Goal: Task Accomplishment & Management: Manage account settings

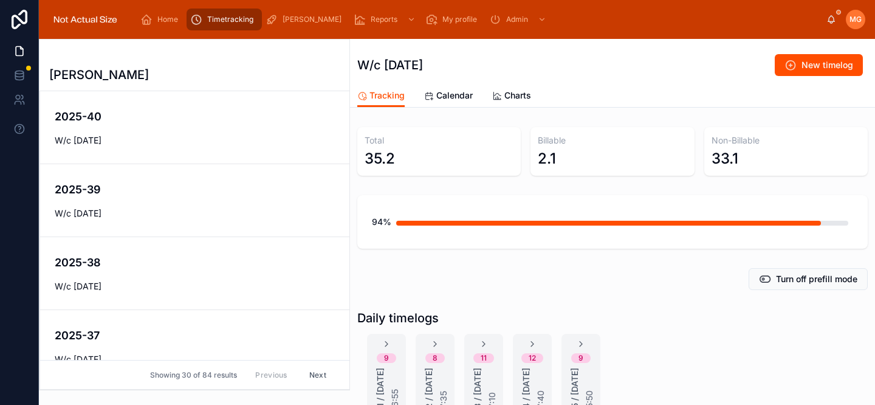
click at [153, 142] on span "W/c [DATE]" at bounding box center [195, 140] width 280 height 12
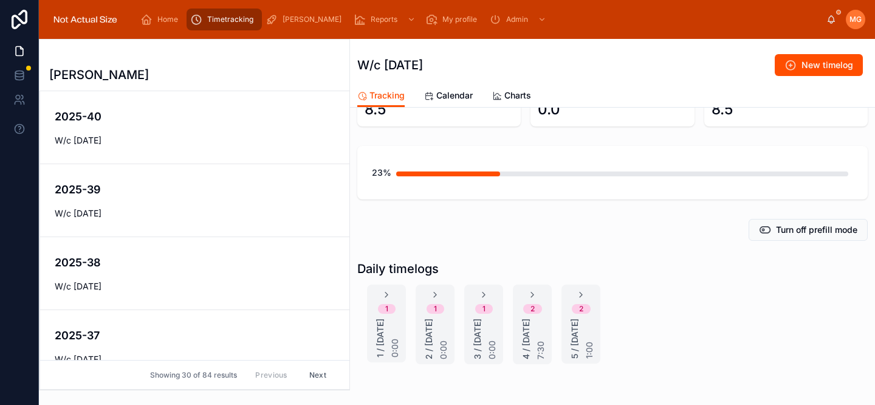
scroll to position [117, 0]
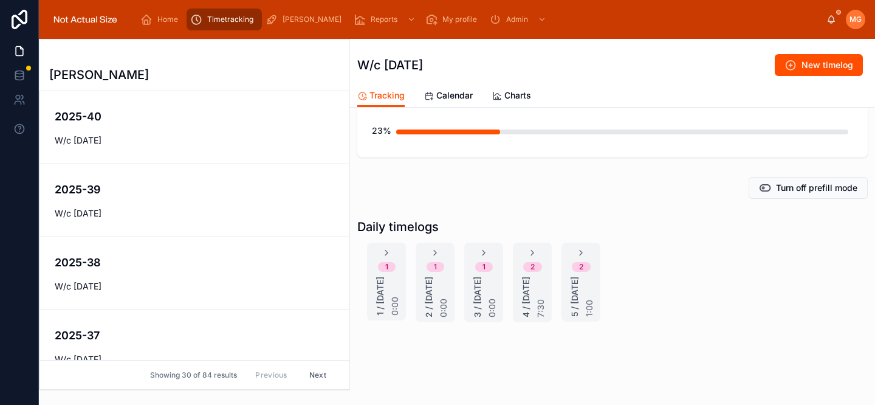
click at [447, 98] on span "Calendar" at bounding box center [454, 95] width 36 height 12
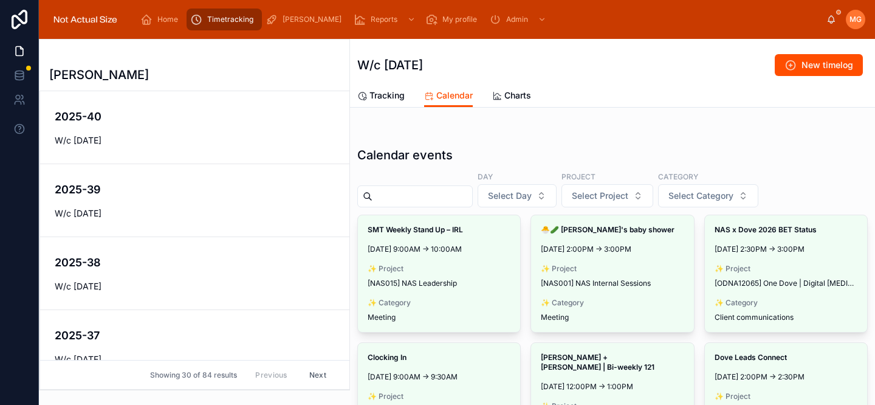
click at [0, 0] on span "Make timelog" at bounding box center [0, 0] width 0 height 0
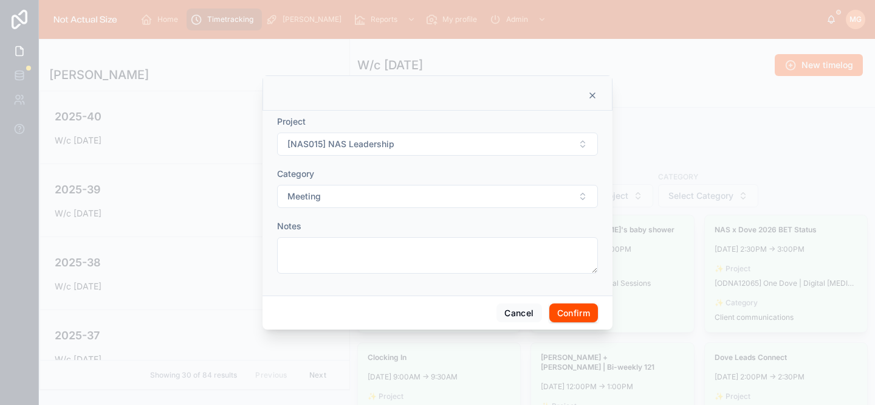
click at [572, 313] on button "Confirm" at bounding box center [573, 312] width 49 height 19
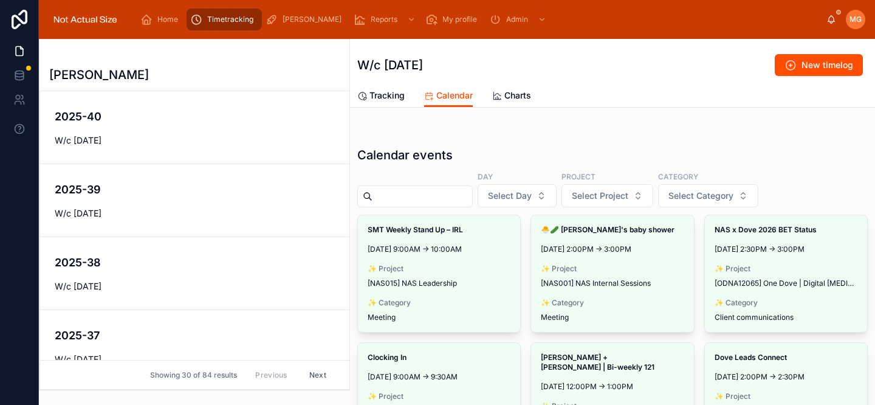
click at [0, 0] on span "Make timelog" at bounding box center [0, 0] width 0 height 0
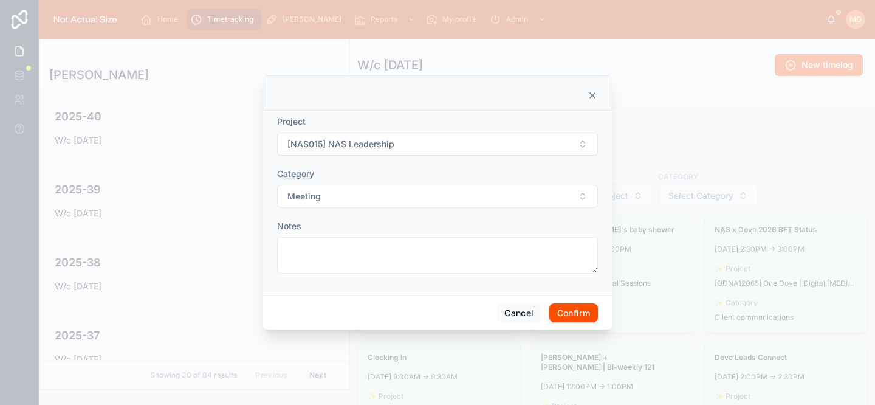
click at [569, 314] on button "Confirm" at bounding box center [573, 312] width 49 height 19
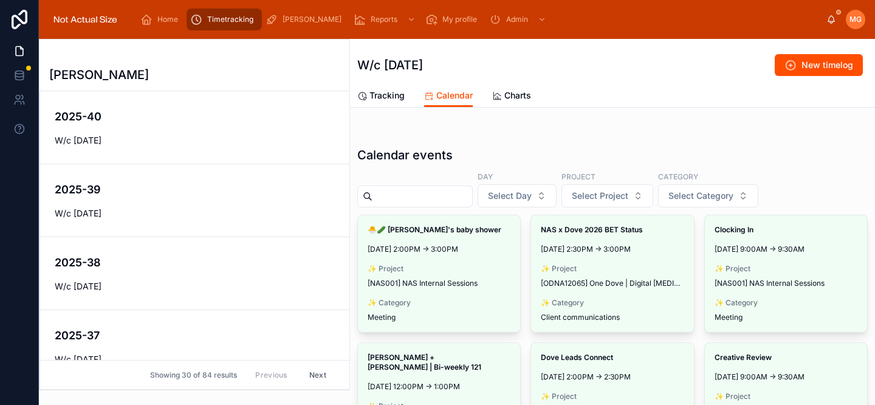
click at [0, 0] on span "Make timelog" at bounding box center [0, 0] width 0 height 0
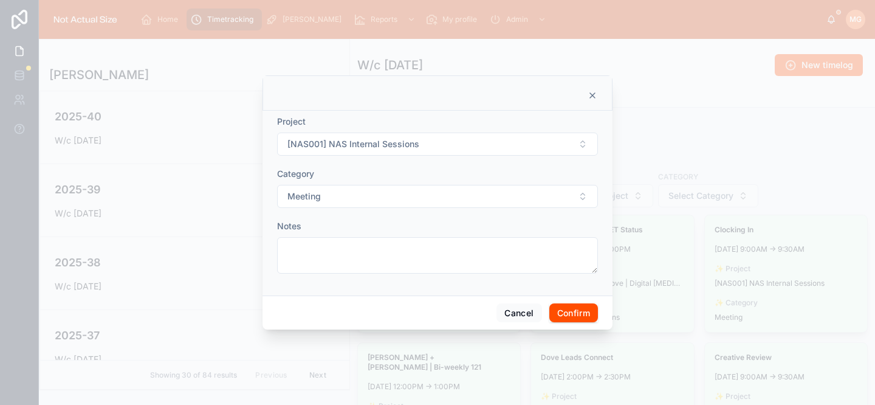
click at [569, 306] on button "Confirm" at bounding box center [573, 312] width 49 height 19
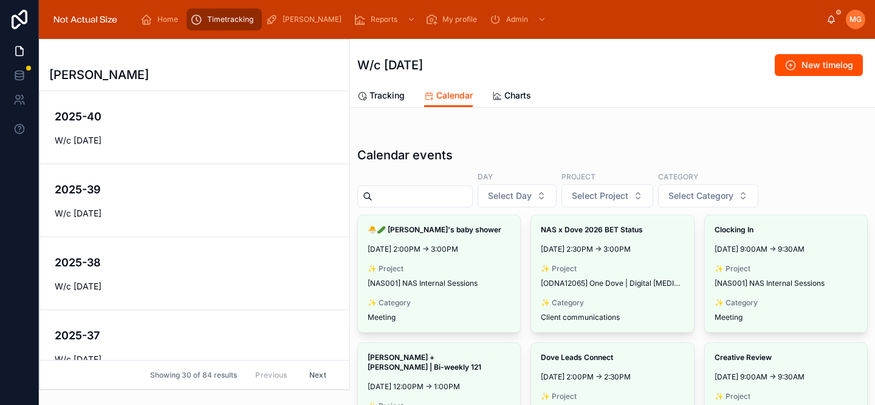
click at [0, 0] on span "Make timelog" at bounding box center [0, 0] width 0 height 0
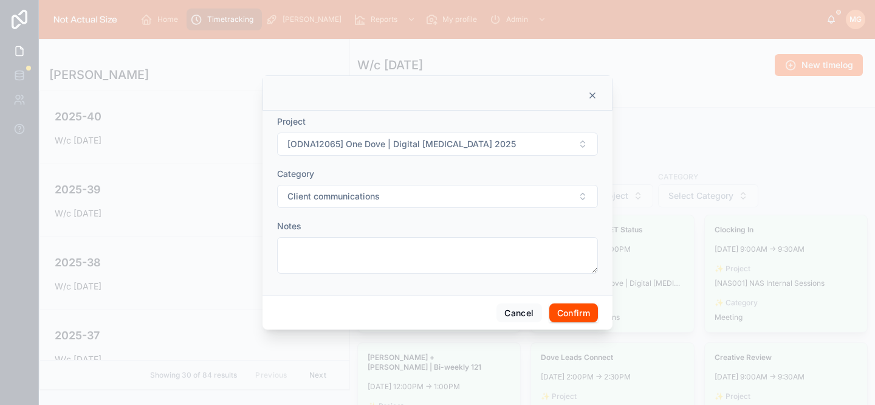
click at [584, 316] on button "Confirm" at bounding box center [573, 312] width 49 height 19
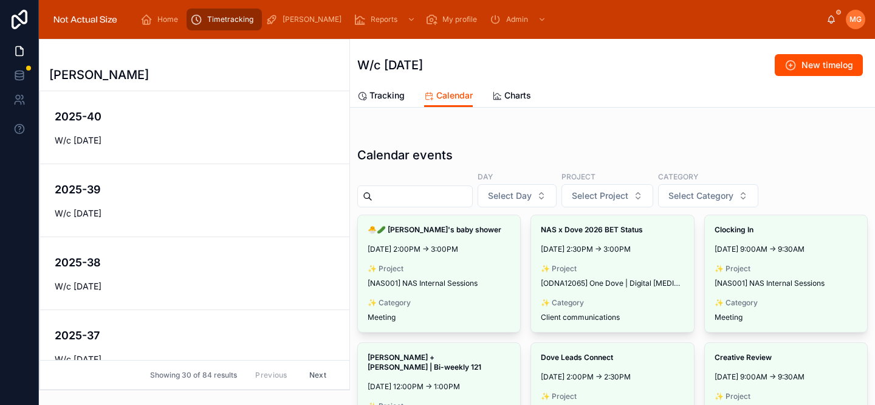
click at [0, 0] on span "Make timelog" at bounding box center [0, 0] width 0 height 0
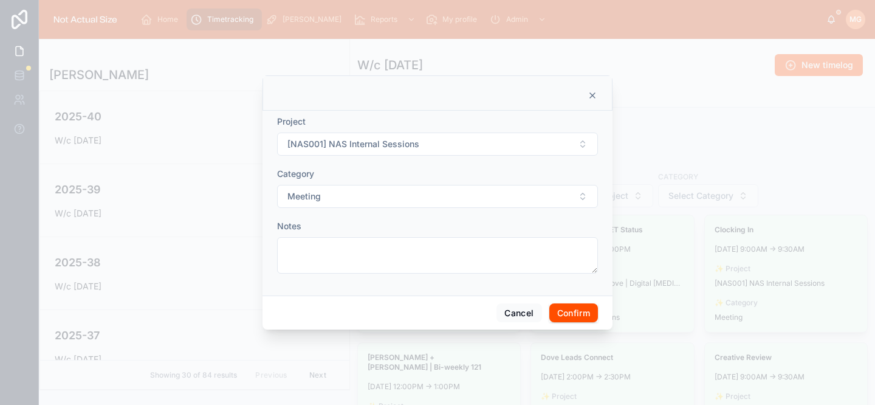
click at [580, 304] on button "Confirm" at bounding box center [573, 312] width 49 height 19
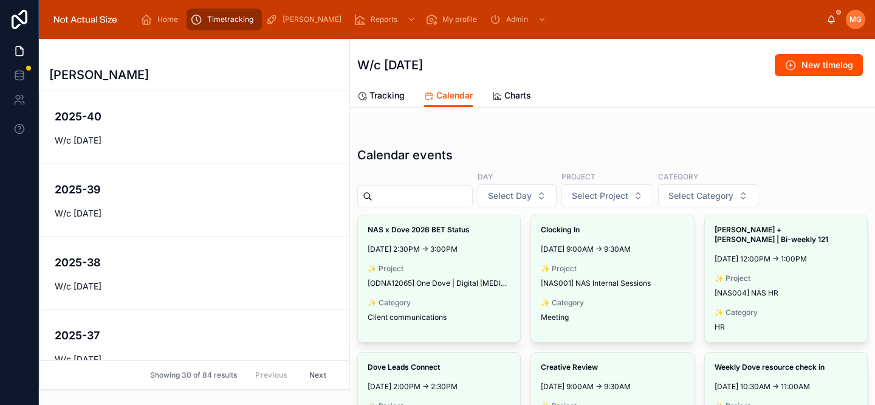
click at [0, 0] on span "Make timelog" at bounding box center [0, 0] width 0 height 0
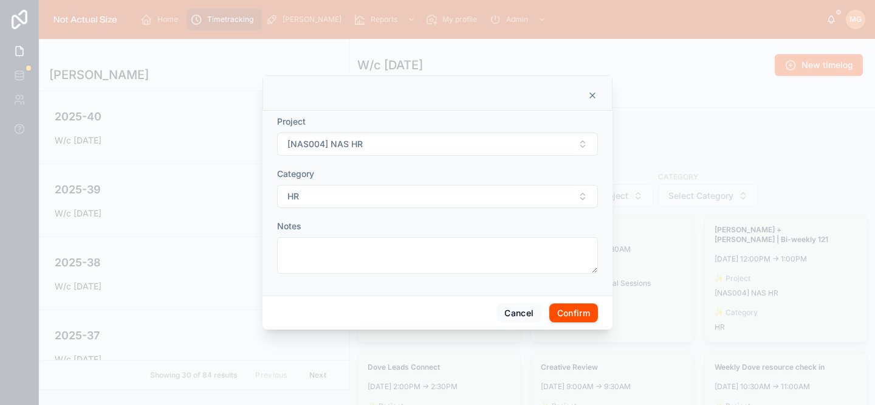
click at [577, 308] on button "Confirm" at bounding box center [573, 312] width 49 height 19
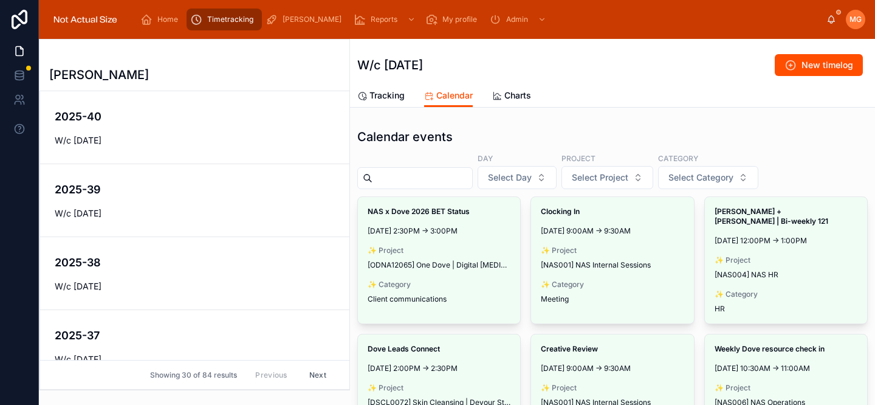
scroll to position [19, 0]
click at [0, 0] on button "Make timelog" at bounding box center [0, 0] width 0 height 0
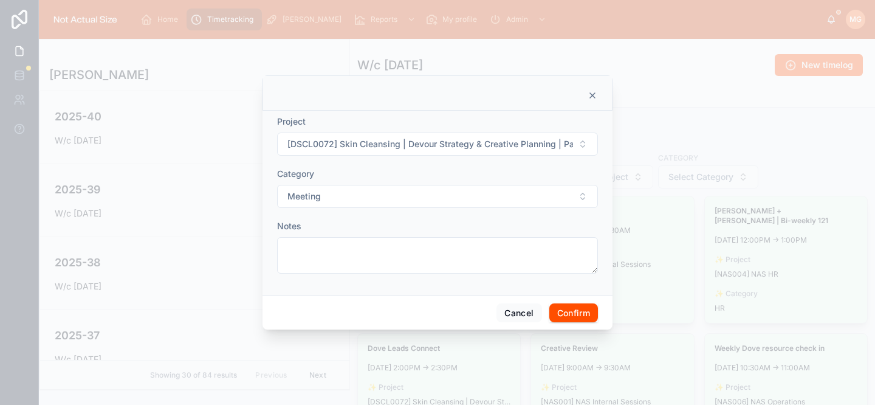
click at [560, 319] on button "Confirm" at bounding box center [573, 312] width 49 height 19
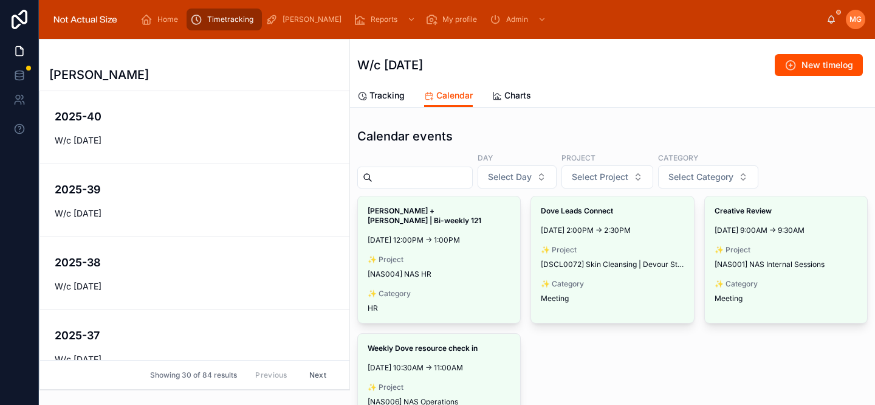
click at [0, 0] on span "Make timelog" at bounding box center [0, 0] width 0 height 0
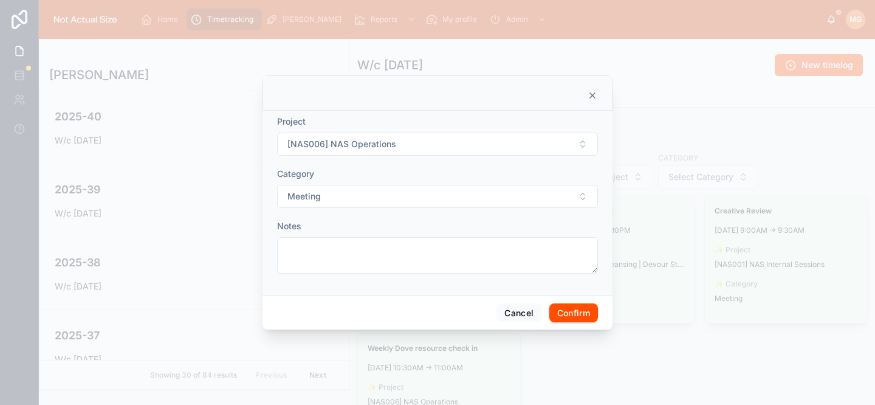
click at [575, 314] on button "Confirm" at bounding box center [573, 312] width 49 height 19
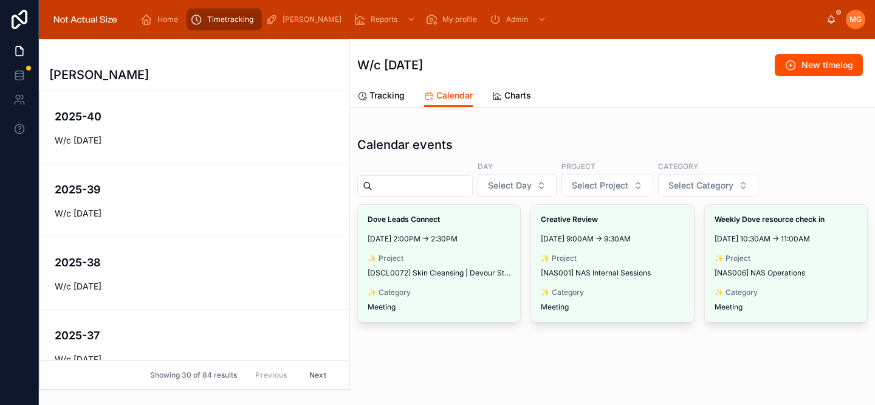
scroll to position [0, 0]
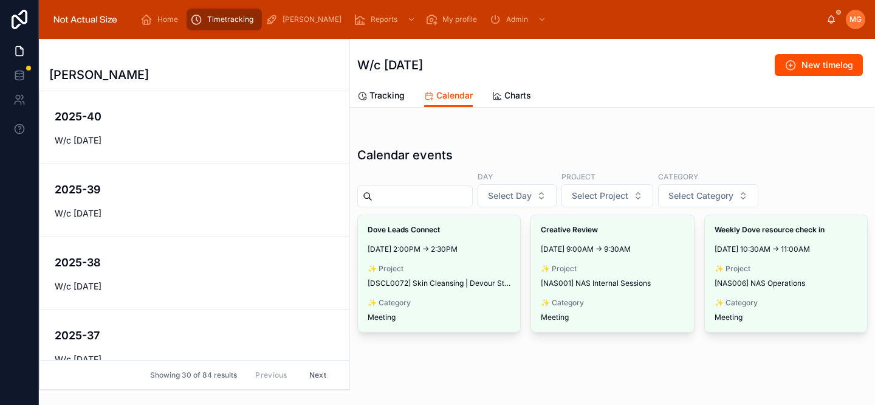
click at [0, 0] on span "Make timelog" at bounding box center [0, 0] width 0 height 0
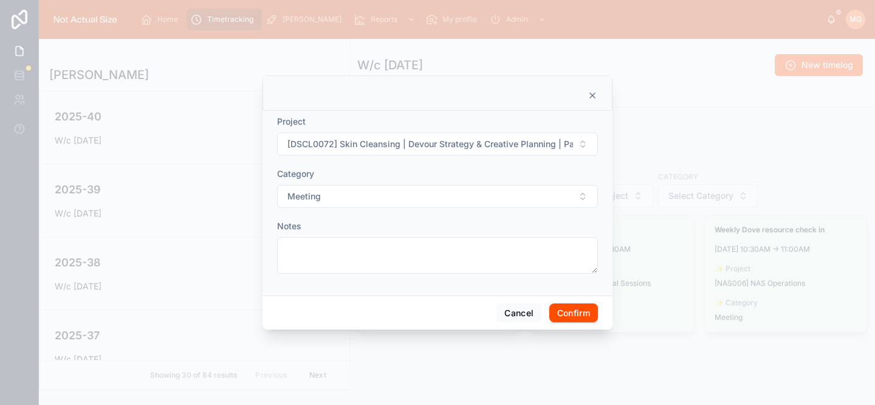
click at [566, 314] on button "Confirm" at bounding box center [573, 312] width 49 height 19
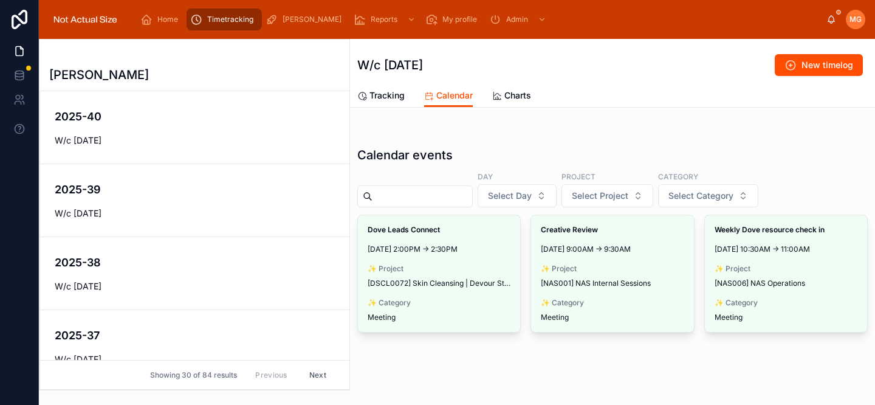
click at [0, 0] on span "Make timelog" at bounding box center [0, 0] width 0 height 0
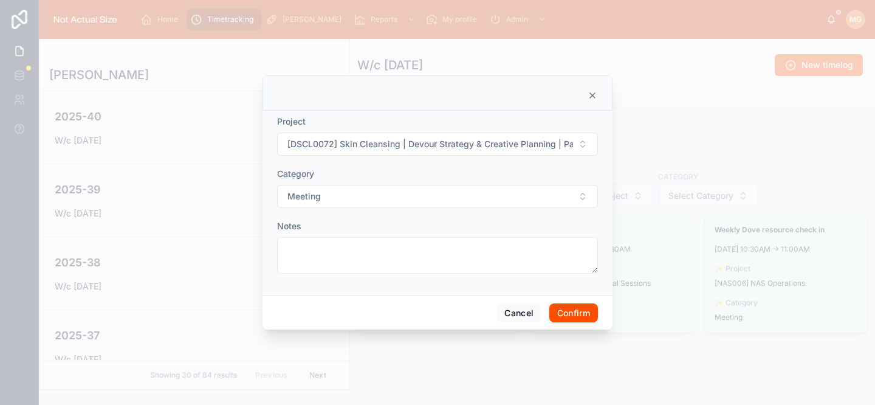
click at [568, 314] on button "Confirm" at bounding box center [573, 312] width 49 height 19
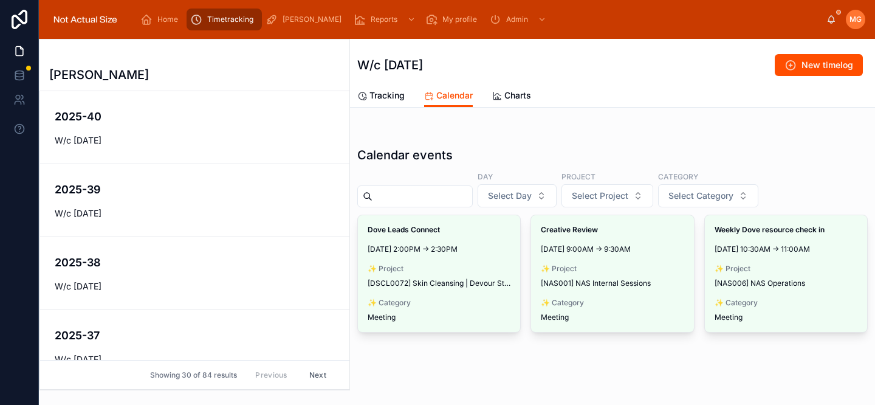
click at [0, 0] on span "Make timelog" at bounding box center [0, 0] width 0 height 0
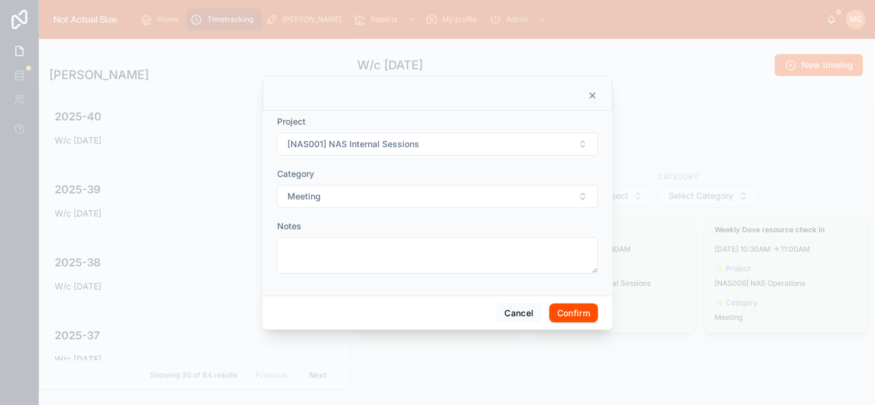
click at [577, 310] on button "Confirm" at bounding box center [573, 312] width 49 height 19
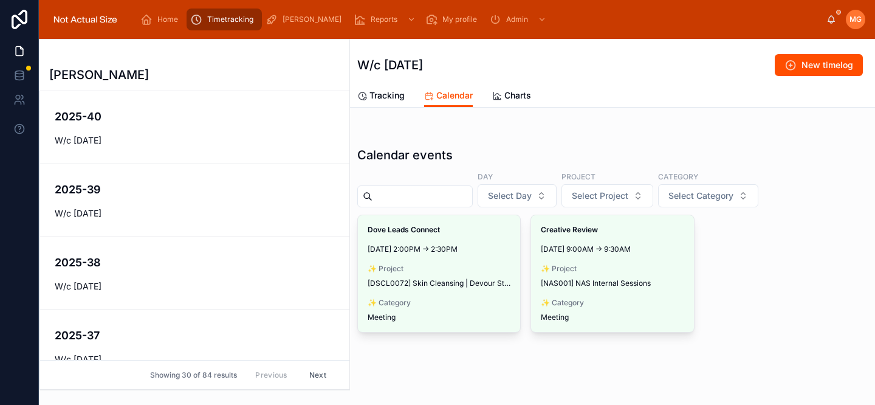
click at [393, 97] on span "Tracking" at bounding box center [386, 95] width 35 height 12
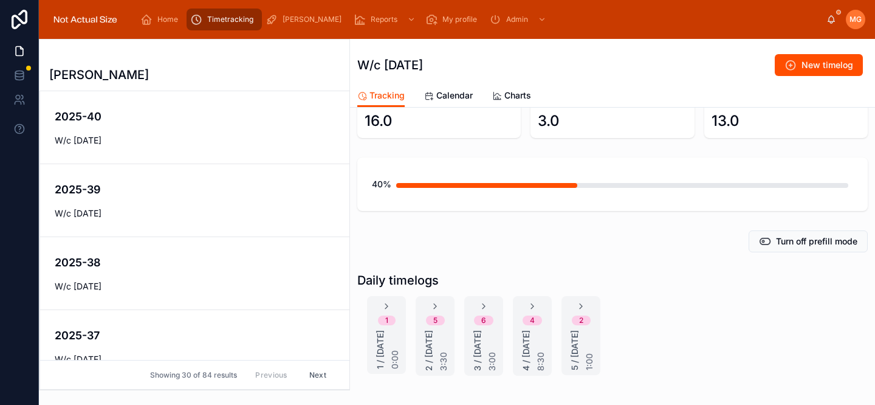
scroll to position [117, 0]
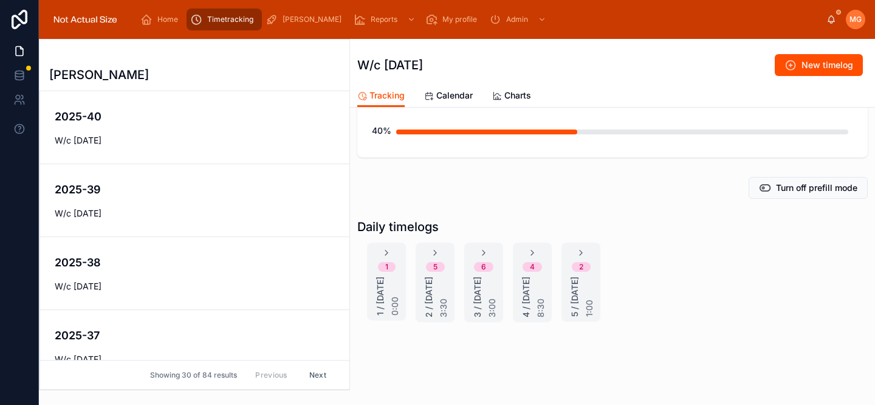
click at [533, 248] on icon at bounding box center [532, 253] width 10 height 10
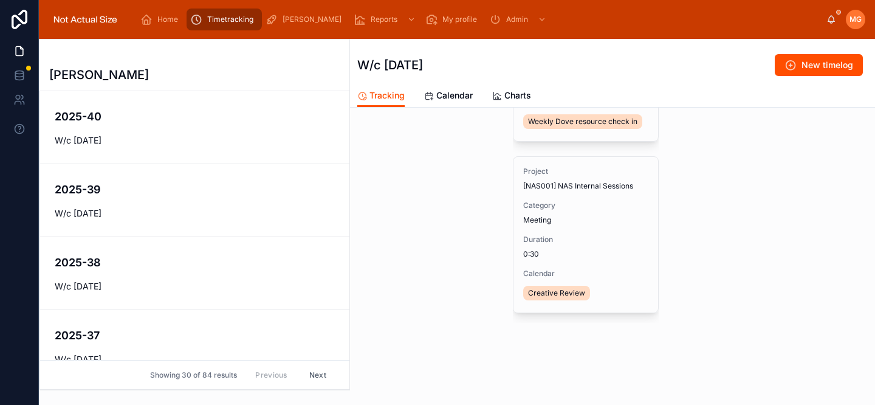
scroll to position [331, 0]
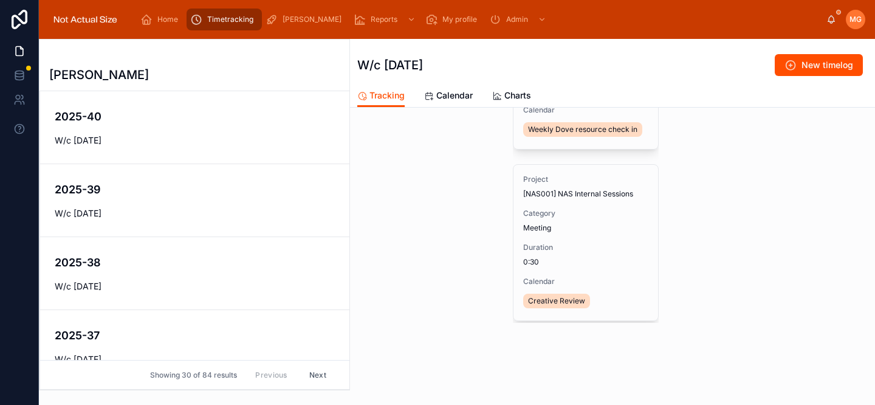
click at [0, 0] on span "Delete" at bounding box center [0, 0] width 0 height 0
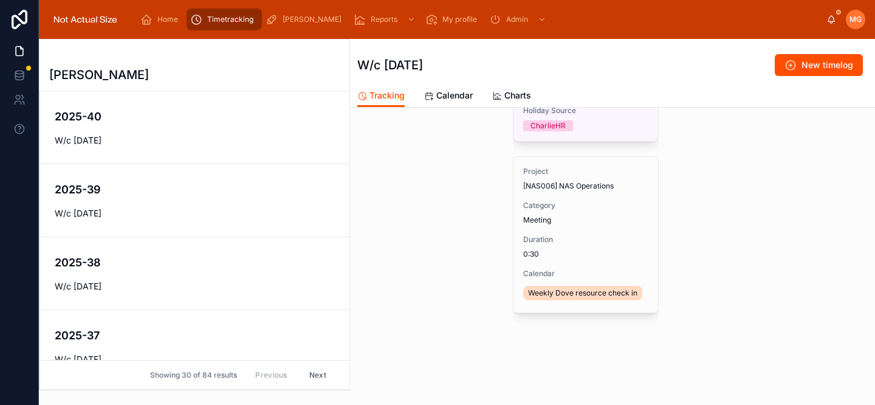
scroll to position [177, 0]
click at [0, 0] on span "Delete" at bounding box center [0, 0] width 0 height 0
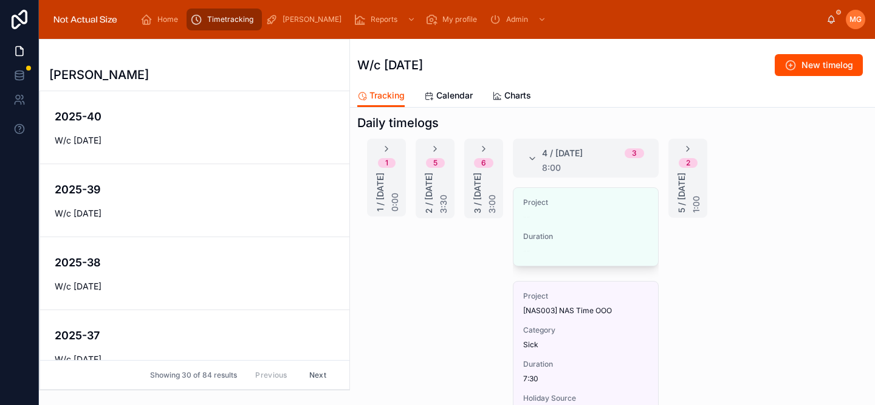
scroll to position [193, 0]
click at [533, 159] on icon at bounding box center [532, 161] width 10 height 10
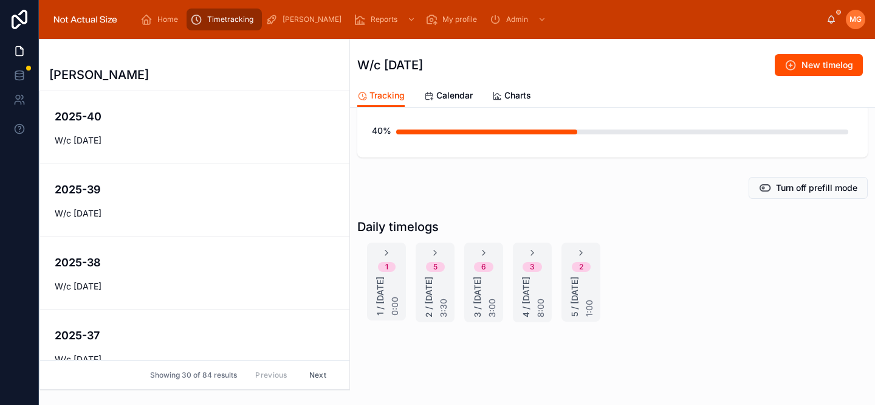
click at [579, 248] on icon at bounding box center [581, 253] width 10 height 10
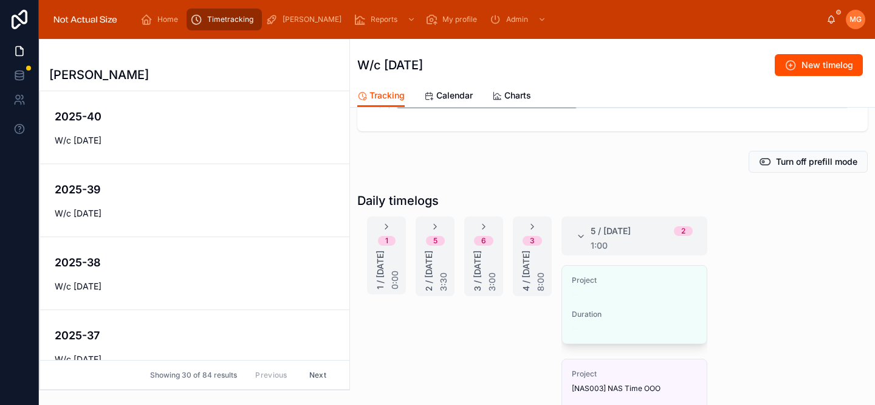
click at [485, 225] on icon at bounding box center [484, 227] width 10 height 10
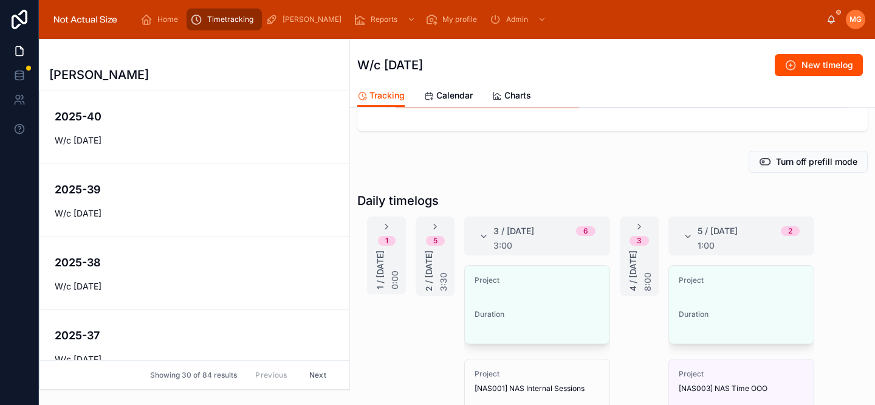
click at [434, 228] on icon at bounding box center [435, 227] width 10 height 10
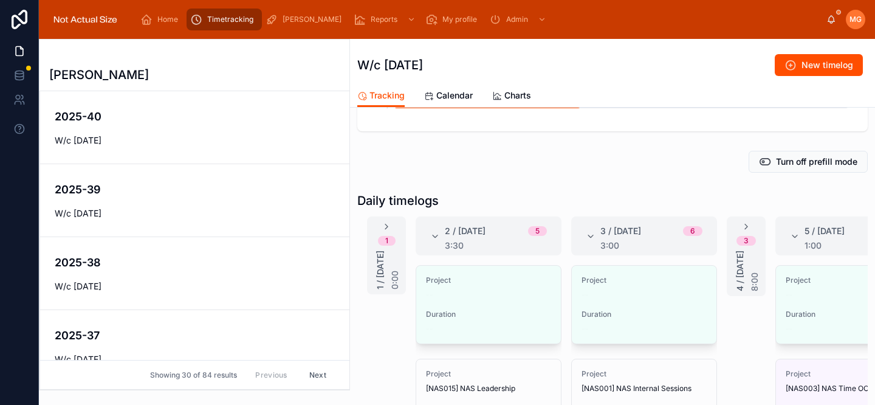
click at [382, 223] on icon at bounding box center [387, 227] width 10 height 10
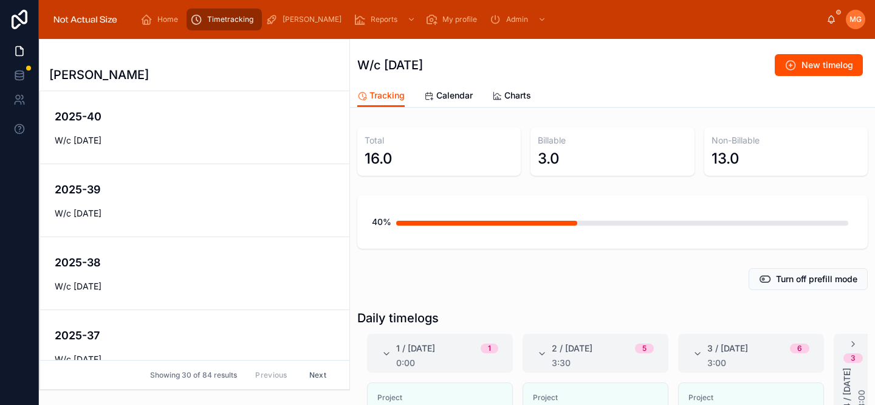
click at [490, 278] on div "Turn off prefill mode" at bounding box center [612, 279] width 510 height 22
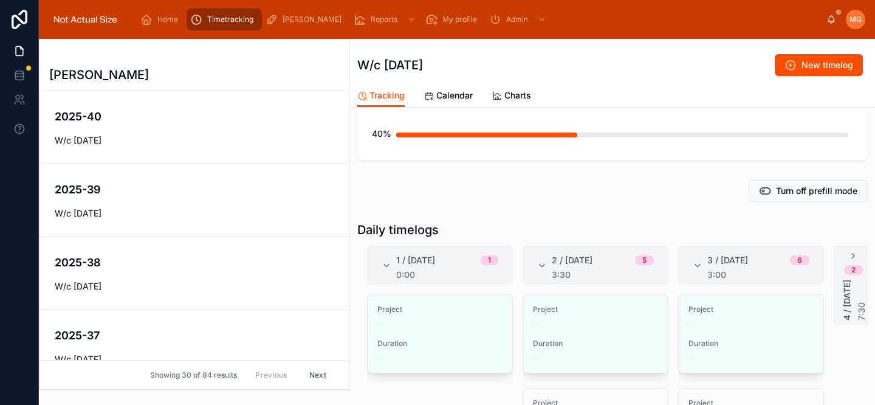
scroll to position [90, 0]
click at [0, 0] on button "Edit" at bounding box center [0, 0] width 0 height 0
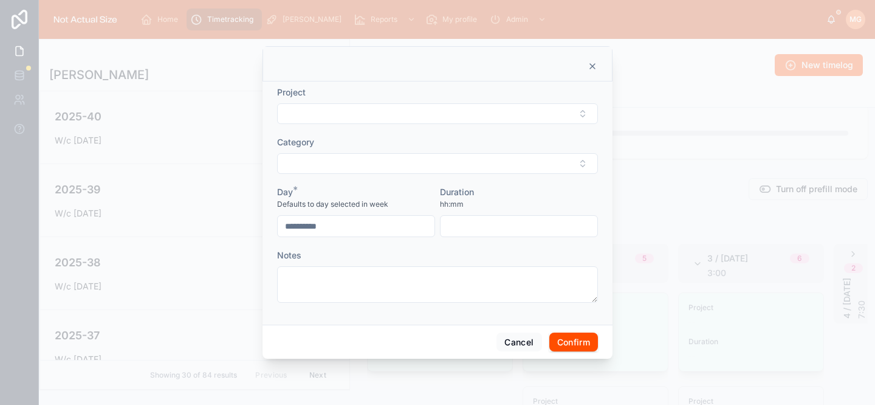
click at [343, 113] on button "Select Button" at bounding box center [437, 113] width 321 height 21
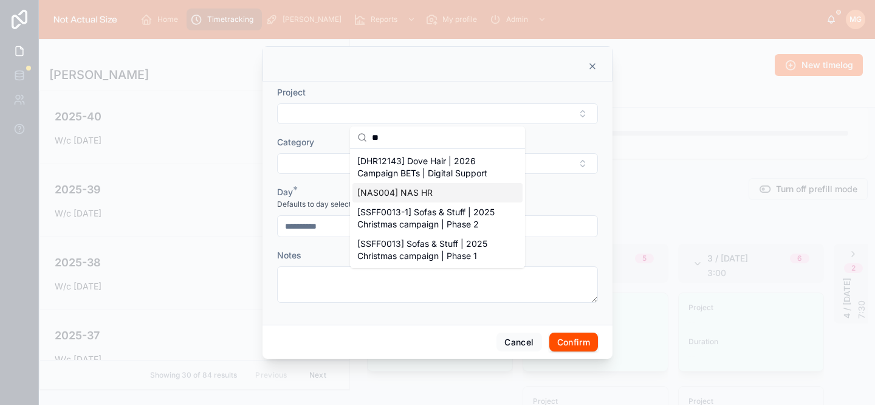
type input "**"
click at [405, 198] on span "[NAS004] NAS HR" at bounding box center [394, 193] width 75 height 12
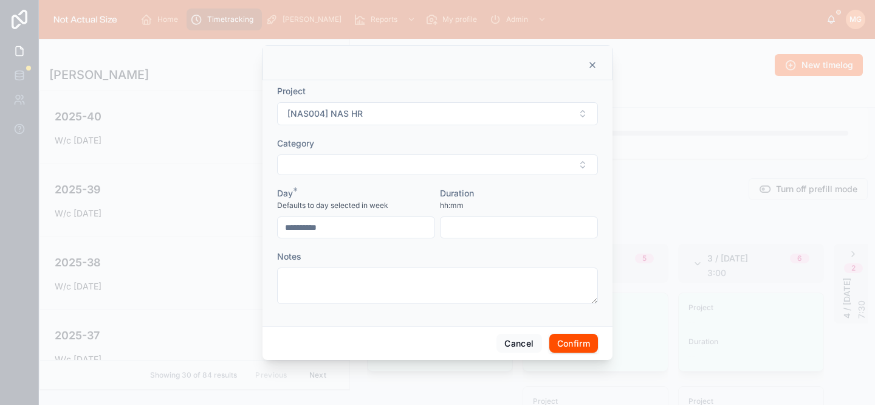
click at [354, 171] on button "Select Button" at bounding box center [437, 164] width 321 height 21
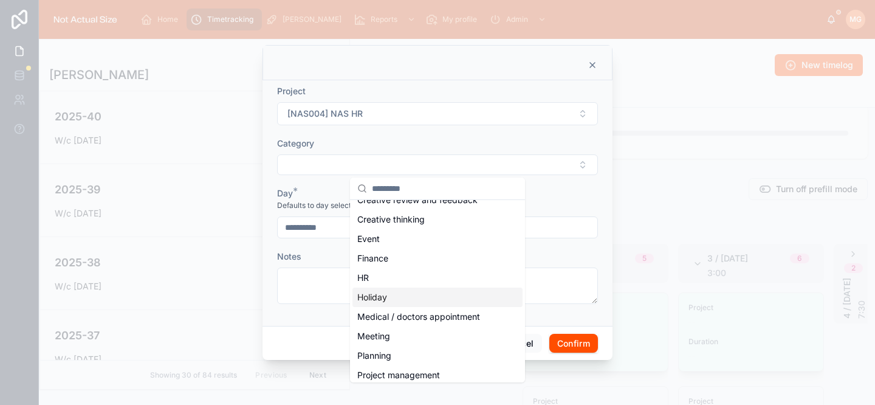
scroll to position [117, 0]
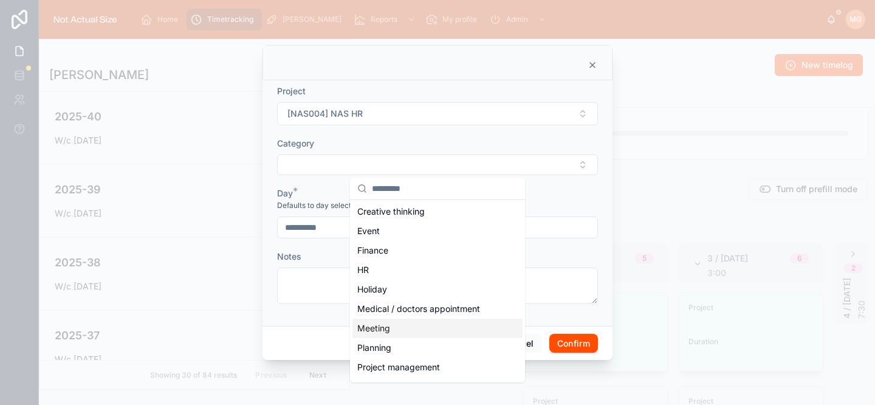
click at [394, 328] on div "Meeting" at bounding box center [437, 327] width 170 height 19
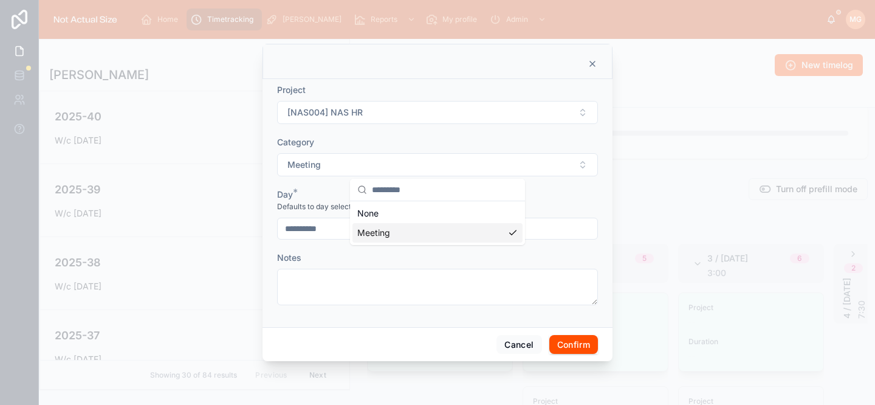
scroll to position [0, 0]
click at [365, 292] on textarea at bounding box center [437, 287] width 321 height 36
type textarea "**********"
click at [475, 221] on input "text" at bounding box center [519, 228] width 157 height 17
type input "****"
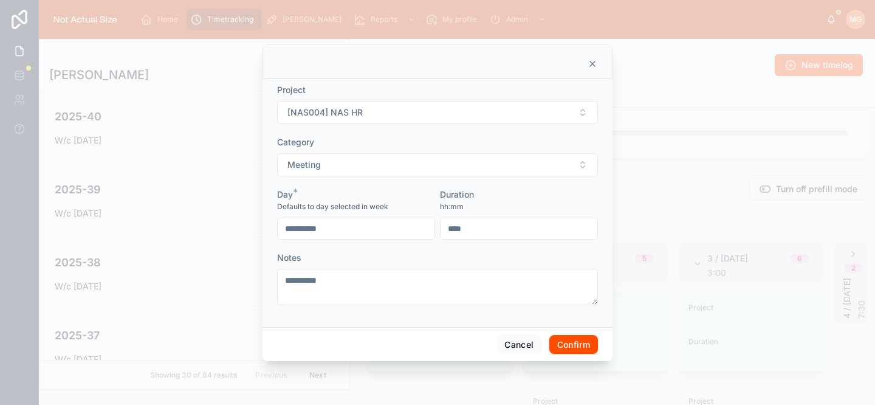
click at [575, 349] on button "Confirm" at bounding box center [573, 344] width 49 height 19
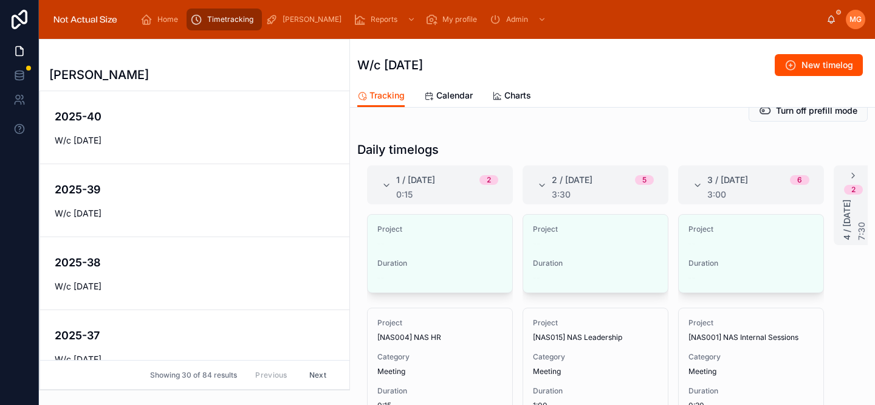
scroll to position [170, 0]
click at [0, 0] on button "Edit" at bounding box center [0, 0] width 0 height 0
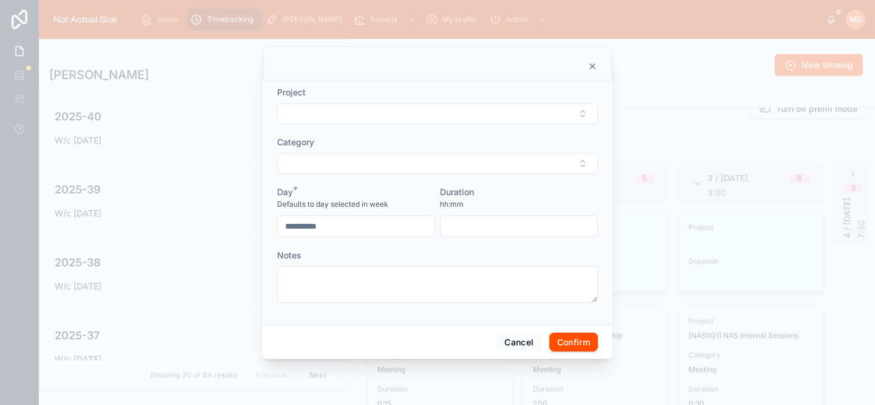
click at [317, 106] on button "Select Button" at bounding box center [437, 113] width 321 height 21
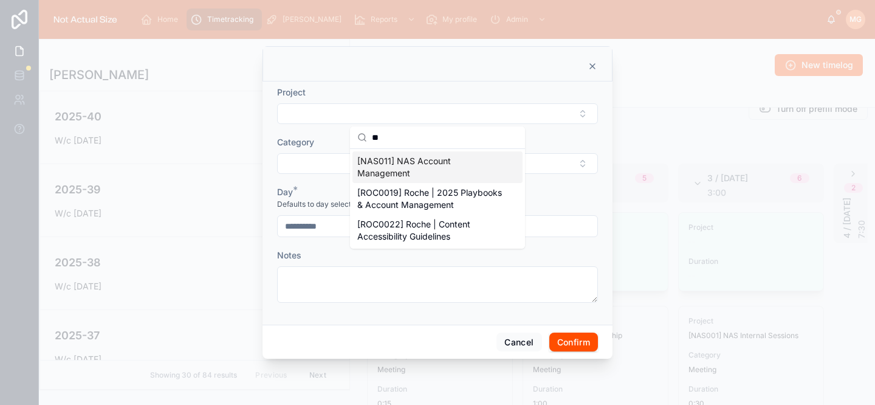
type input "**"
click at [385, 166] on span "[NAS011] NAS Account Management" at bounding box center [430, 167] width 146 height 24
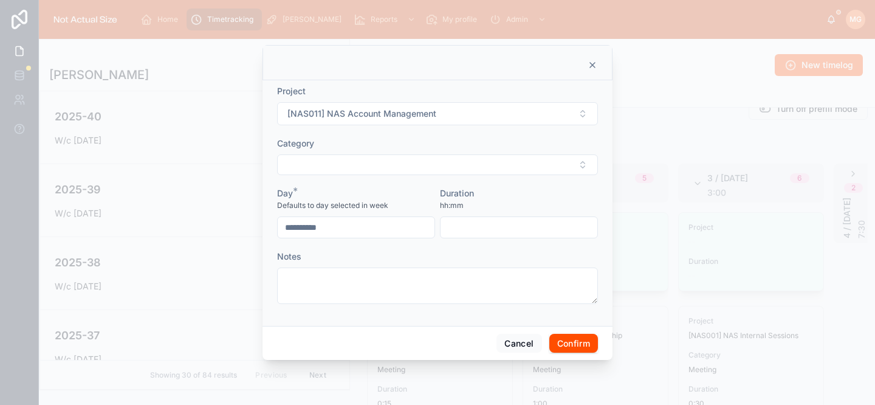
click at [364, 162] on button "Select Button" at bounding box center [437, 164] width 321 height 21
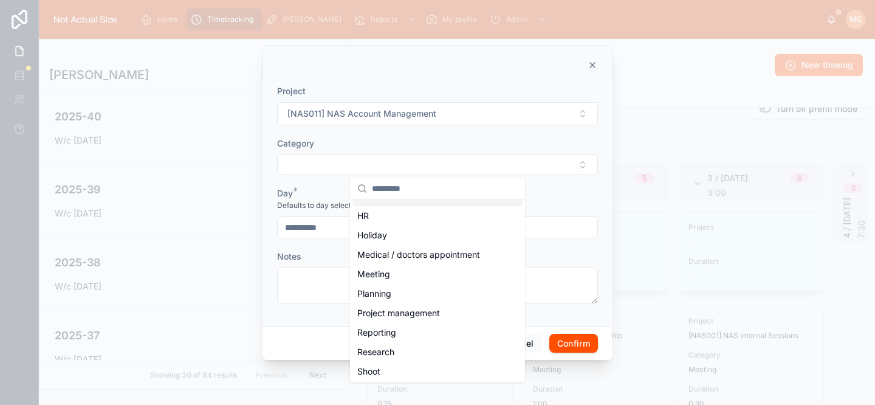
scroll to position [172, 0]
click at [392, 277] on div "Meeting" at bounding box center [437, 273] width 170 height 19
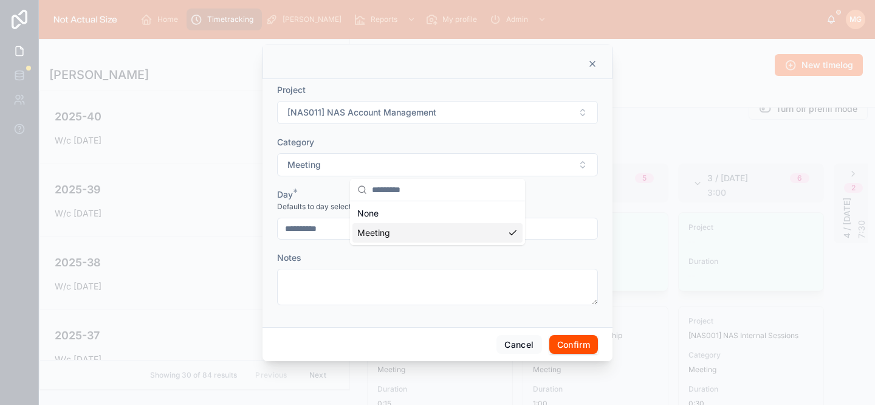
scroll to position [0, 0]
click at [392, 287] on textarea at bounding box center [437, 287] width 321 height 36
click at [465, 228] on input "text" at bounding box center [519, 228] width 157 height 17
type input "****"
click at [577, 343] on button "Confirm" at bounding box center [573, 344] width 49 height 19
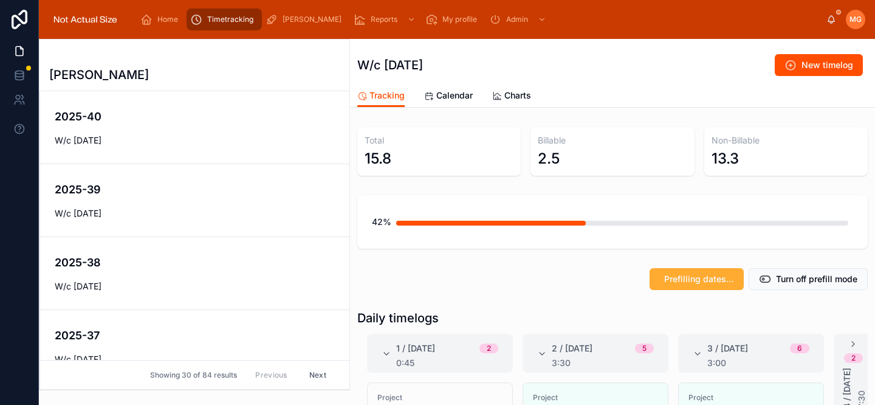
scroll to position [70, 0]
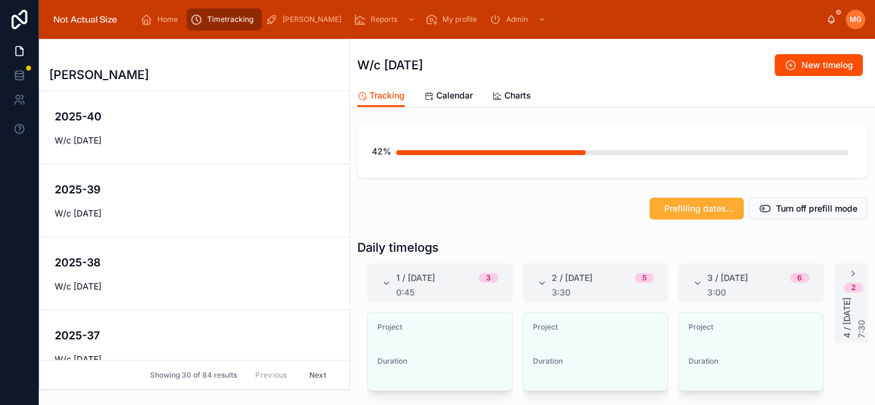
click at [0, 0] on span "Edit" at bounding box center [0, 0] width 0 height 0
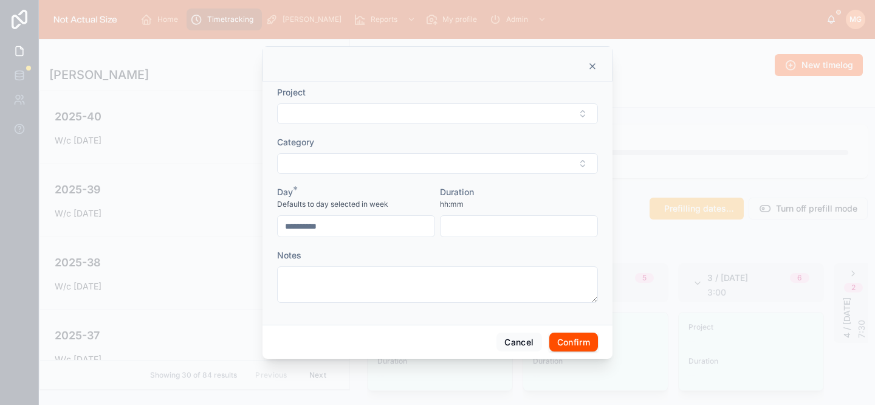
click at [364, 115] on button "Select Button" at bounding box center [437, 113] width 321 height 21
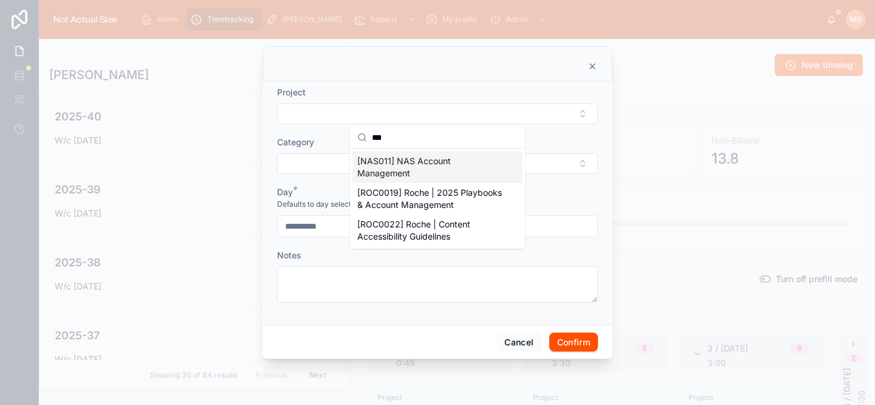
type input "***"
click at [379, 161] on span "[NAS011] NAS Account Management" at bounding box center [430, 167] width 146 height 24
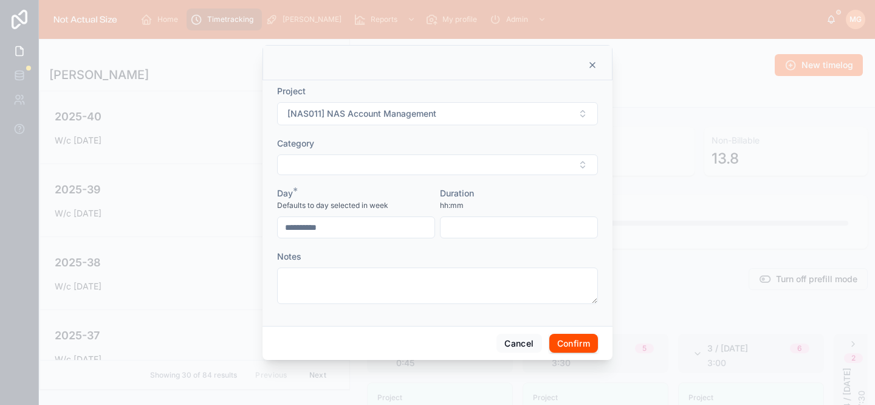
click at [374, 165] on button "Select Button" at bounding box center [437, 164] width 321 height 21
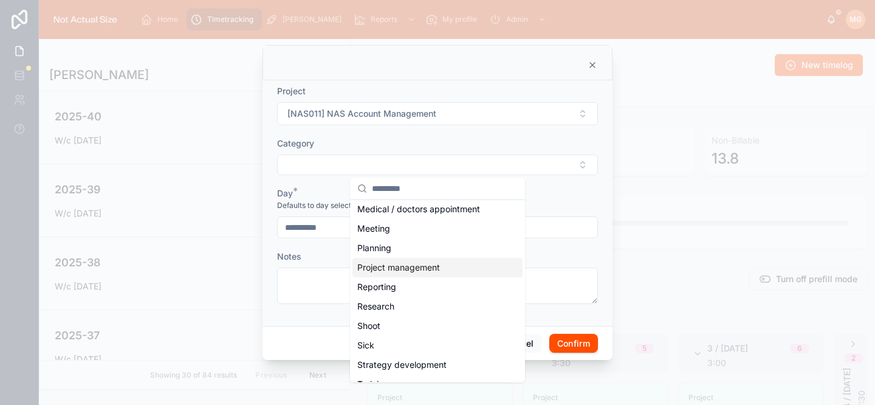
scroll to position [148, 0]
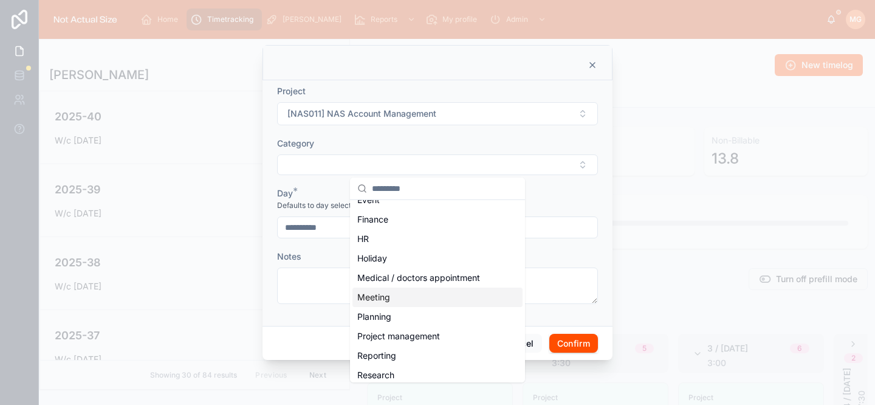
click at [400, 301] on div "Meeting" at bounding box center [437, 296] width 170 height 19
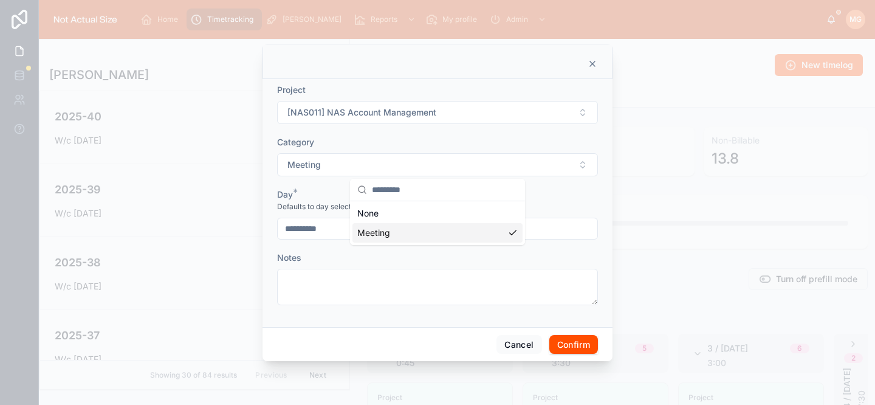
scroll to position [0, 0]
click at [388, 284] on textarea at bounding box center [437, 287] width 321 height 36
type textarea "**********"
click at [455, 231] on input "text" at bounding box center [519, 228] width 157 height 17
type input "****"
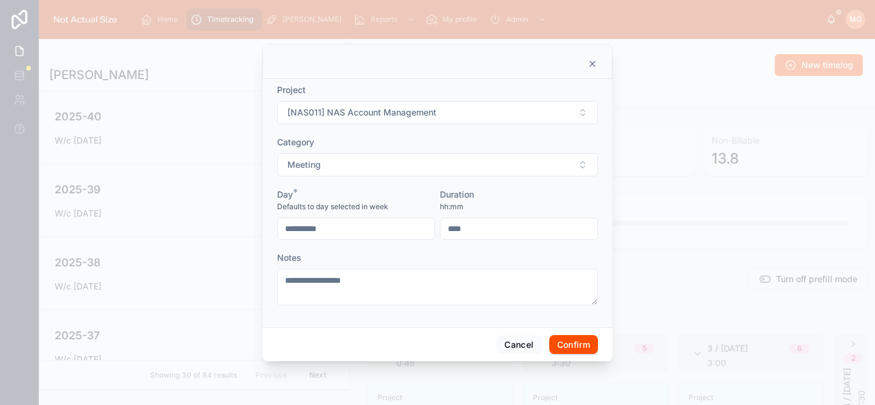
click at [580, 344] on button "Confirm" at bounding box center [573, 344] width 49 height 19
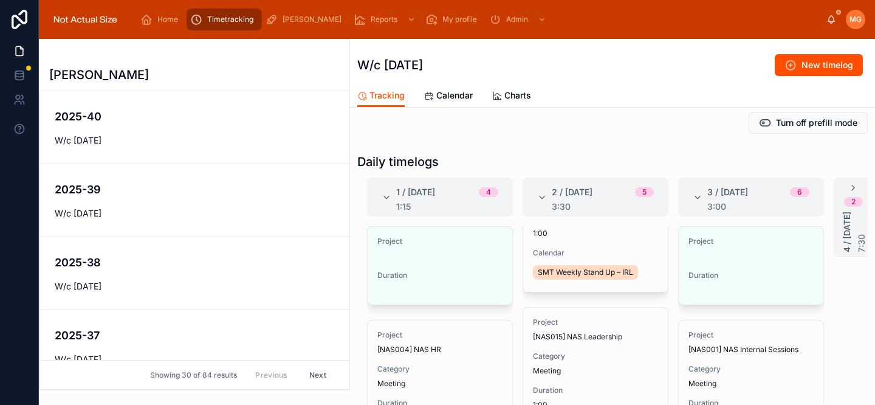
scroll to position [257, 0]
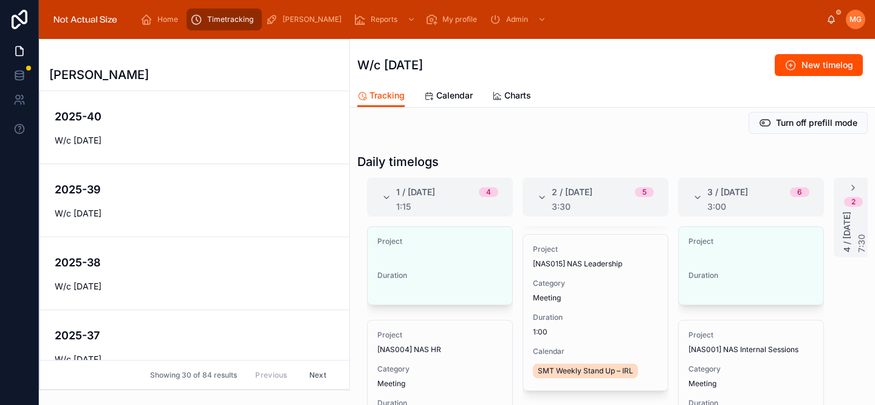
click at [0, 0] on button "Delete" at bounding box center [0, 0] width 0 height 0
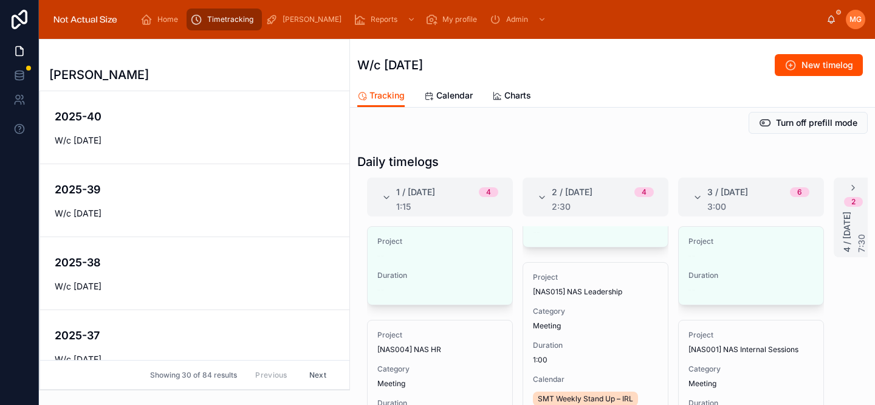
scroll to position [0, 0]
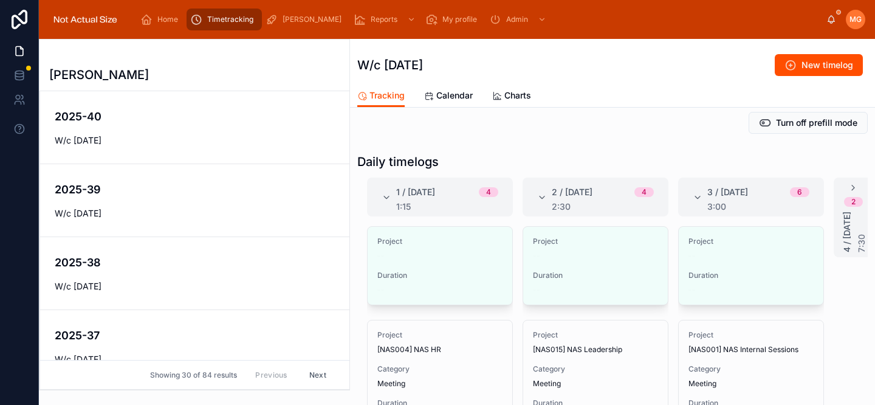
click at [0, 0] on span "Edit" at bounding box center [0, 0] width 0 height 0
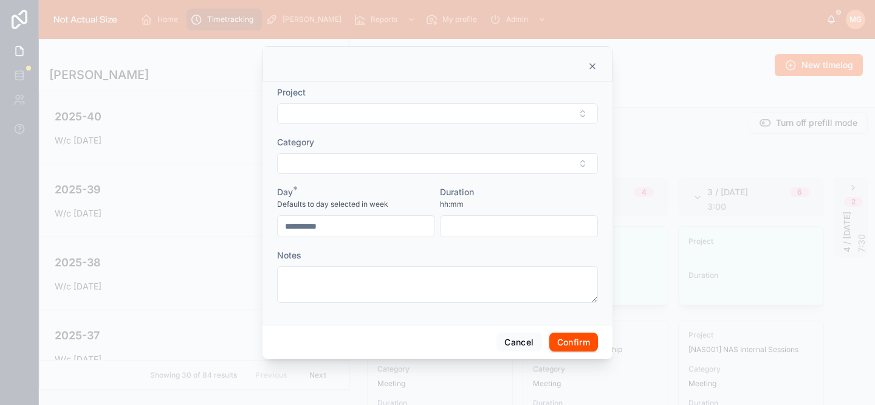
click at [370, 117] on button "Select Button" at bounding box center [437, 113] width 321 height 21
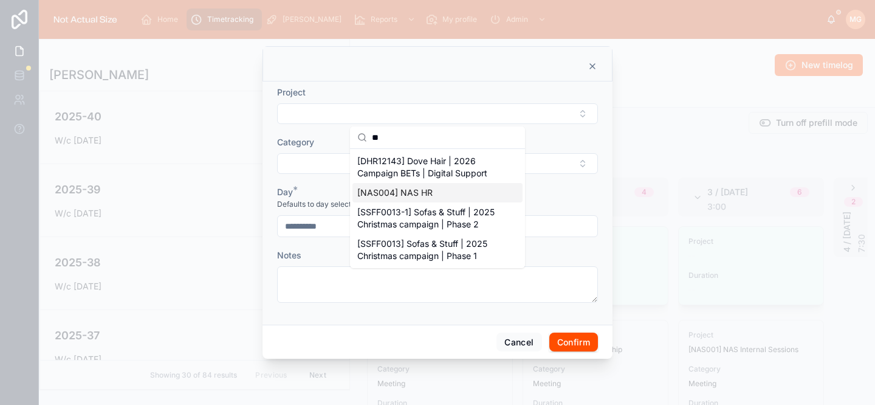
type input "**"
click at [396, 190] on span "[NAS004] NAS HR" at bounding box center [394, 193] width 75 height 12
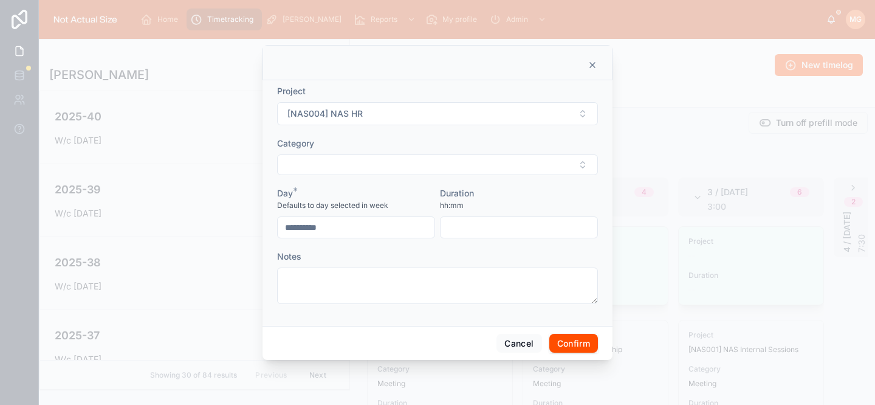
click at [371, 163] on button "Select Button" at bounding box center [437, 164] width 321 height 21
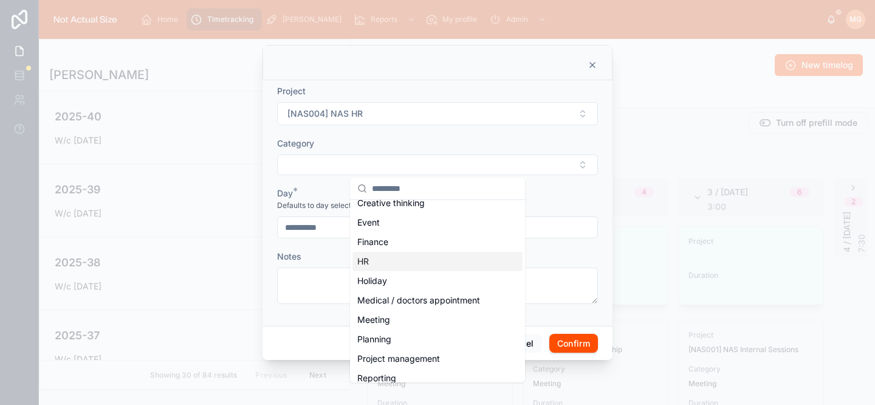
scroll to position [151, 0]
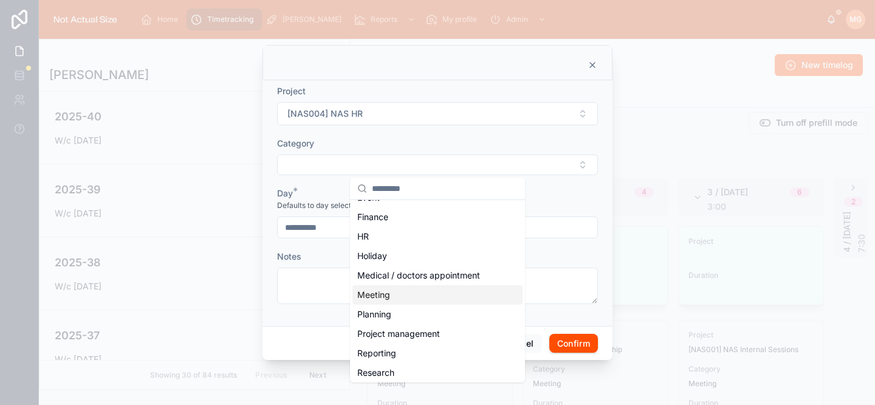
drag, startPoint x: 399, startPoint y: 297, endPoint x: 393, endPoint y: 295, distance: 6.9
click at [399, 297] on div "Meeting" at bounding box center [437, 294] width 170 height 19
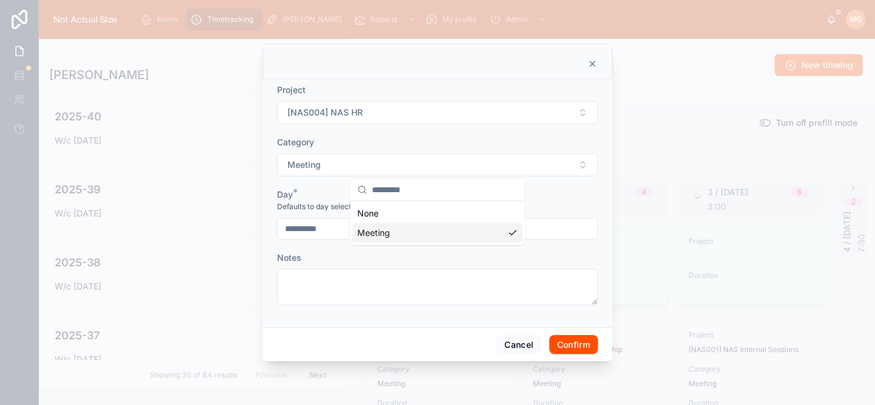
scroll to position [0, 0]
click at [374, 286] on textarea at bounding box center [437, 287] width 321 height 36
type textarea "*********"
click at [471, 228] on input "text" at bounding box center [519, 228] width 157 height 17
type input "****"
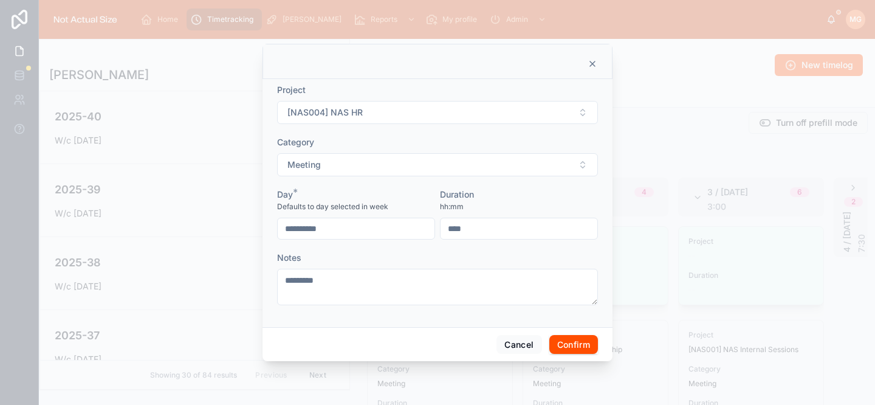
click at [591, 345] on button "Confirm" at bounding box center [573, 344] width 49 height 19
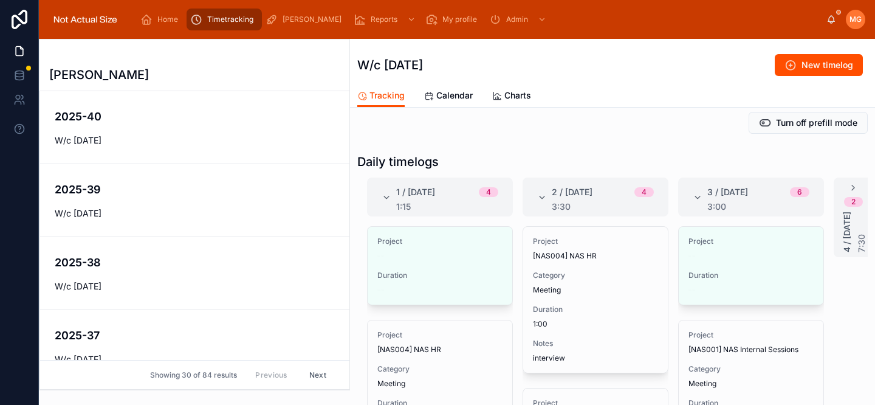
click at [0, 0] on span "Edit" at bounding box center [0, 0] width 0 height 0
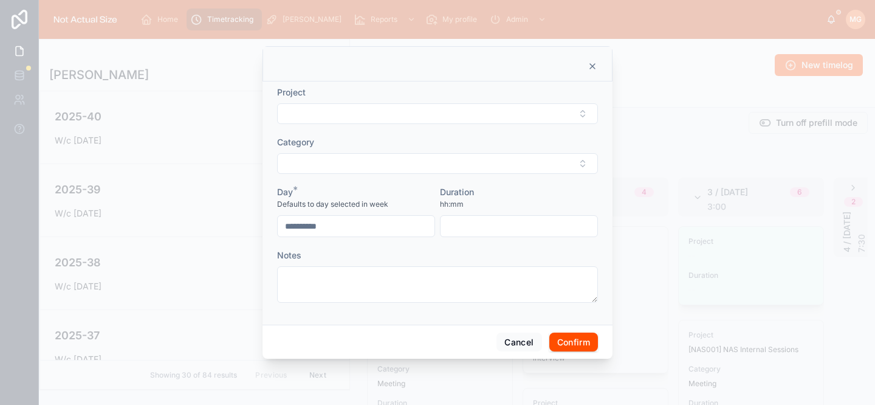
click at [382, 120] on button "Select Button" at bounding box center [437, 113] width 321 height 21
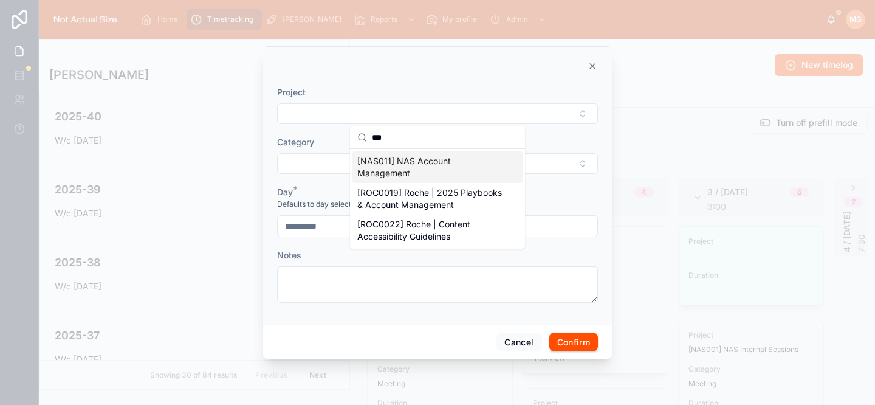
type input "***"
click at [399, 167] on span "[NAS011] NAS Account Management" at bounding box center [430, 167] width 146 height 24
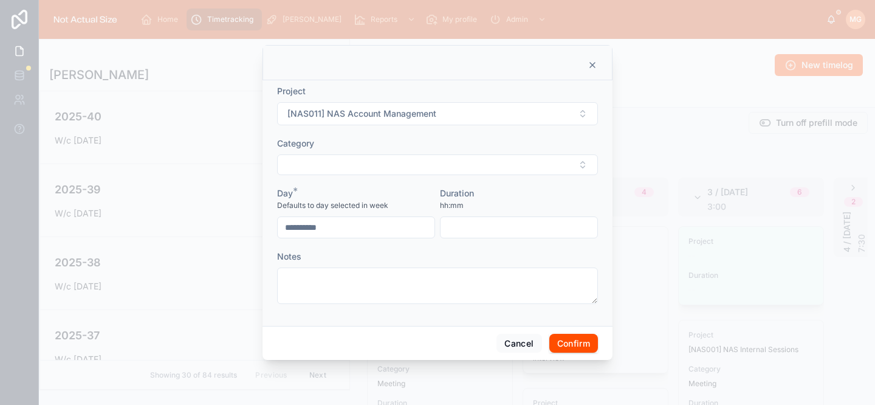
click at [393, 162] on button "Select Button" at bounding box center [437, 164] width 321 height 21
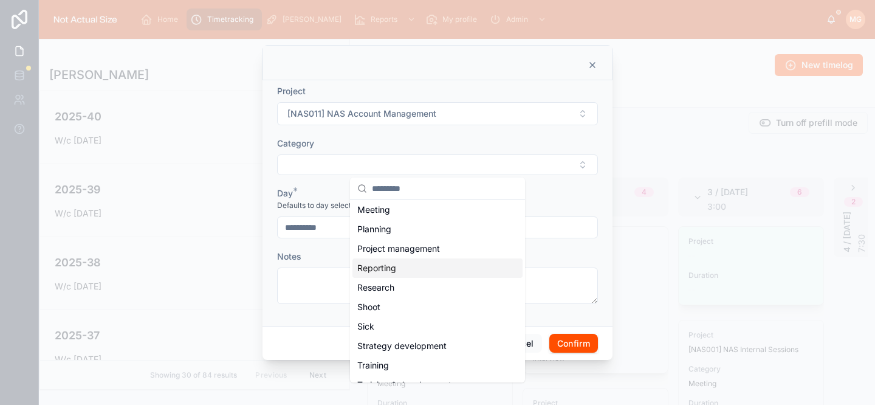
scroll to position [237, 0]
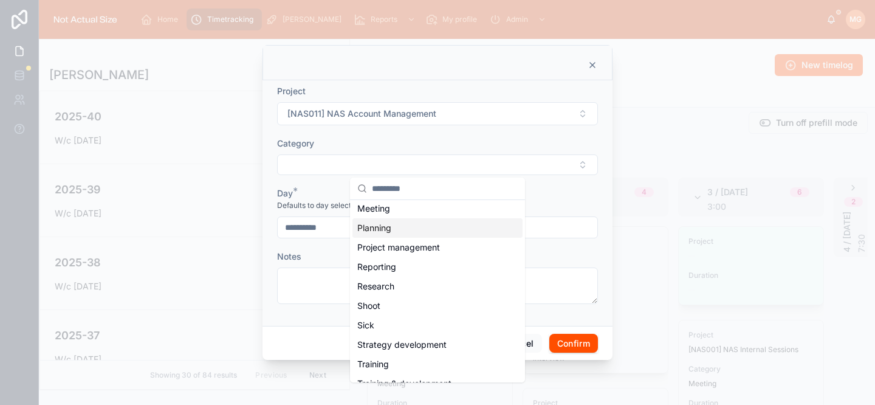
drag, startPoint x: 403, startPoint y: 229, endPoint x: 393, endPoint y: 242, distance: 16.0
click at [403, 229] on div "Planning" at bounding box center [437, 227] width 170 height 19
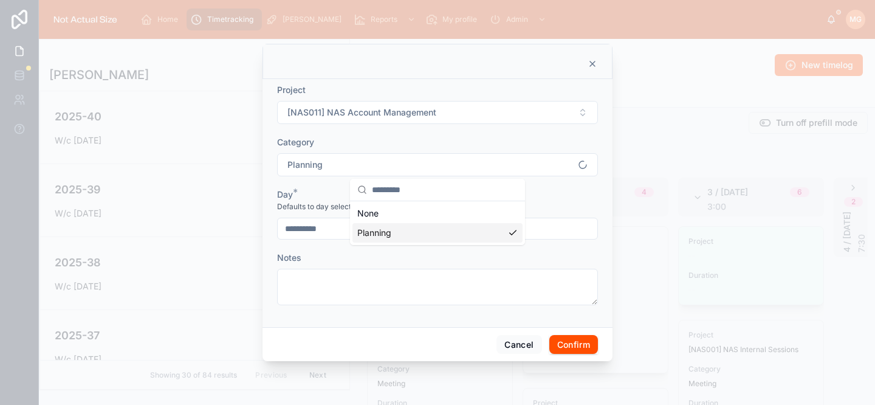
scroll to position [0, 0]
click at [374, 281] on textarea at bounding box center [437, 287] width 321 height 36
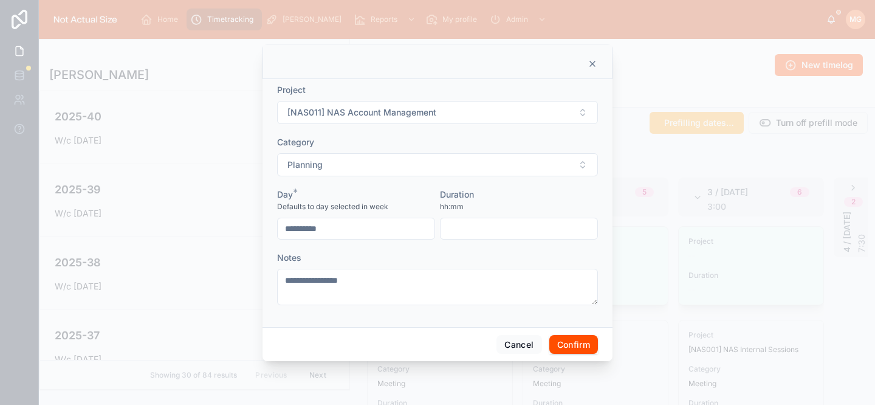
type textarea "**********"
click at [482, 230] on input "text" at bounding box center [519, 228] width 157 height 17
type input "****"
click at [566, 347] on button "Confirm" at bounding box center [573, 344] width 49 height 19
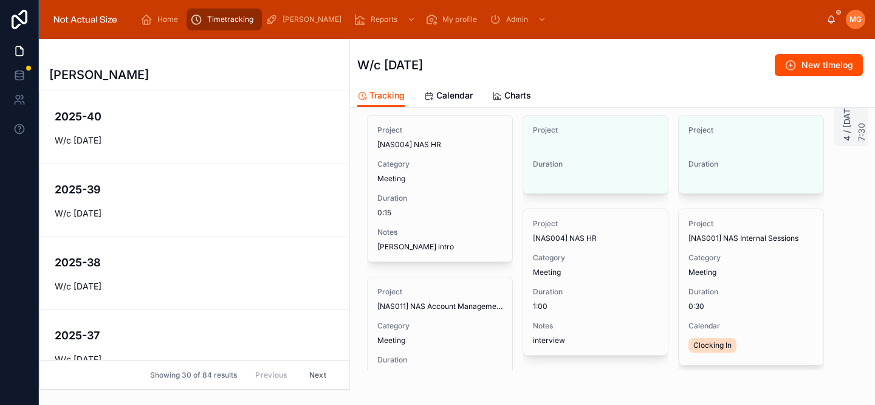
scroll to position [157, 0]
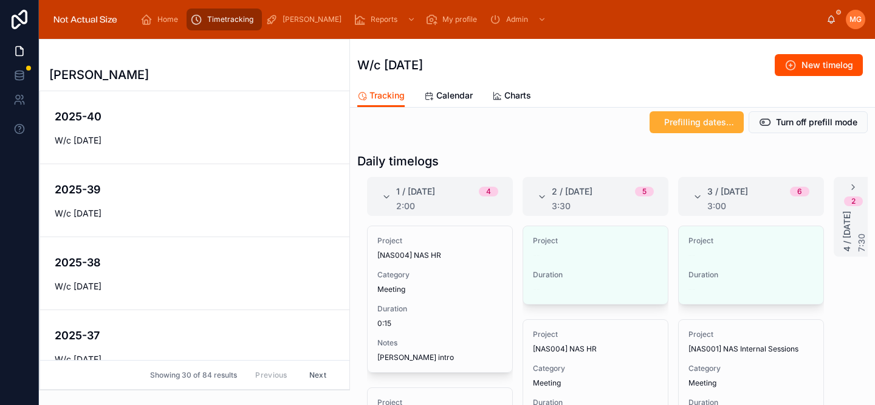
click at [0, 0] on button "Edit" at bounding box center [0, 0] width 0 height 0
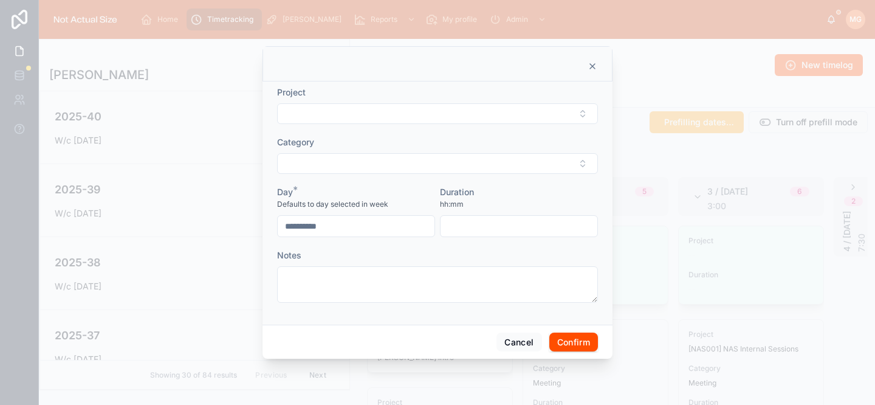
click at [391, 120] on button "Select Button" at bounding box center [437, 113] width 321 height 21
type input "***"
click at [412, 165] on span "[ICE0001] Breyers | Lo-Fi Social Pilot | Organic Social" at bounding box center [430, 167] width 146 height 24
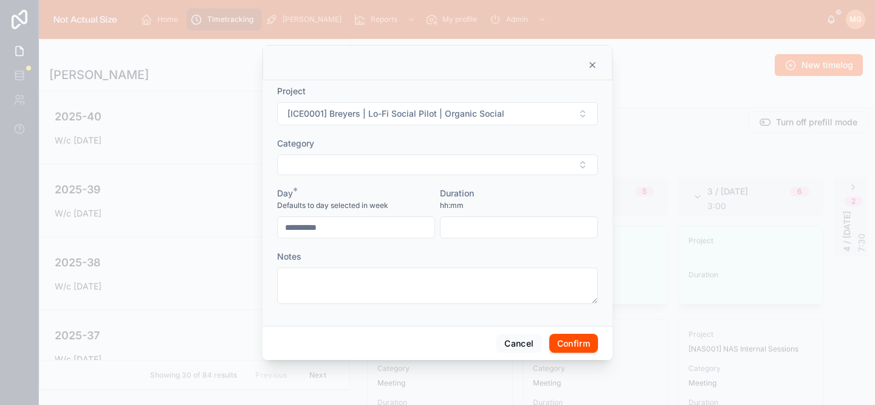
click at [404, 165] on button "Select Button" at bounding box center [437, 164] width 321 height 21
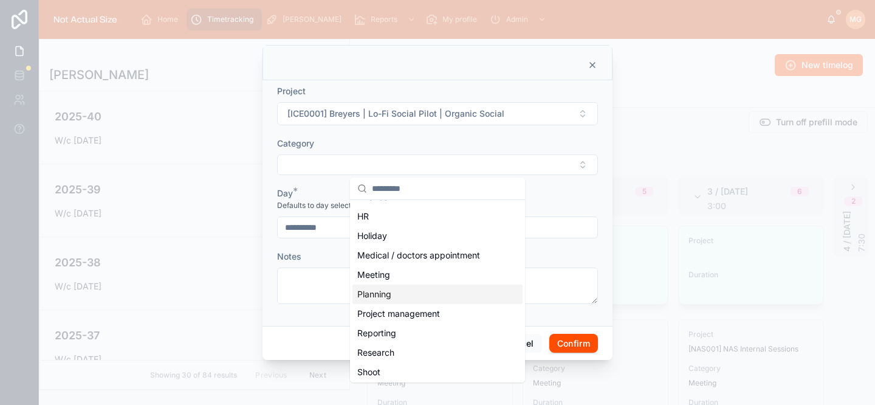
scroll to position [181, 0]
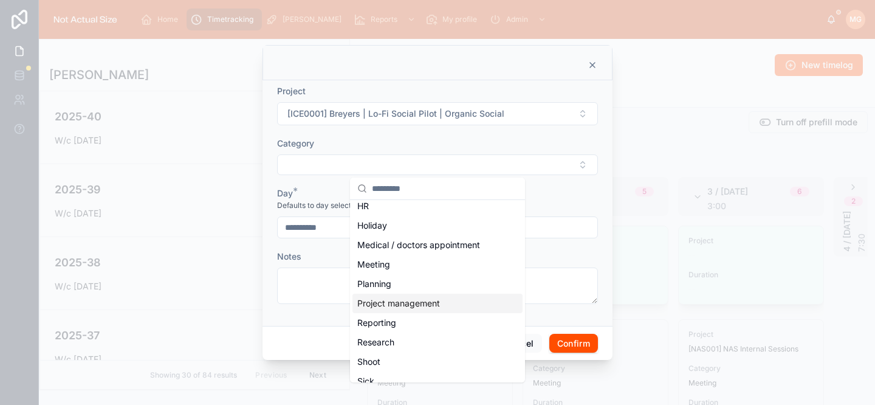
click at [425, 300] on span "Project management" at bounding box center [398, 303] width 83 height 12
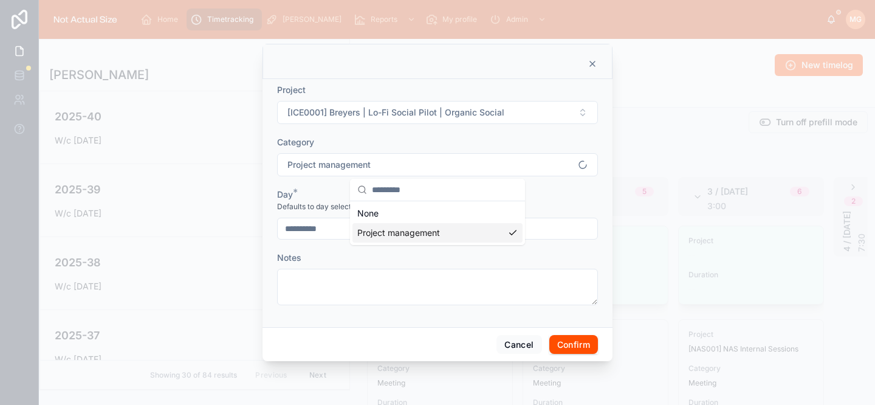
scroll to position [0, 0]
click at [411, 301] on textarea at bounding box center [437, 287] width 321 height 36
type textarea "**********"
click at [475, 235] on input "text" at bounding box center [519, 228] width 157 height 17
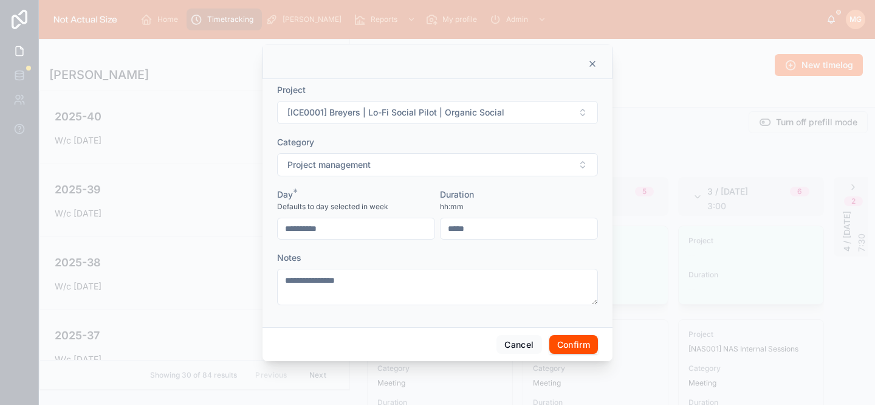
type input "****"
click at [572, 346] on button "Confirm" at bounding box center [573, 344] width 49 height 19
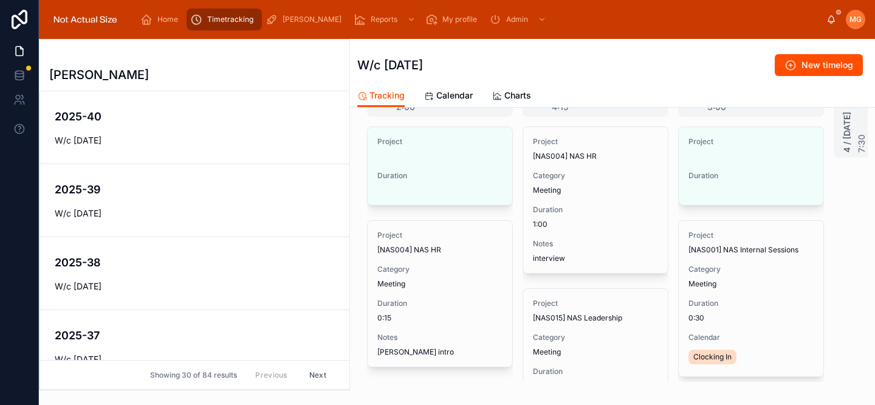
scroll to position [224, 0]
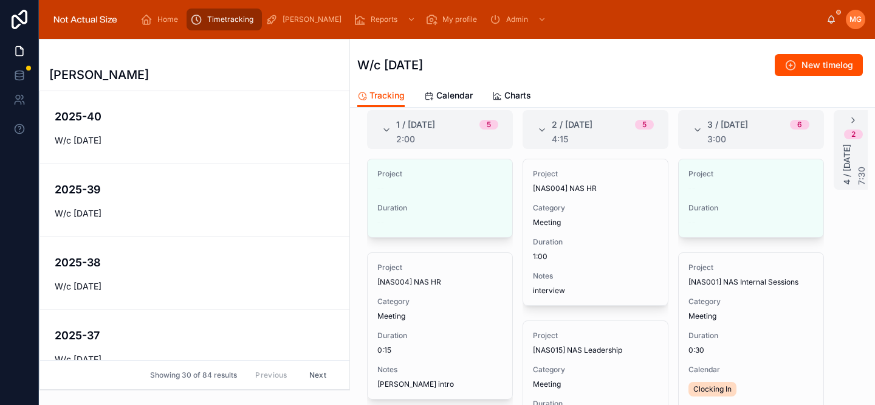
click at [0, 0] on span "Edit" at bounding box center [0, 0] width 0 height 0
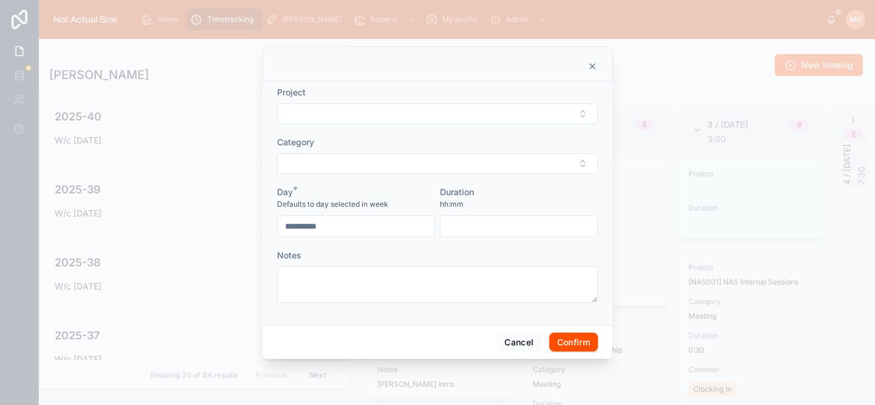
click at [402, 115] on button "Select Button" at bounding box center [437, 113] width 321 height 21
type input "***"
click at [415, 162] on span "[NAS005] NAS Finance" at bounding box center [404, 161] width 94 height 12
click at [410, 170] on button "Select Button" at bounding box center [437, 164] width 321 height 21
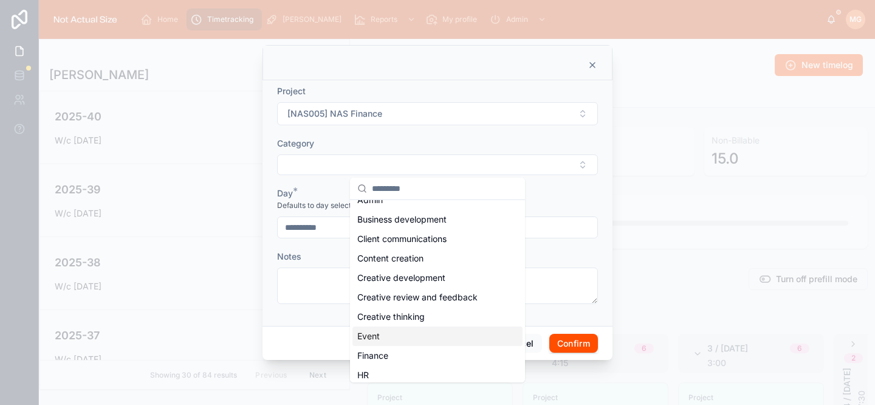
scroll to position [13, 0]
drag, startPoint x: 397, startPoint y: 356, endPoint x: 402, endPoint y: 346, distance: 11.2
click at [397, 355] on div "Finance" at bounding box center [437, 354] width 170 height 19
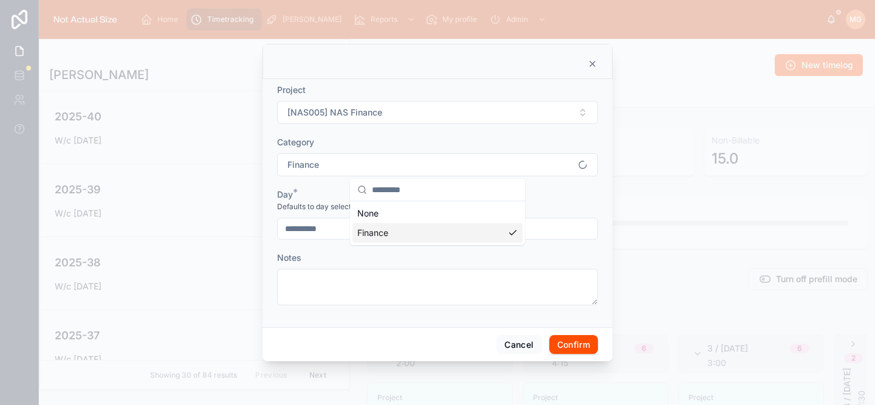
scroll to position [0, 0]
click at [487, 233] on input "text" at bounding box center [519, 228] width 157 height 17
type input "****"
click at [569, 348] on button "Confirm" at bounding box center [573, 344] width 49 height 19
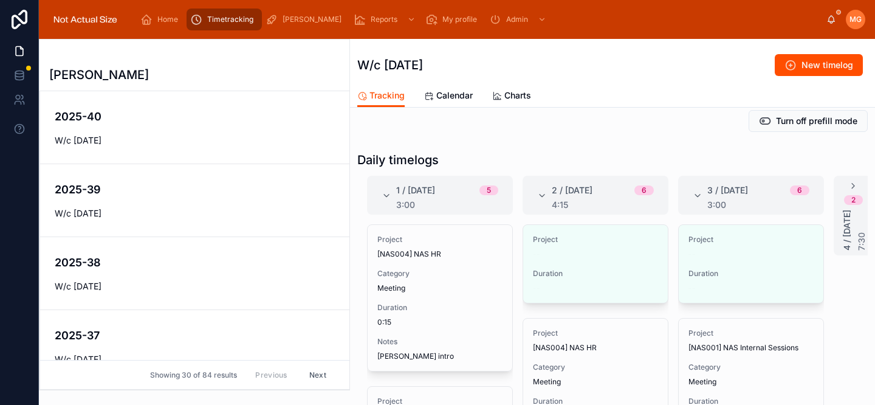
scroll to position [160, 0]
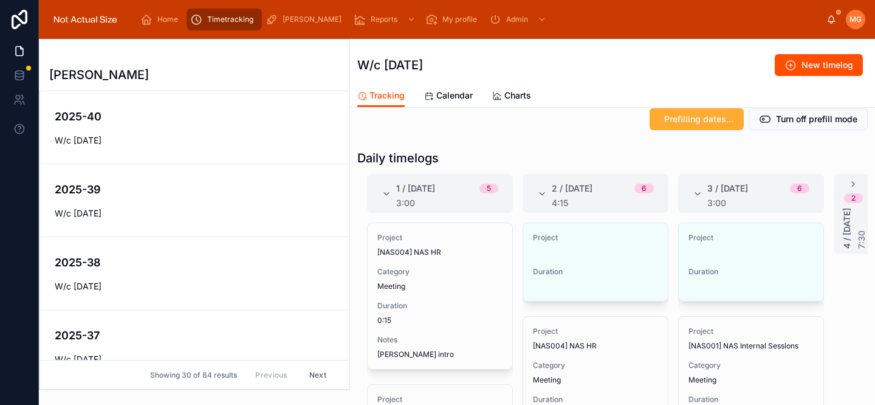
click at [0, 0] on span "Edit" at bounding box center [0, 0] width 0 height 0
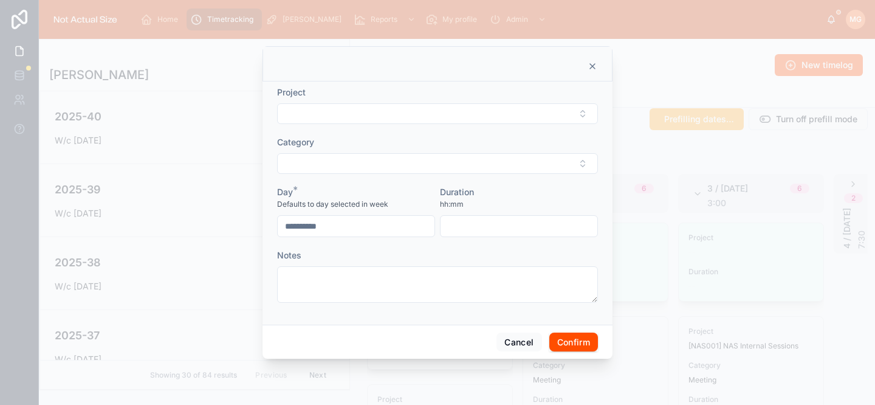
click at [425, 121] on button "Select Button" at bounding box center [437, 113] width 321 height 21
type input "****"
click at [417, 161] on span "[NAS015] NAS Leadership" at bounding box center [410, 161] width 106 height 12
click at [401, 161] on button "Select Button" at bounding box center [437, 164] width 321 height 21
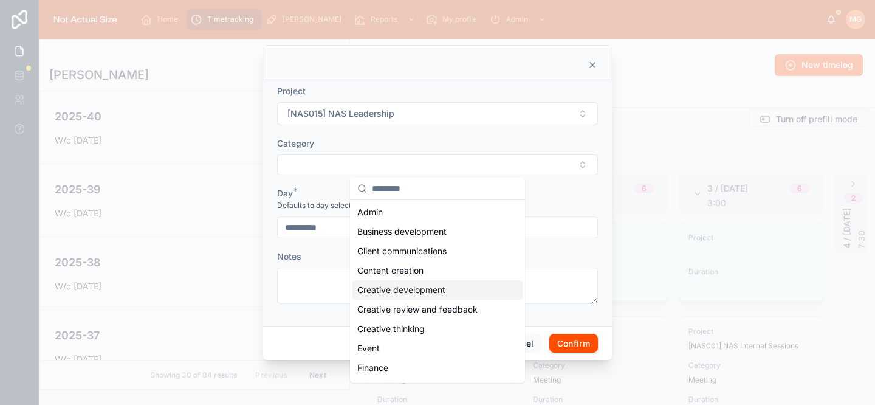
scroll to position [91, 0]
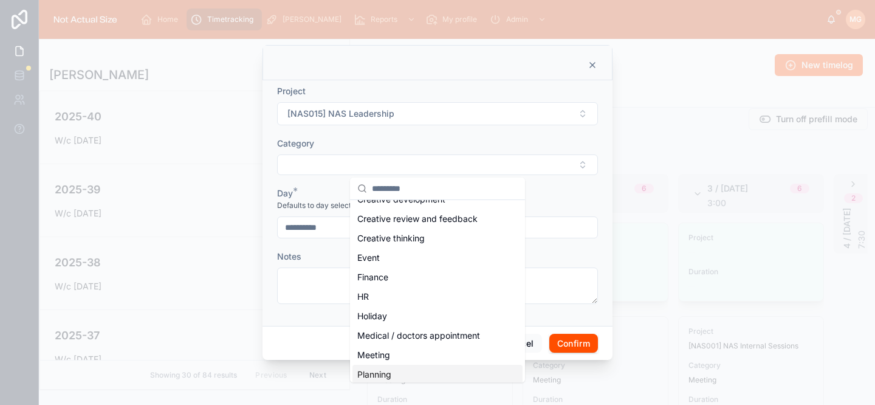
click at [400, 373] on div "Planning" at bounding box center [437, 374] width 170 height 19
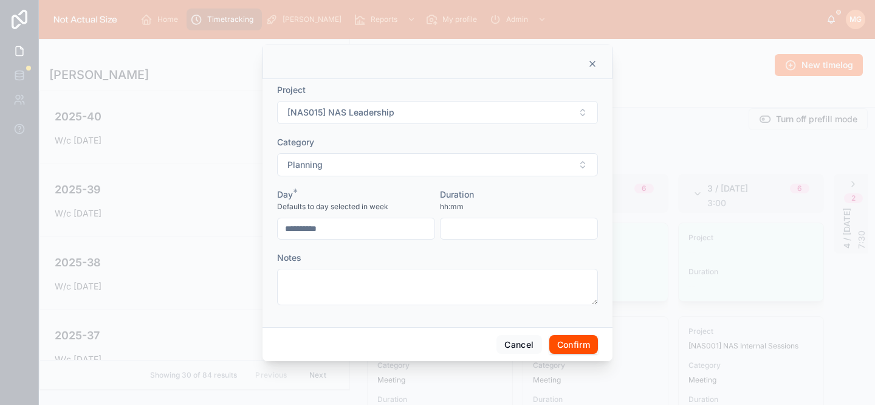
click at [400, 286] on textarea at bounding box center [437, 287] width 321 height 36
type textarea "**********"
click at [504, 218] on div at bounding box center [519, 229] width 158 height 22
click at [501, 233] on input "text" at bounding box center [519, 228] width 157 height 17
type input "****"
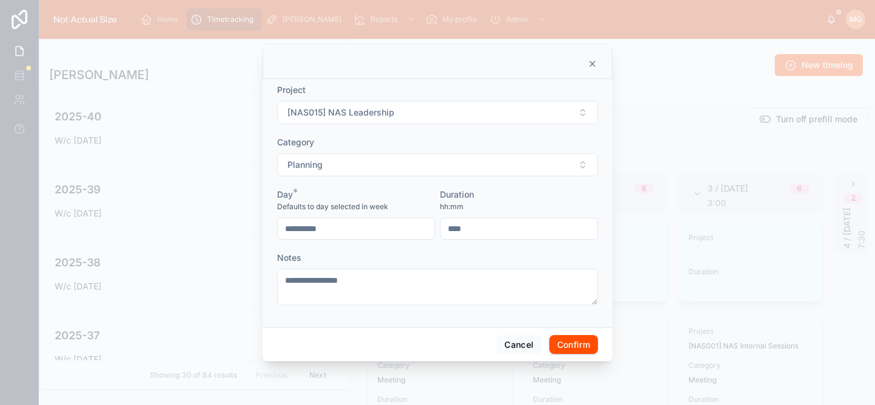
click at [579, 341] on button "Confirm" at bounding box center [573, 344] width 49 height 19
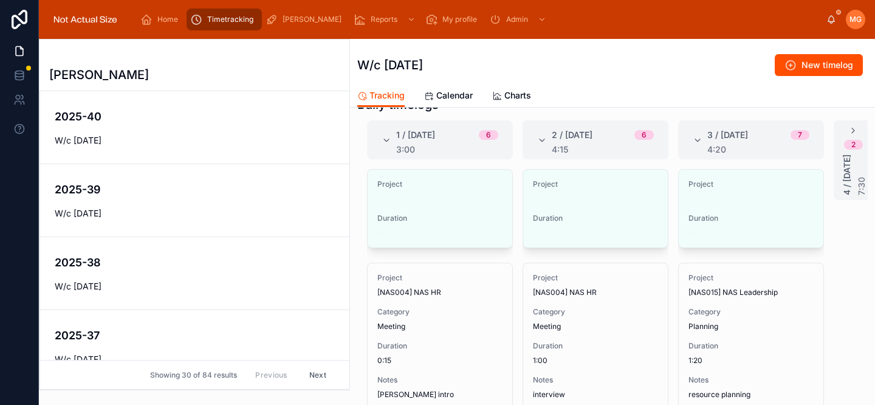
click at [0, 0] on span "Edit" at bounding box center [0, 0] width 0 height 0
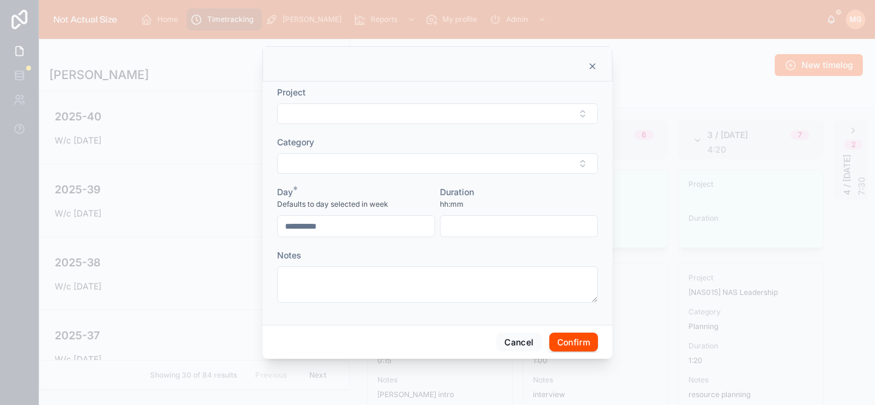
click at [433, 114] on button "Select Button" at bounding box center [437, 113] width 321 height 21
click at [600, 70] on div at bounding box center [438, 63] width 350 height 35
click at [594, 67] on icon at bounding box center [592, 66] width 5 height 5
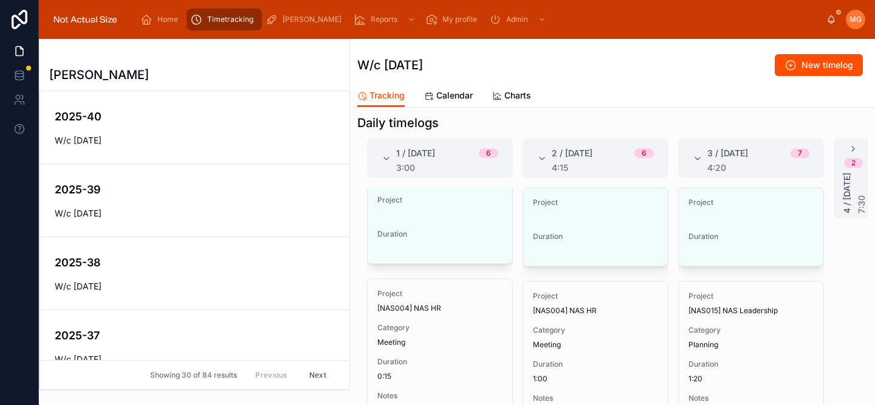
click at [0, 0] on span "Edit" at bounding box center [0, 0] width 0 height 0
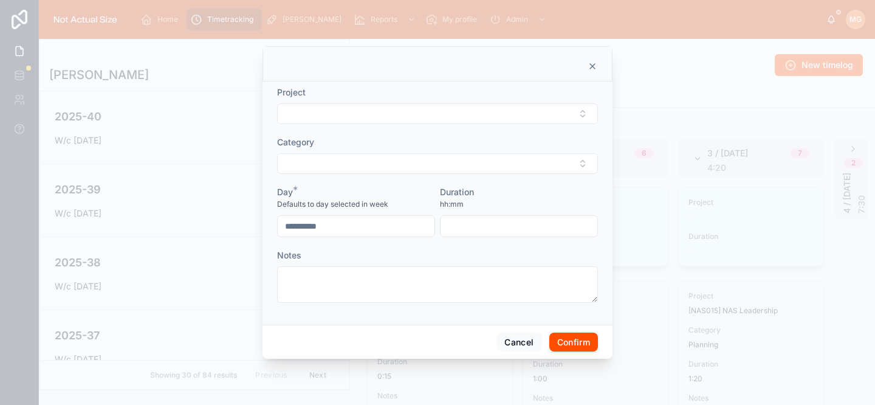
click at [398, 119] on button "Select Button" at bounding box center [437, 113] width 321 height 21
type input "****"
click at [427, 165] on span "[NAS006] NAS Operations" at bounding box center [411, 161] width 108 height 12
click at [424, 164] on button "Select Button" at bounding box center [437, 164] width 321 height 21
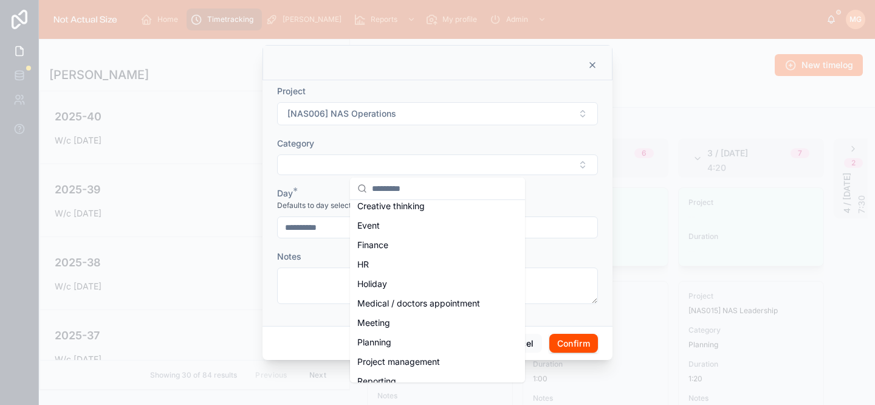
scroll to position [206, 0]
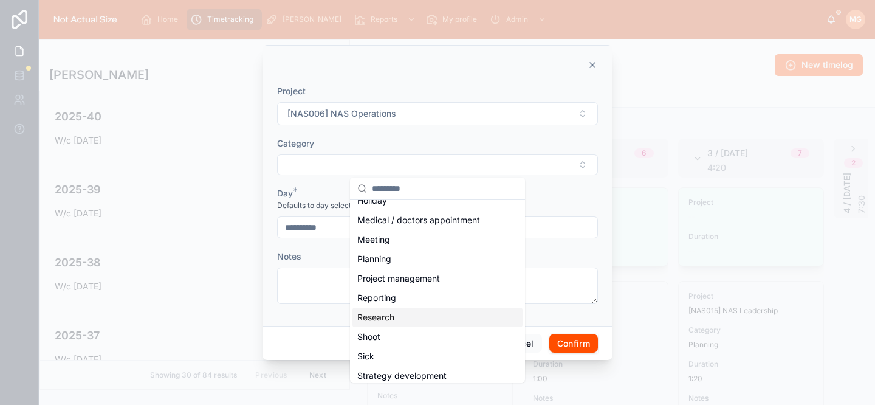
click at [394, 318] on span "Research" at bounding box center [375, 317] width 37 height 12
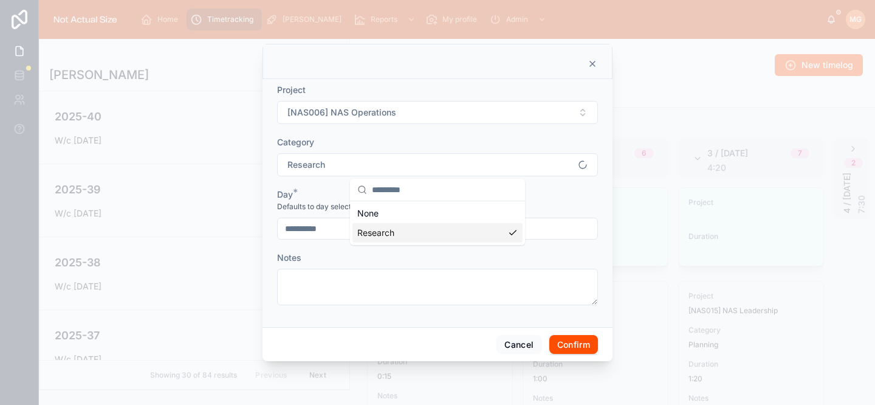
scroll to position [0, 0]
click at [466, 229] on input "text" at bounding box center [519, 228] width 157 height 17
type input "****"
click at [574, 349] on button "Confirm" at bounding box center [573, 344] width 49 height 19
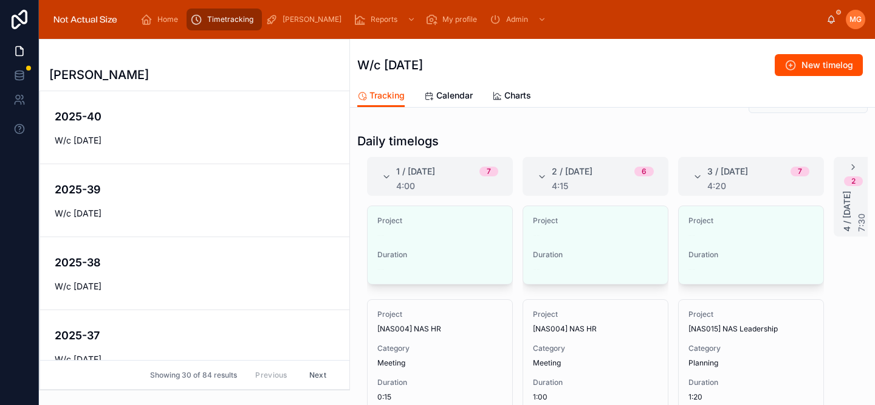
scroll to position [180, 0]
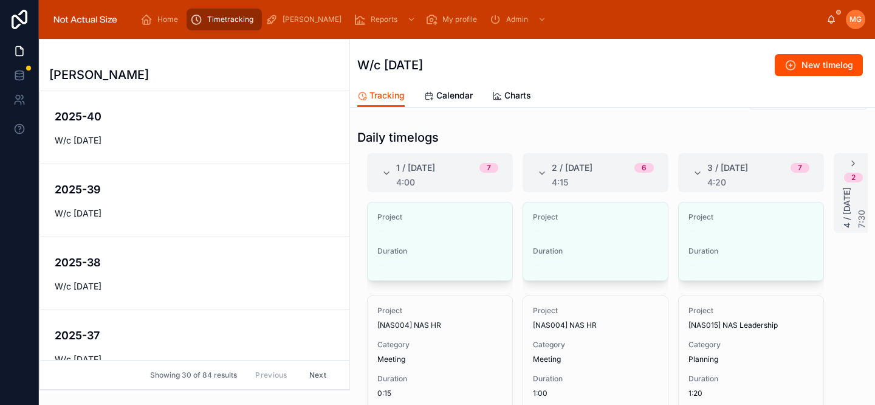
click at [0, 0] on span "Edit" at bounding box center [0, 0] width 0 height 0
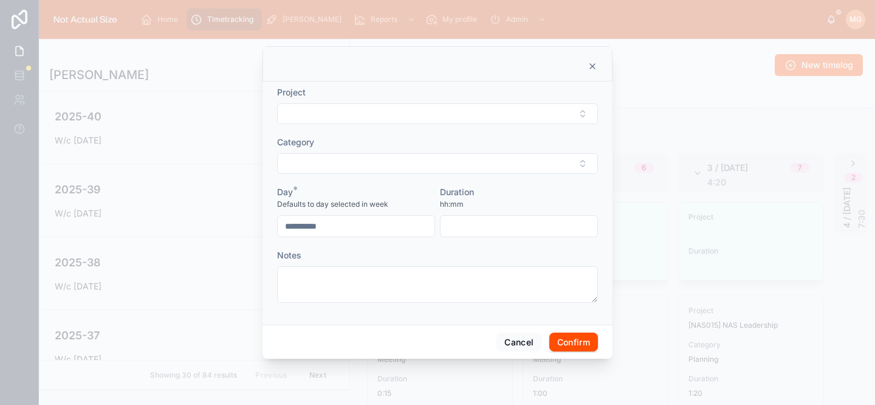
click at [416, 117] on button "Select Button" at bounding box center [437, 113] width 321 height 21
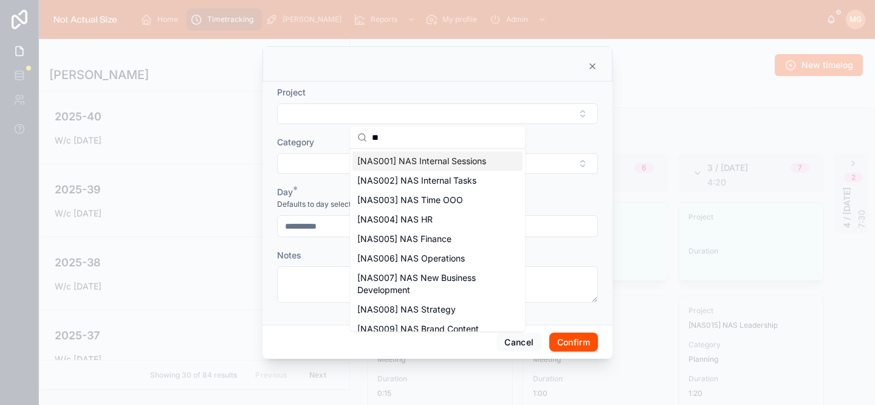
type input "*"
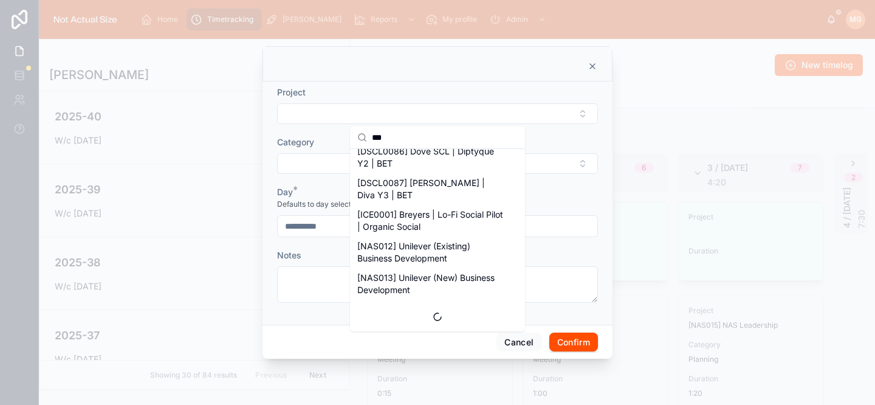
scroll to position [0, 0]
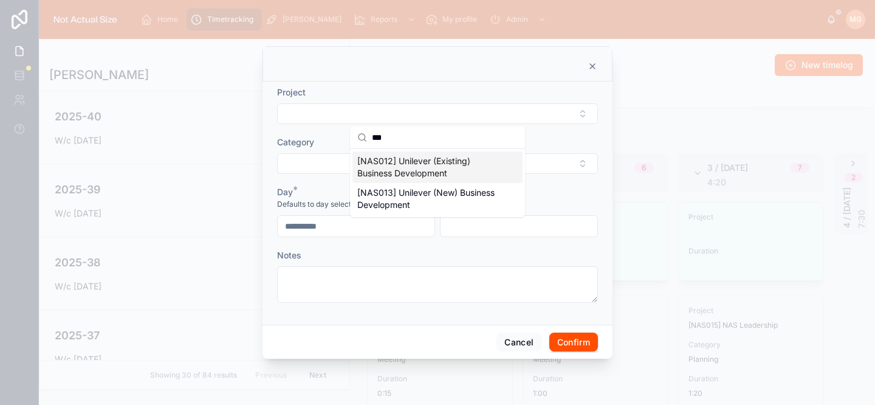
type input "***"
click at [438, 170] on span "[NAS012] Unilever (Existing) Business Development" at bounding box center [430, 167] width 146 height 24
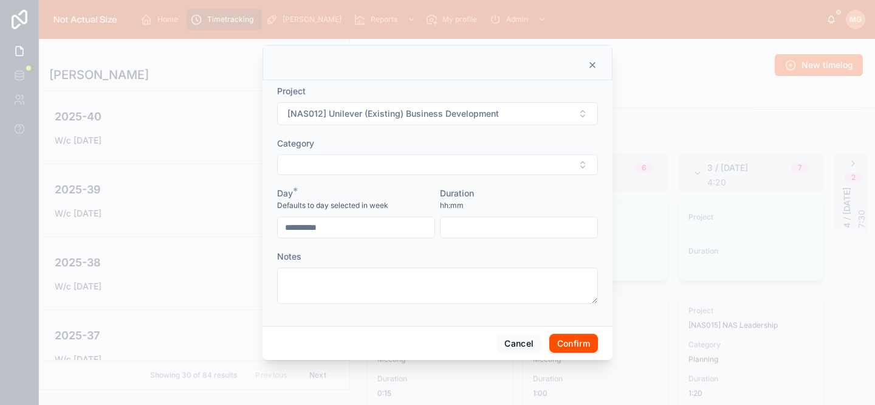
click at [428, 168] on button "Select Button" at bounding box center [437, 164] width 321 height 21
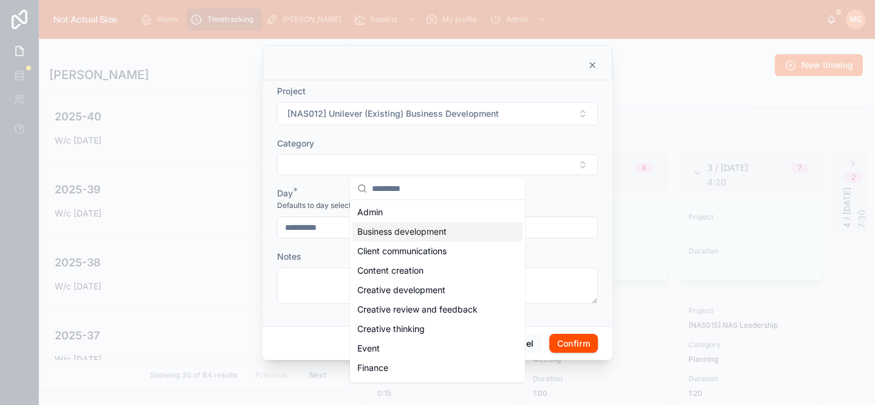
click at [413, 235] on span "Business development" at bounding box center [401, 231] width 89 height 12
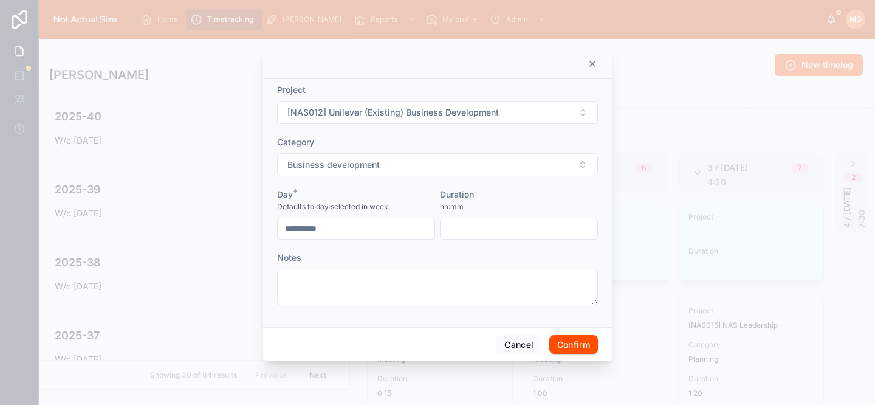
click at [391, 278] on textarea at bounding box center [437, 287] width 321 height 36
type textarea "**********"
click at [407, 160] on button "Business development" at bounding box center [437, 164] width 321 height 23
type input "****"
click at [425, 213] on div "Meeting" at bounding box center [437, 213] width 170 height 19
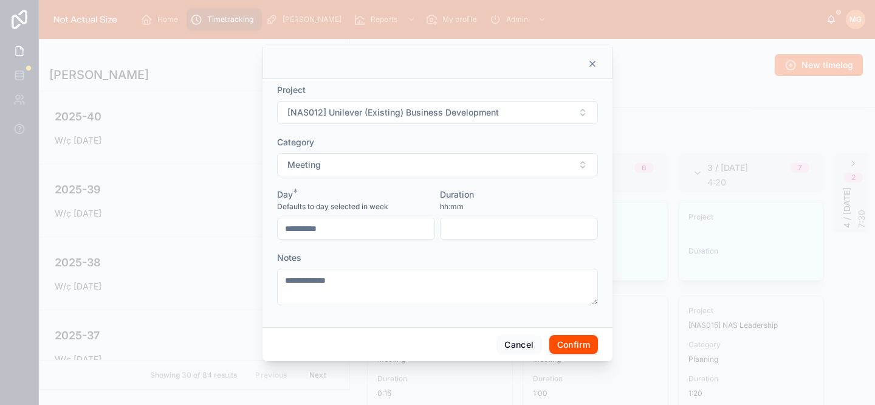
click at [484, 222] on input "text" at bounding box center [519, 228] width 157 height 17
type input "****"
click at [580, 337] on button "Confirm" at bounding box center [573, 344] width 49 height 19
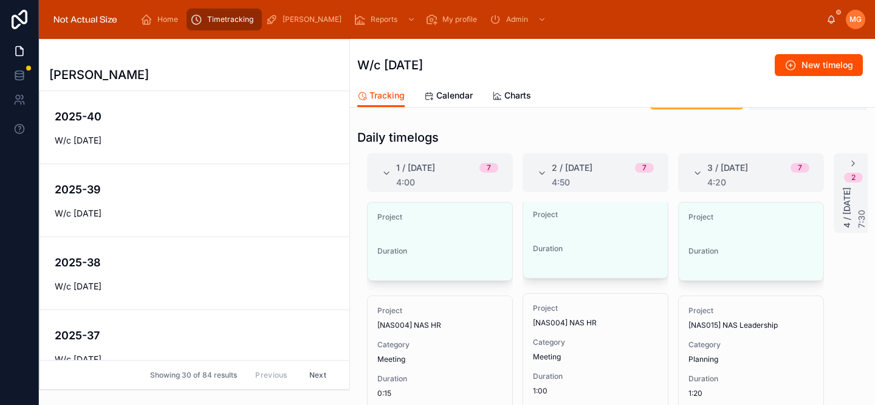
scroll to position [94, 0]
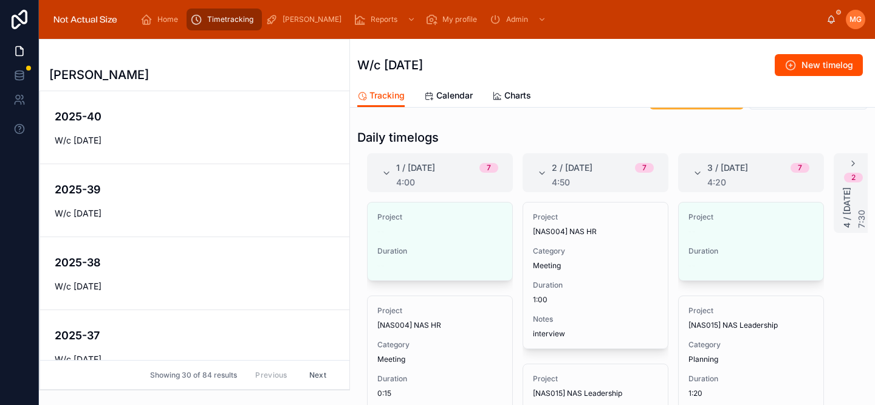
click at [798, 217] on div "Project -- Duration -- Edit" at bounding box center [751, 241] width 146 height 79
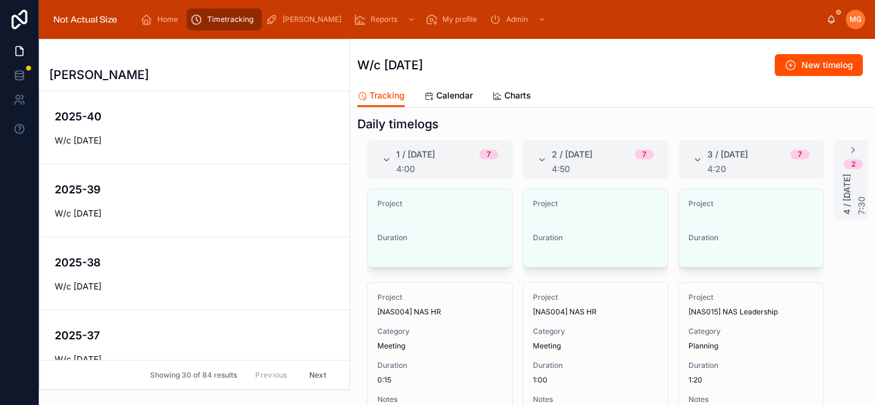
scroll to position [182, 0]
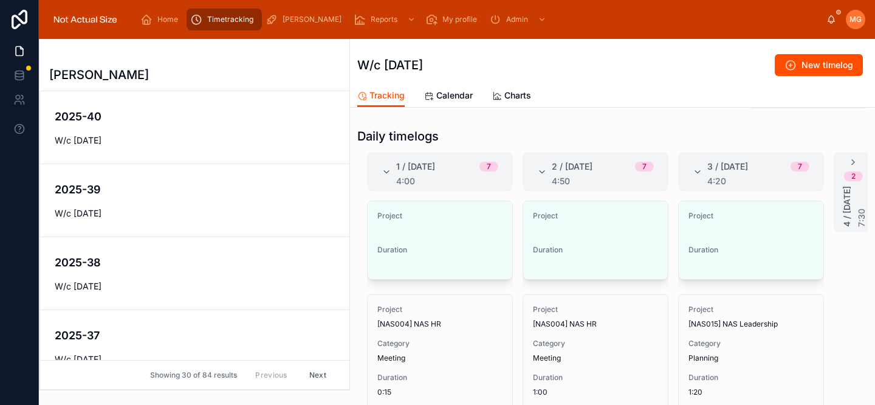
click at [0, 0] on span "Edit" at bounding box center [0, 0] width 0 height 0
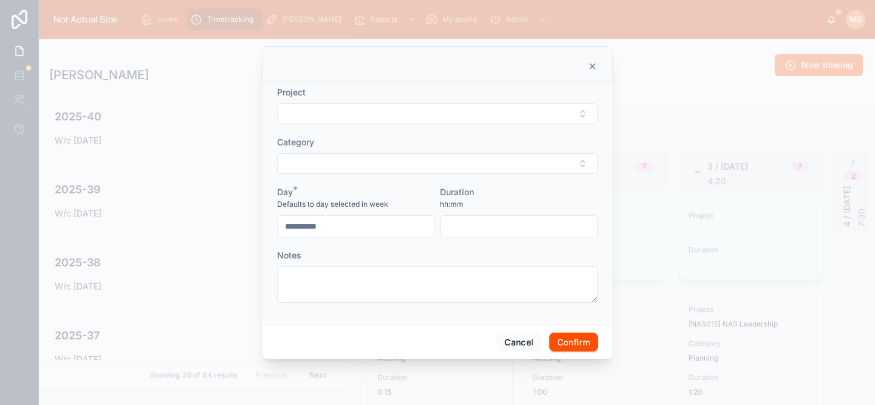
click at [422, 108] on button "Select Button" at bounding box center [437, 113] width 321 height 21
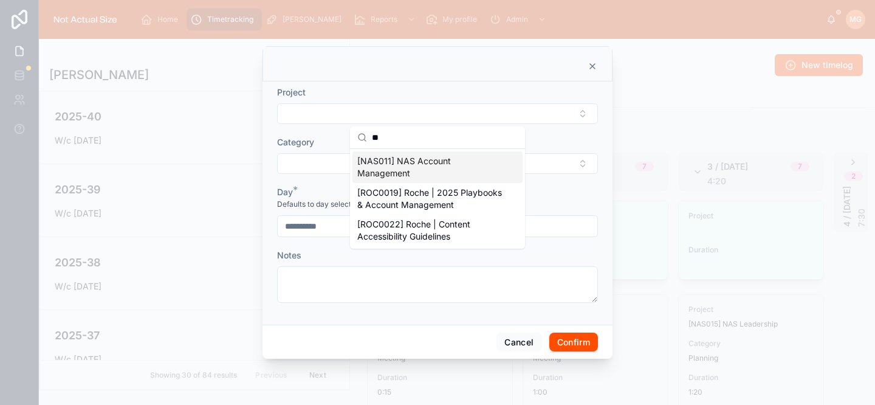
type input "**"
click at [407, 167] on span "[NAS011] NAS Account Management" at bounding box center [430, 167] width 146 height 24
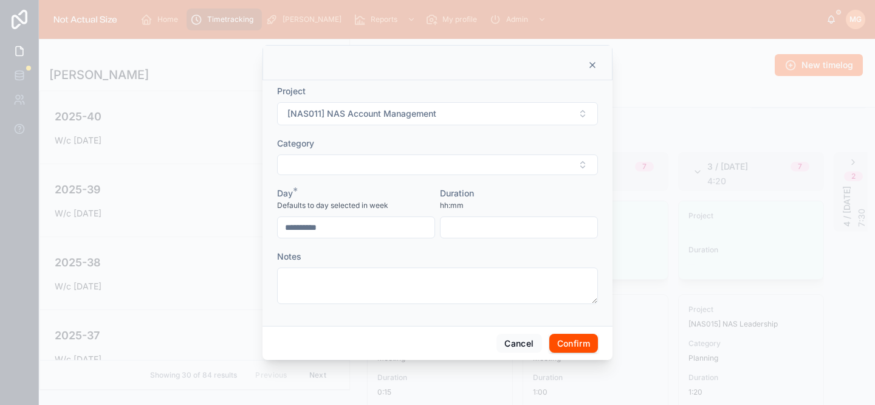
click at [403, 165] on button "Select Button" at bounding box center [437, 164] width 321 height 21
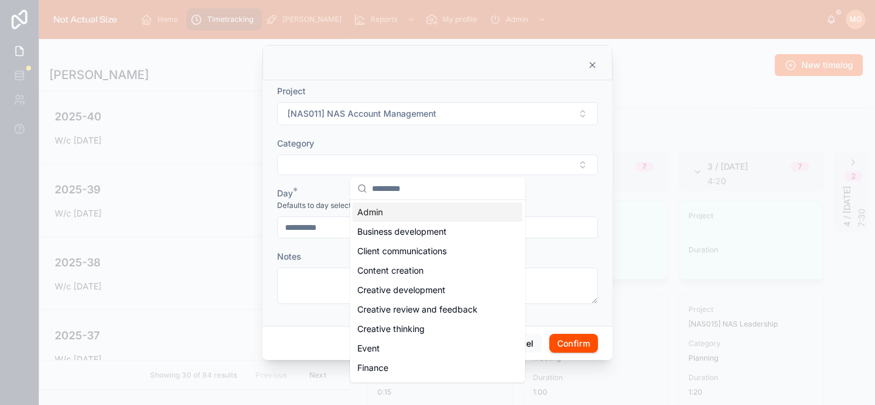
click at [402, 211] on div "Admin" at bounding box center [437, 211] width 170 height 19
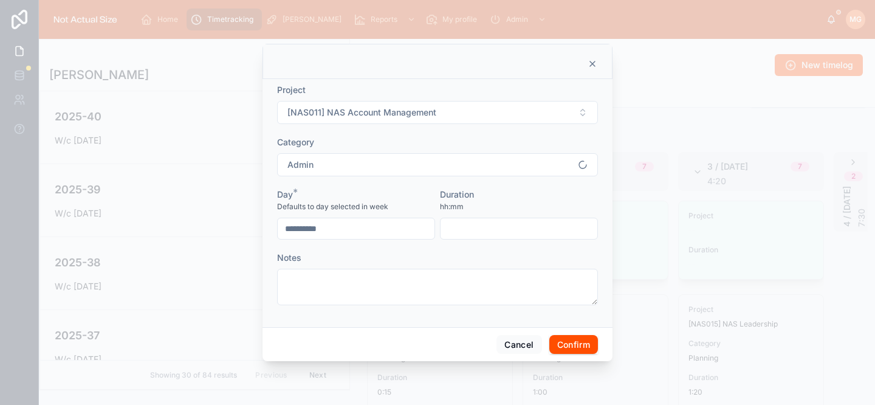
click at [495, 234] on input "text" at bounding box center [519, 228] width 157 height 17
type input "****"
click at [580, 349] on button "Confirm" at bounding box center [573, 344] width 49 height 19
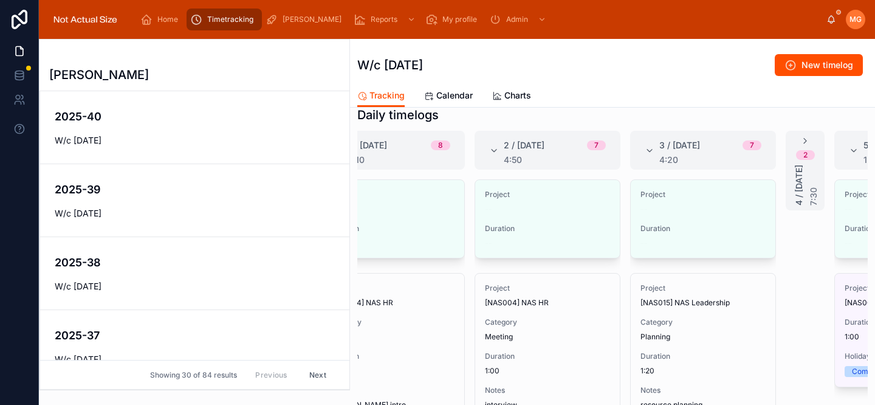
scroll to position [0, 39]
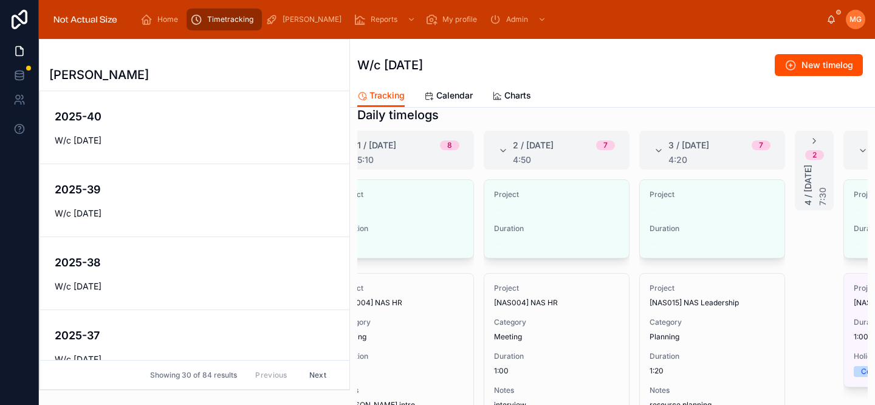
click at [0, 0] on span "Edit" at bounding box center [0, 0] width 0 height 0
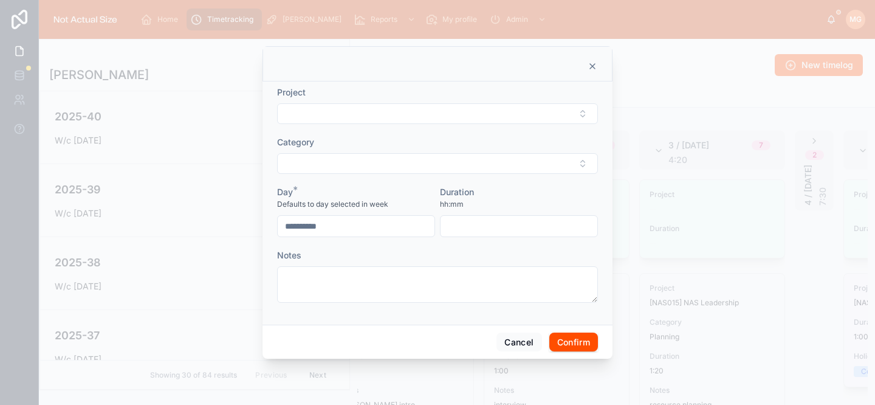
click at [445, 118] on button "Select Button" at bounding box center [437, 113] width 321 height 21
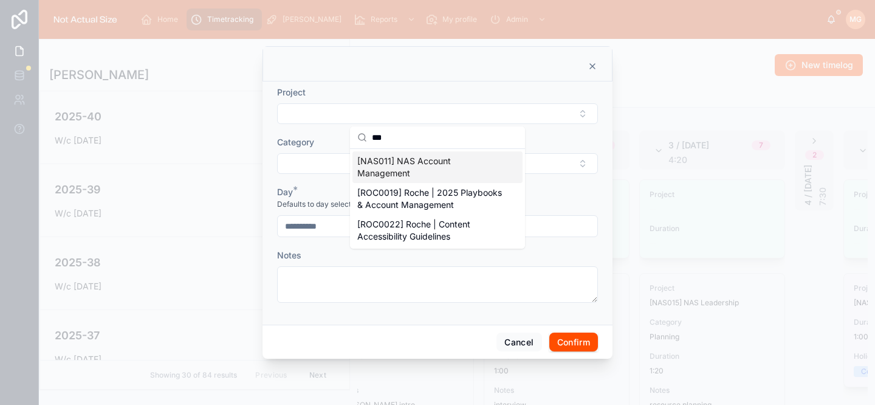
type input "***"
drag, startPoint x: 441, startPoint y: 166, endPoint x: 428, endPoint y: 163, distance: 13.6
click at [441, 165] on span "[NAS011] NAS Account Management" at bounding box center [430, 167] width 146 height 24
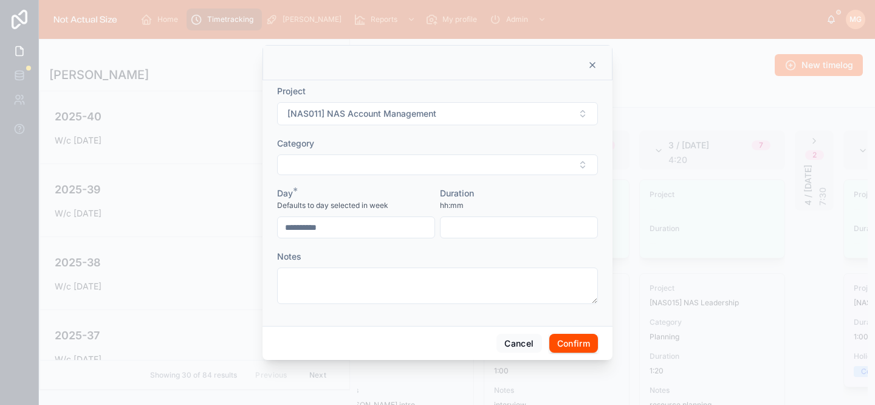
click at [420, 163] on button "Select Button" at bounding box center [437, 164] width 321 height 21
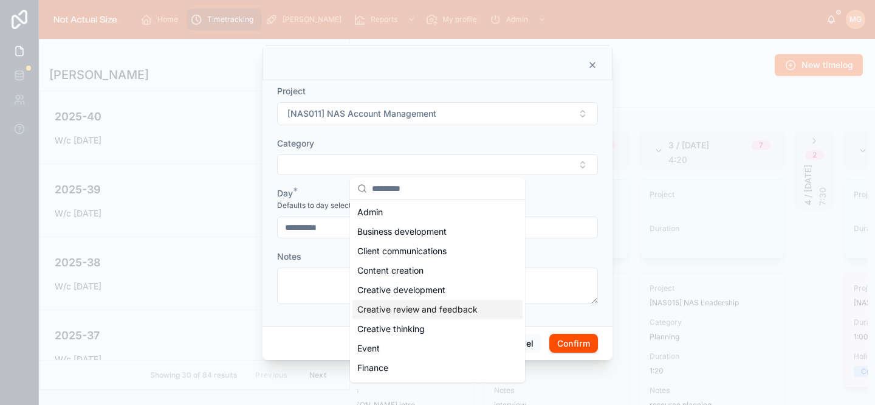
scroll to position [212, 0]
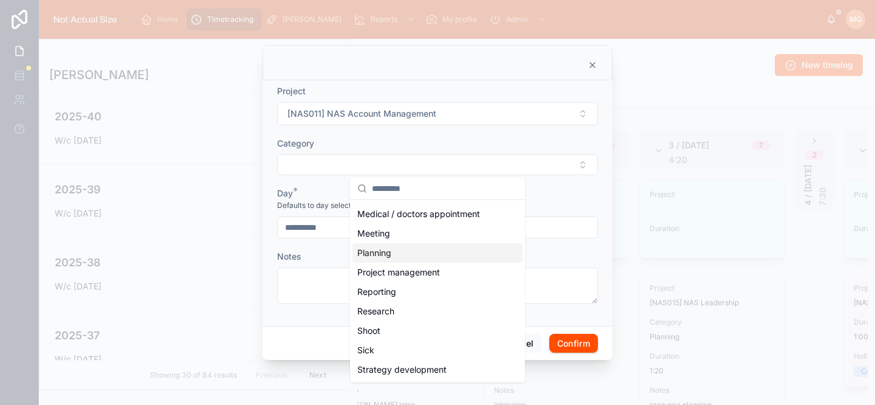
click at [405, 249] on div "Planning" at bounding box center [437, 252] width 170 height 19
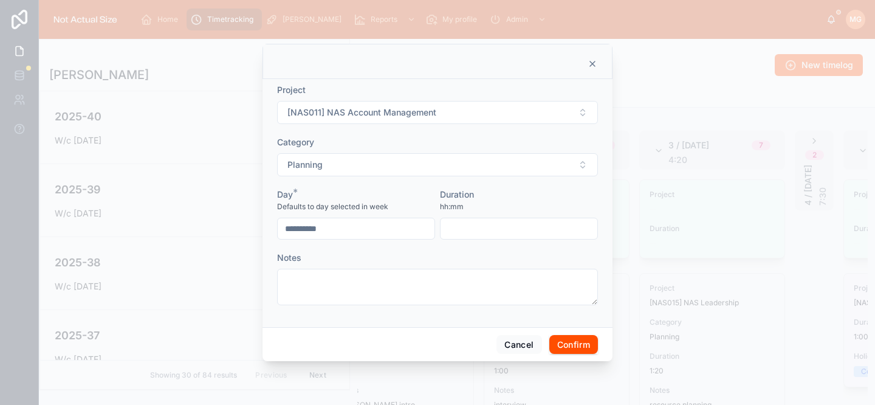
click at [377, 289] on textarea at bounding box center [437, 287] width 321 height 36
type textarea "**********"
click at [469, 232] on input "text" at bounding box center [519, 228] width 157 height 17
type input "****"
click at [581, 349] on button "Confirm" at bounding box center [573, 344] width 49 height 19
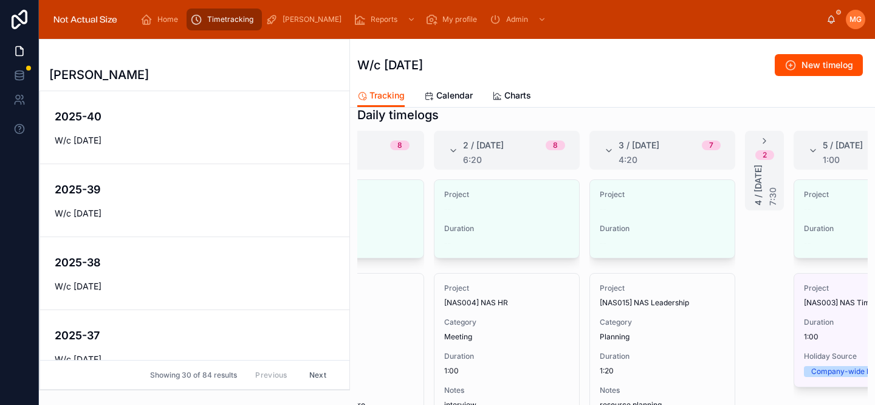
click at [0, 0] on span "Edit" at bounding box center [0, 0] width 0 height 0
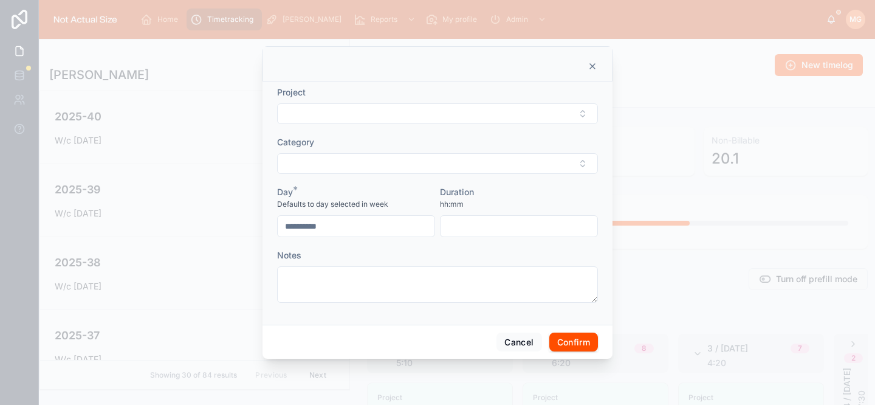
click at [411, 107] on button "Select Button" at bounding box center [437, 113] width 321 height 21
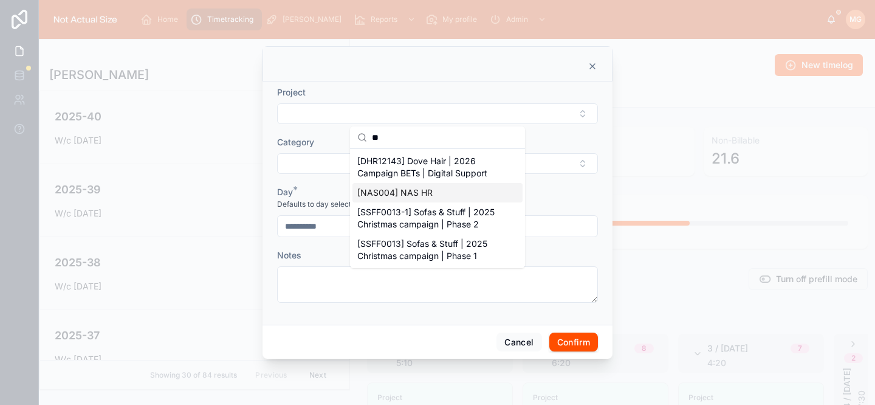
type input "**"
click at [397, 194] on span "[NAS004] NAS HR" at bounding box center [394, 193] width 75 height 12
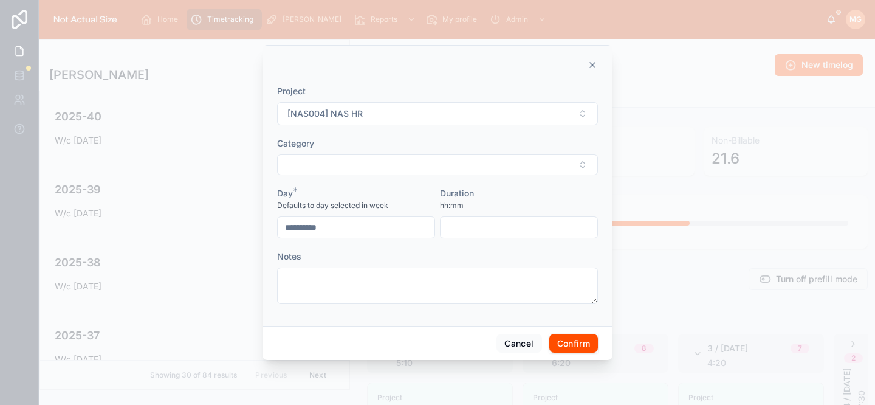
click at [384, 175] on form "**********" at bounding box center [437, 200] width 321 height 231
click at [383, 171] on button "Select Button" at bounding box center [437, 164] width 321 height 21
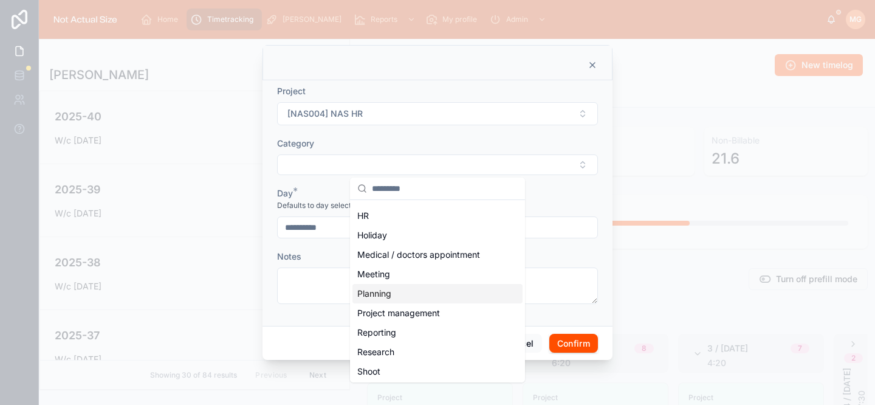
scroll to position [169, 0]
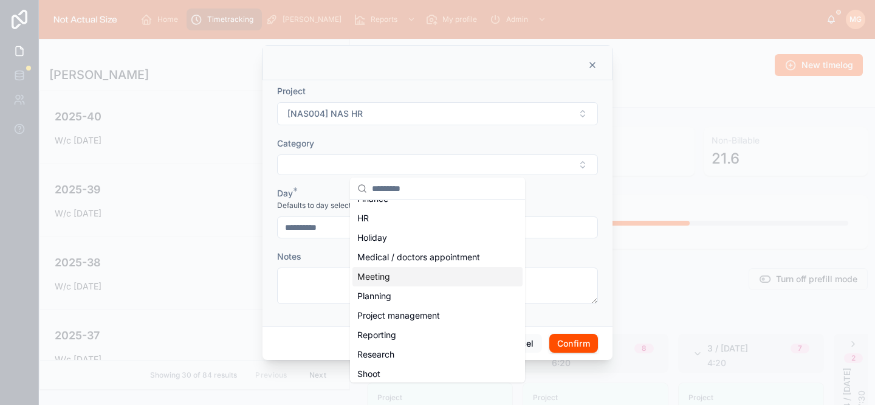
click at [392, 274] on div "Meeting" at bounding box center [437, 276] width 170 height 19
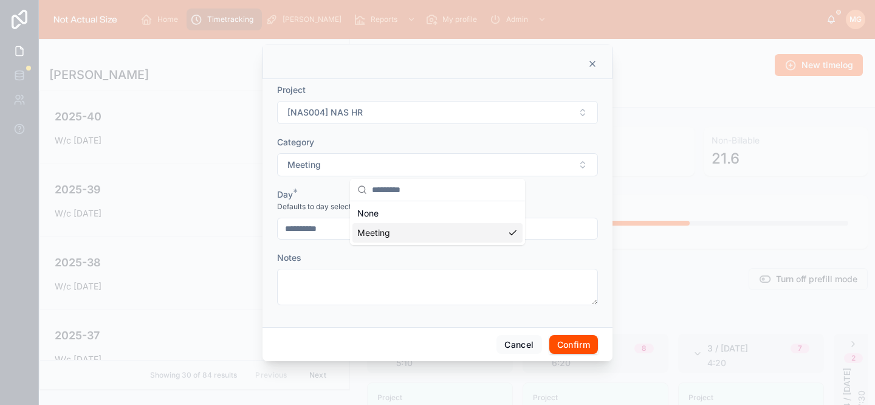
click at [381, 294] on textarea at bounding box center [437, 287] width 321 height 36
type textarea "***"
click at [484, 230] on input "text" at bounding box center [519, 228] width 157 height 17
type input "****"
click at [567, 343] on button "Confirm" at bounding box center [573, 344] width 49 height 19
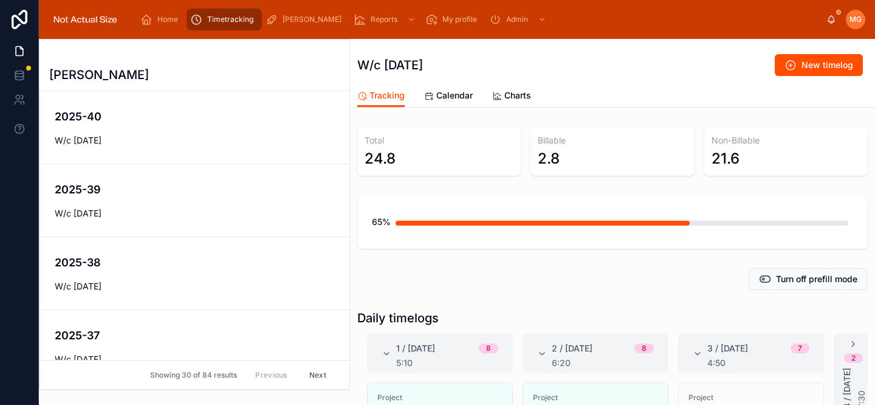
scroll to position [195, 0]
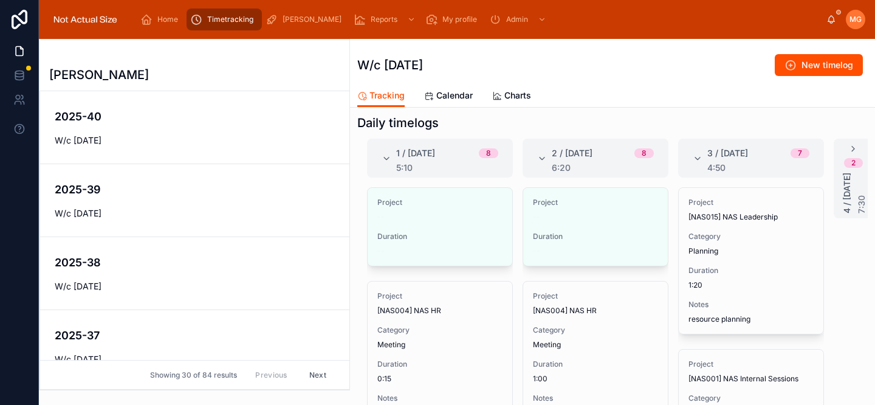
click at [0, 0] on span "Edit" at bounding box center [0, 0] width 0 height 0
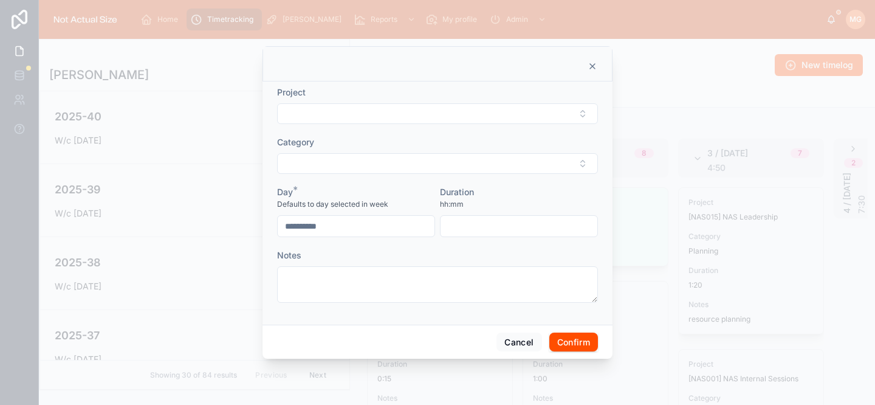
click at [417, 116] on button "Select Button" at bounding box center [437, 113] width 321 height 21
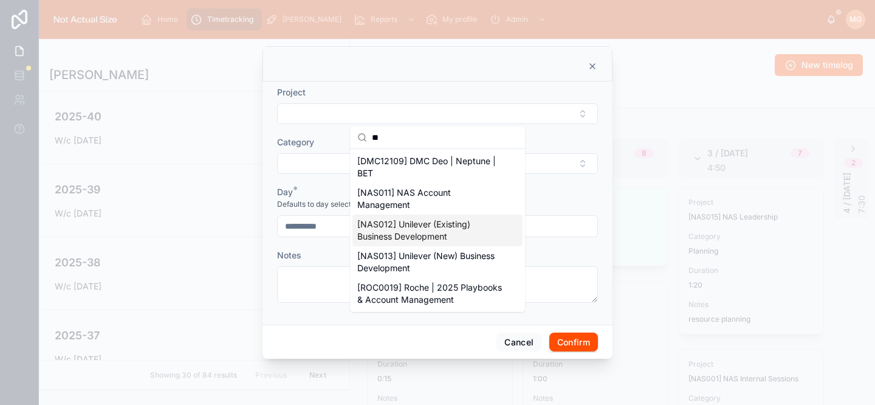
type input "**"
click at [460, 225] on span "[NAS012] Unilever (Existing) Business Development" at bounding box center [430, 230] width 146 height 24
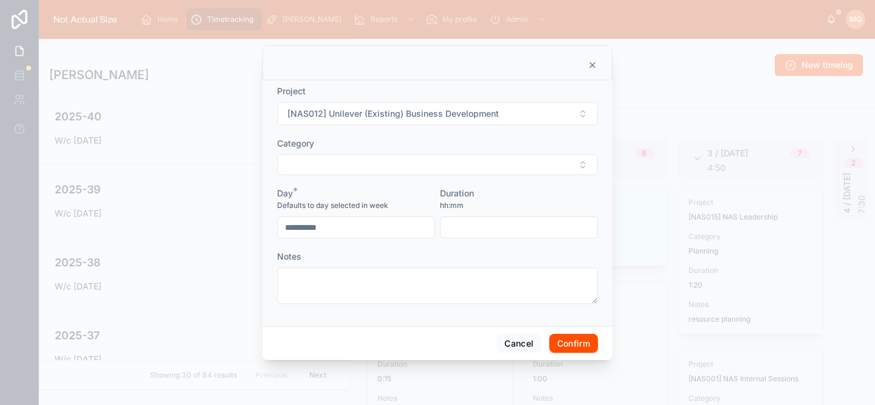
click at [479, 226] on input "text" at bounding box center [519, 227] width 157 height 17
type input "****"
click at [596, 352] on span "Confirm" at bounding box center [573, 343] width 49 height 19
click at [583, 346] on button "Confirm" at bounding box center [573, 343] width 49 height 19
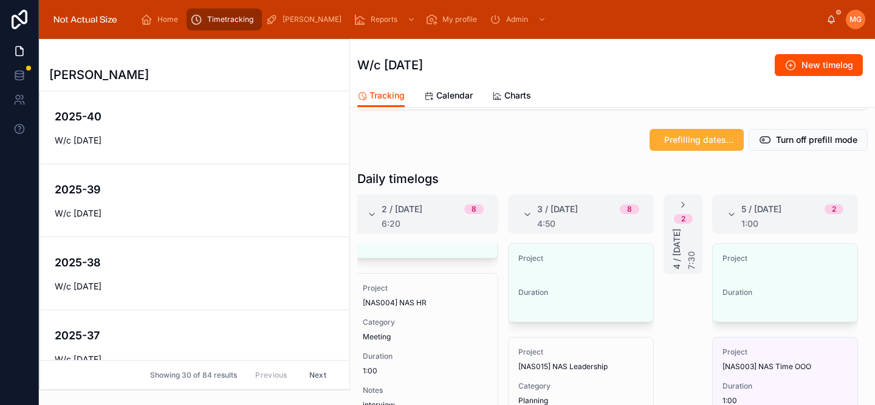
scroll to position [163, 0]
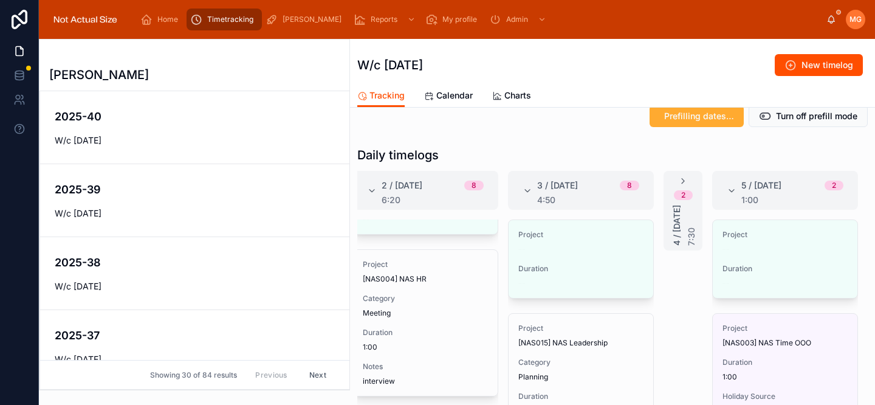
click at [0, 0] on span "Edit" at bounding box center [0, 0] width 0 height 0
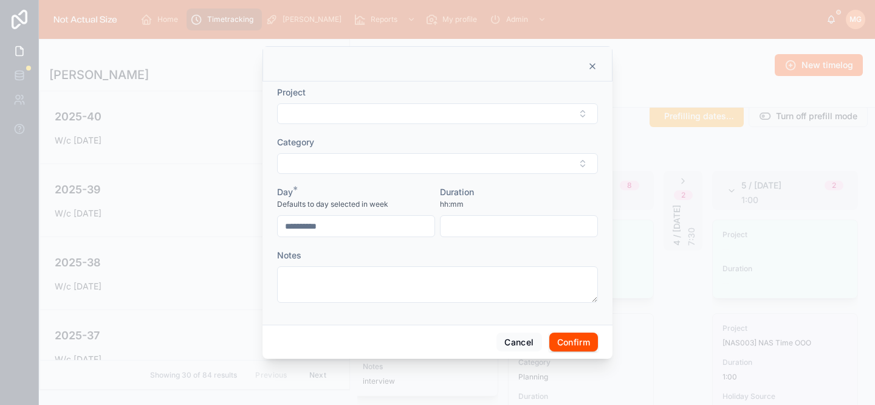
click at [408, 120] on button "Select Button" at bounding box center [437, 113] width 321 height 21
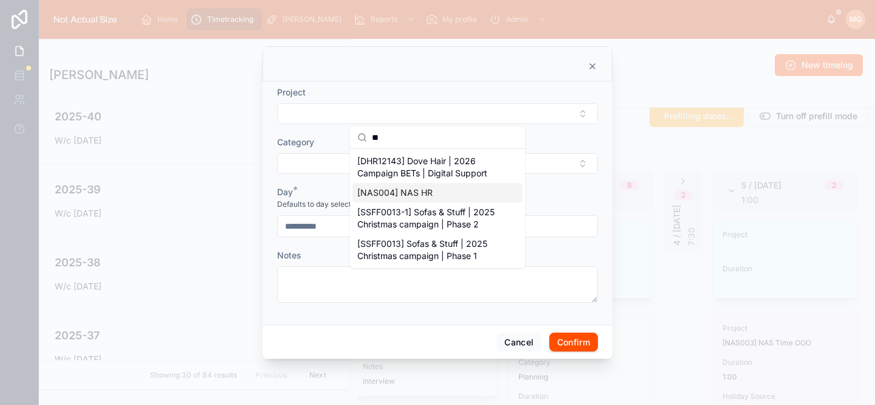
type input "**"
click at [404, 188] on span "[NAS004] NAS HR" at bounding box center [394, 193] width 75 height 12
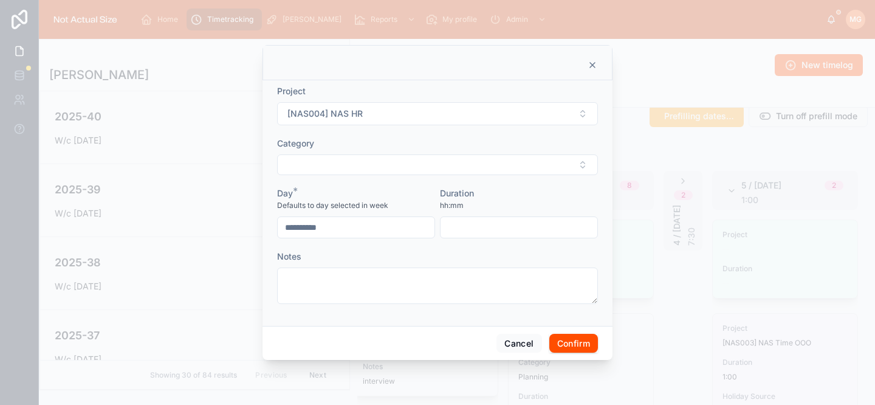
click at [388, 169] on button "Select Button" at bounding box center [437, 164] width 321 height 21
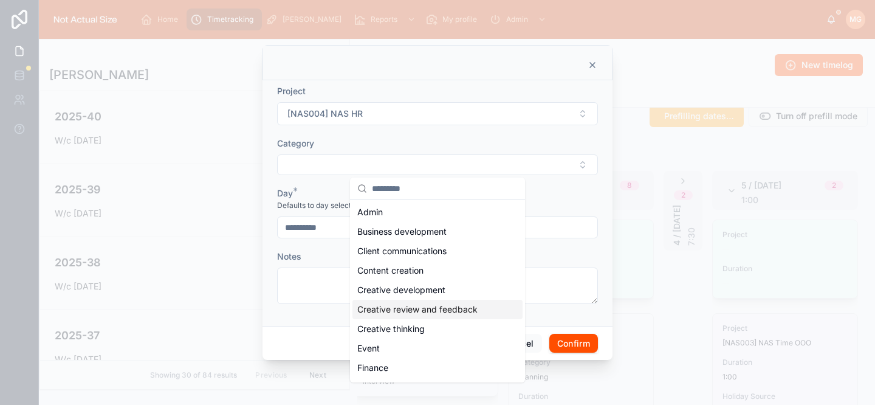
scroll to position [213, 0]
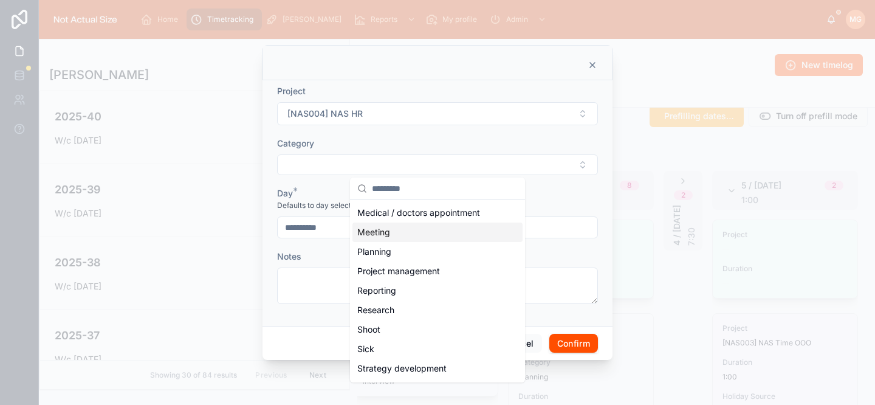
click at [404, 236] on div "Meeting" at bounding box center [437, 231] width 170 height 19
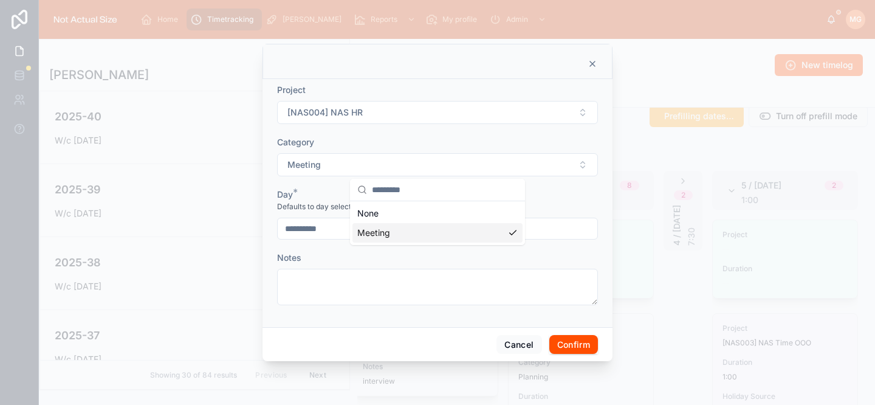
scroll to position [0, 0]
click at [379, 285] on textarea at bounding box center [437, 287] width 321 height 36
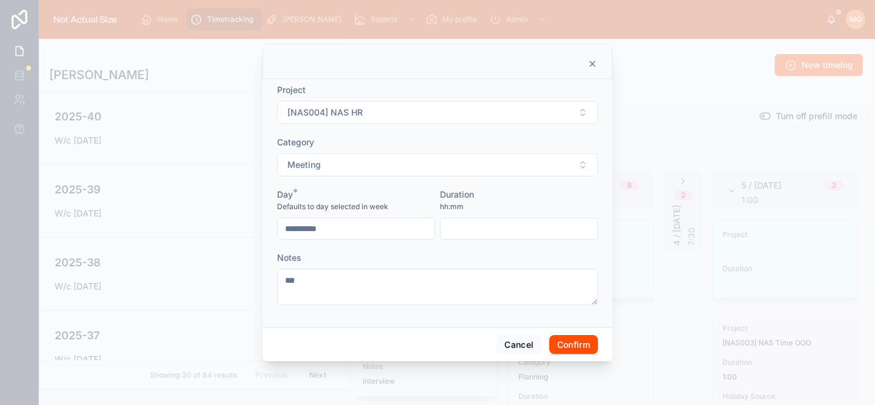
type textarea "***"
click at [495, 230] on input "text" at bounding box center [519, 228] width 157 height 17
type input "****"
click at [572, 352] on button "Confirm" at bounding box center [573, 344] width 49 height 19
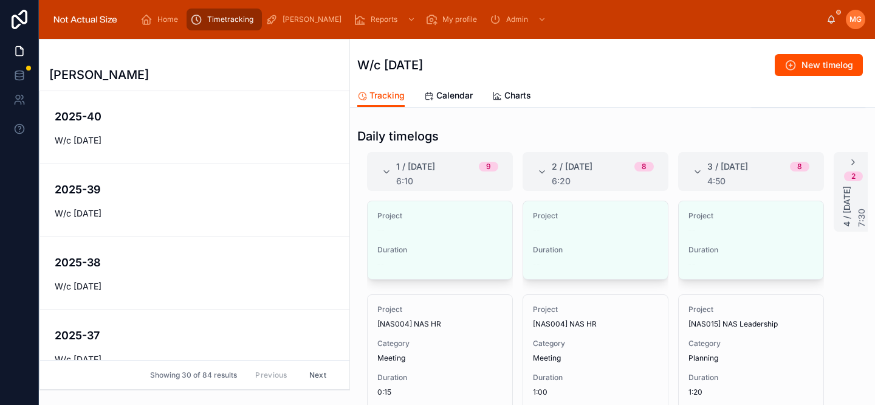
scroll to position [0, 179]
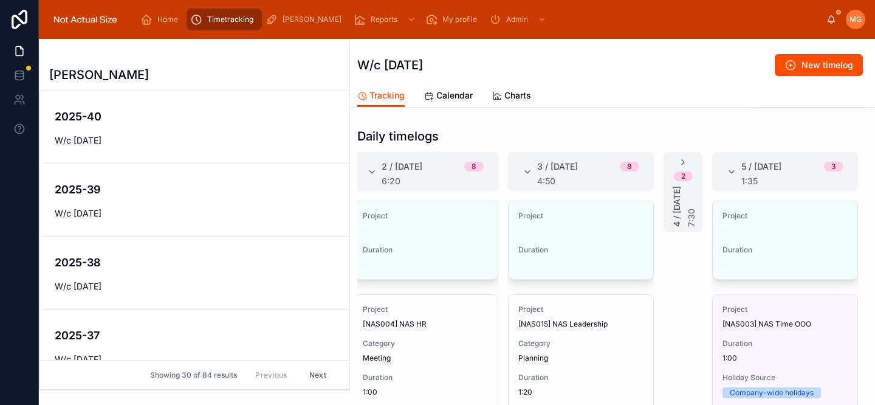
click at [0, 0] on button "Edit" at bounding box center [0, 0] width 0 height 0
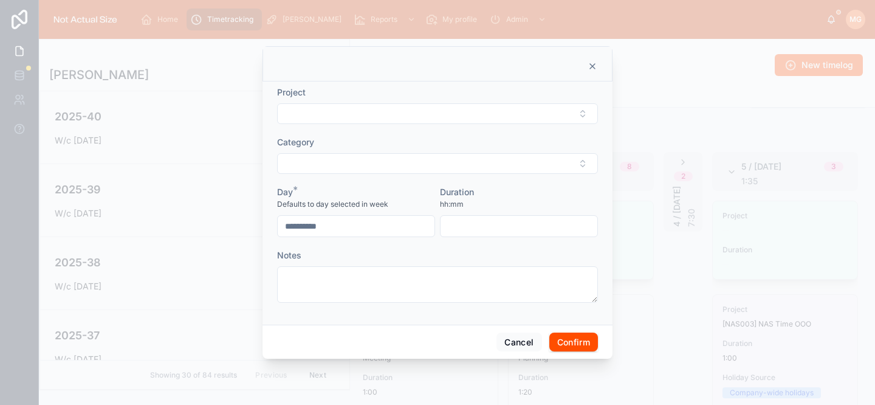
click at [399, 116] on button "Select Button" at bounding box center [437, 113] width 321 height 21
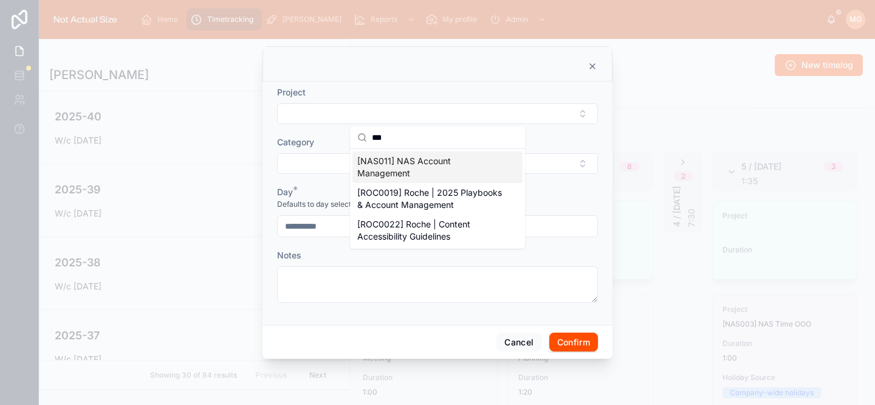
type input "***"
click at [397, 156] on span "[NAS011] NAS Account Management" at bounding box center [430, 167] width 146 height 24
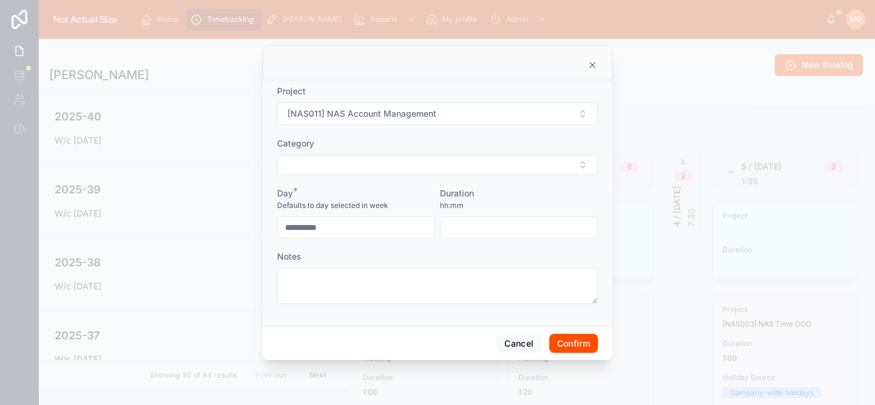
click at [392, 162] on button "Select Button" at bounding box center [437, 164] width 321 height 21
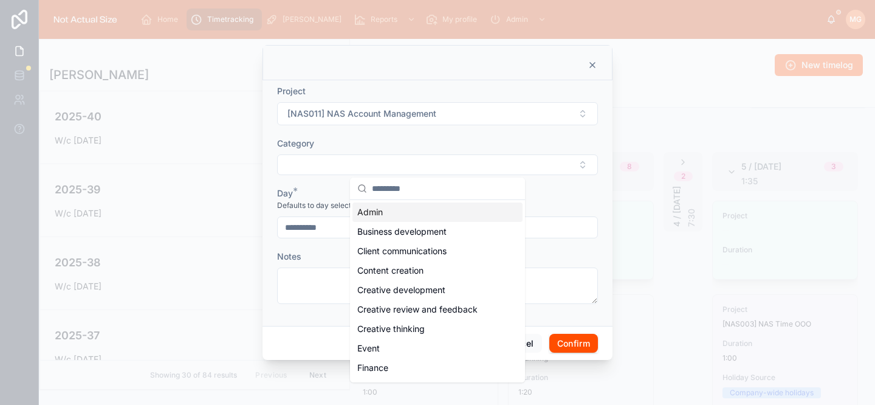
drag, startPoint x: 417, startPoint y: 216, endPoint x: 404, endPoint y: 227, distance: 17.4
click at [417, 216] on div "Admin" at bounding box center [437, 211] width 170 height 19
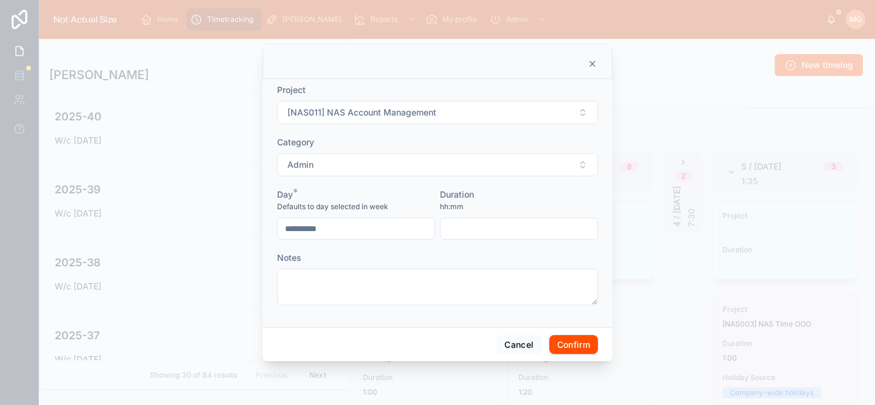
drag, startPoint x: 369, startPoint y: 165, endPoint x: 367, endPoint y: 174, distance: 8.8
click at [369, 165] on button "Admin" at bounding box center [437, 164] width 321 height 23
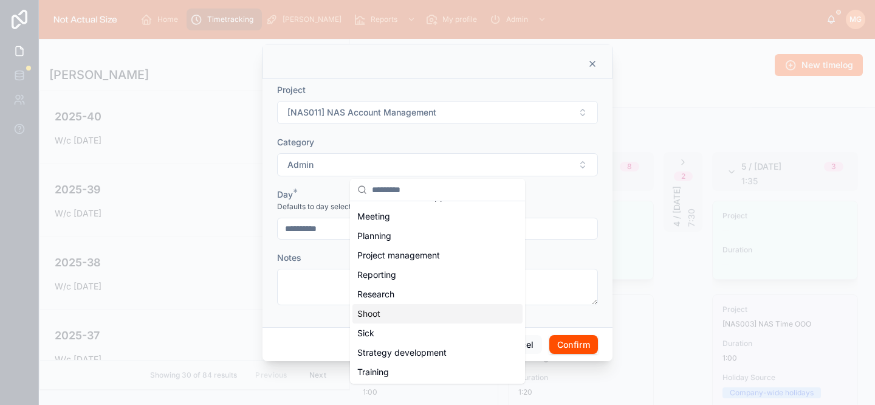
scroll to position [249, 0]
click at [399, 231] on div "Planning" at bounding box center [437, 236] width 170 height 19
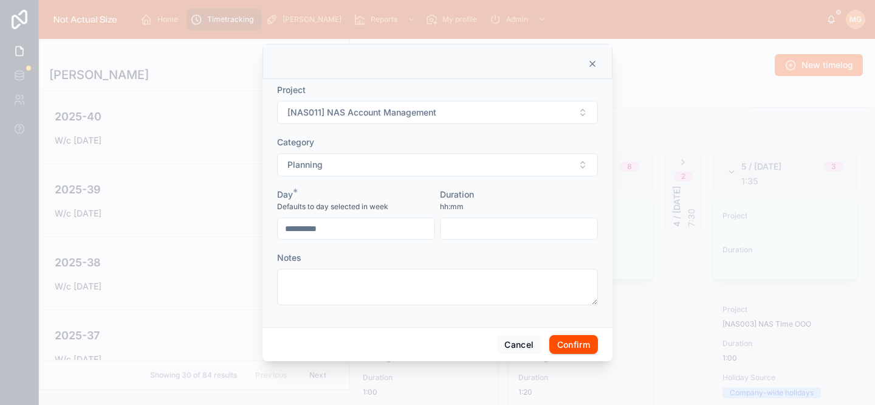
click at [380, 273] on textarea at bounding box center [437, 287] width 321 height 36
type textarea "**********"
click at [467, 214] on div "Duration hh:mm" at bounding box center [519, 213] width 158 height 51
click at [473, 226] on input "text" at bounding box center [519, 228] width 157 height 17
type input "****"
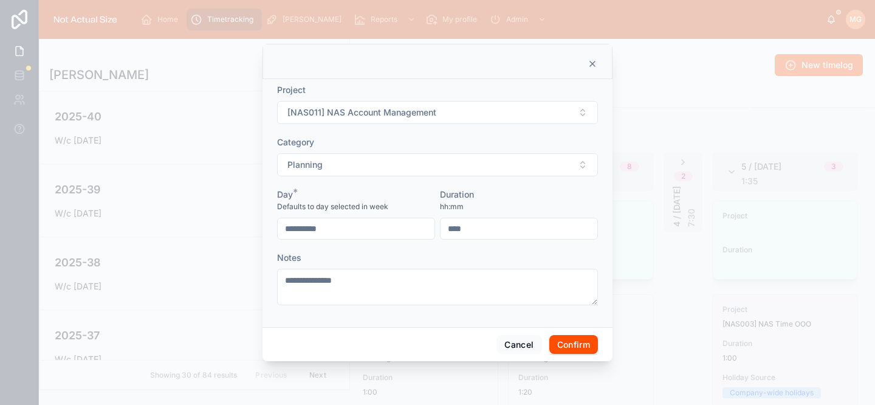
click at [582, 348] on button "Confirm" at bounding box center [573, 344] width 49 height 19
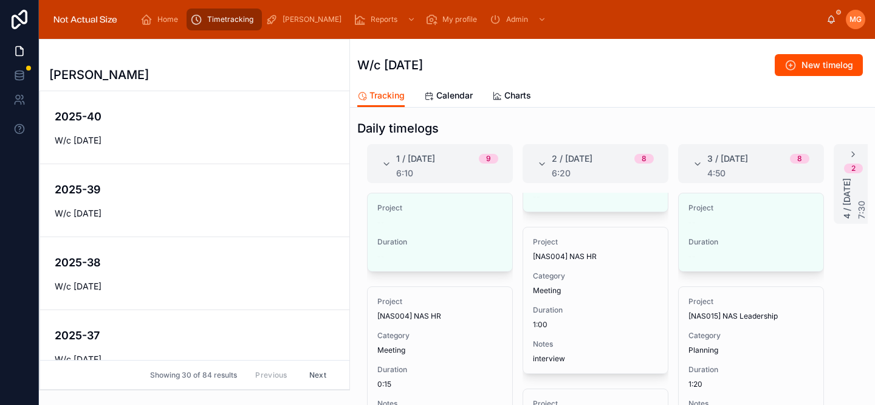
scroll to position [189, 0]
click at [499, 213] on div "Project -- Duration --" at bounding box center [440, 233] width 145 height 78
click at [0, 0] on button "Edit" at bounding box center [0, 0] width 0 height 0
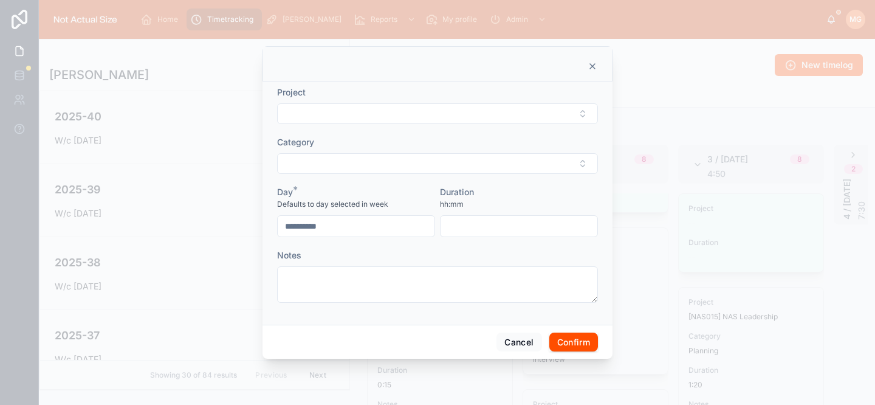
click at [481, 127] on form "**********" at bounding box center [437, 200] width 321 height 228
click at [484, 119] on button "Select Button" at bounding box center [437, 113] width 321 height 21
type input "***"
click at [449, 176] on span "[ICE0001] Breyers | Lo-Fi Social Pilot | Organic Social" at bounding box center [430, 167] width 146 height 24
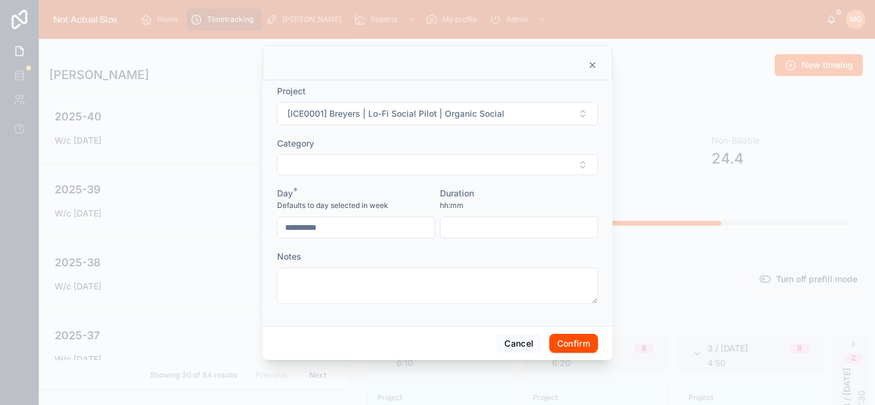
scroll to position [60, 0]
click at [455, 157] on button "Select Button" at bounding box center [437, 164] width 321 height 21
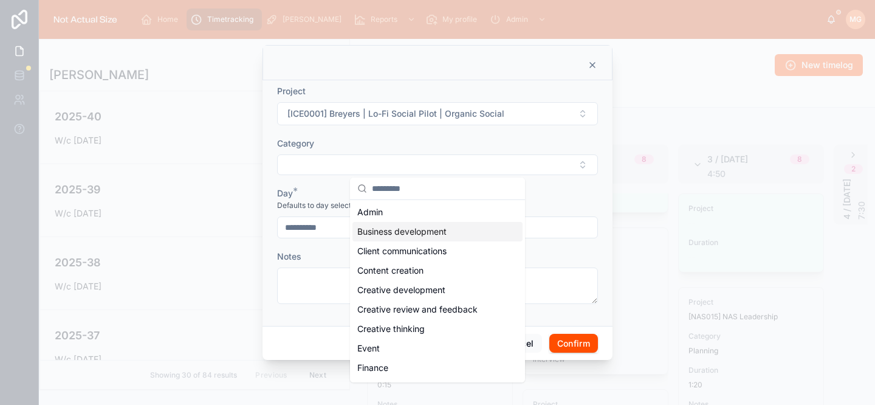
click at [445, 236] on span "Business development" at bounding box center [401, 231] width 89 height 12
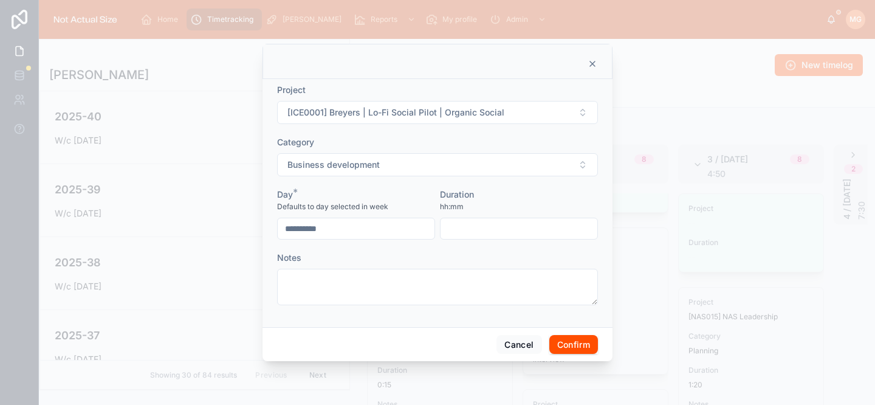
click at [438, 270] on textarea at bounding box center [437, 287] width 321 height 36
type textarea "**********"
click at [476, 235] on input "text" at bounding box center [519, 228] width 157 height 17
type input "****"
click at [581, 341] on button "Confirm" at bounding box center [573, 344] width 49 height 19
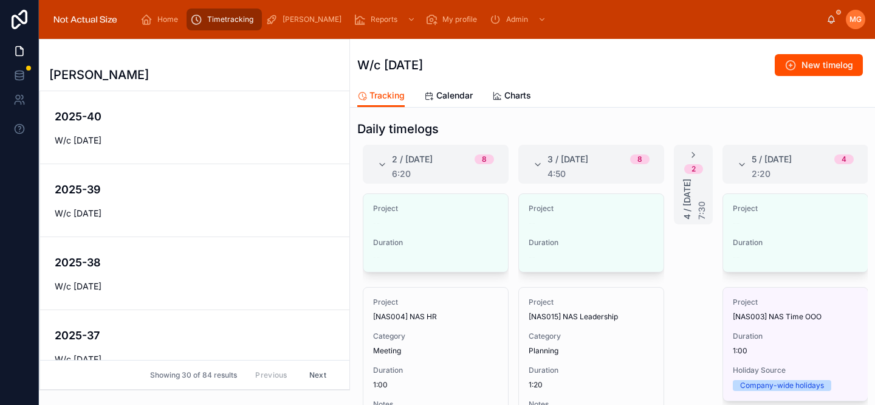
scroll to position [0, 179]
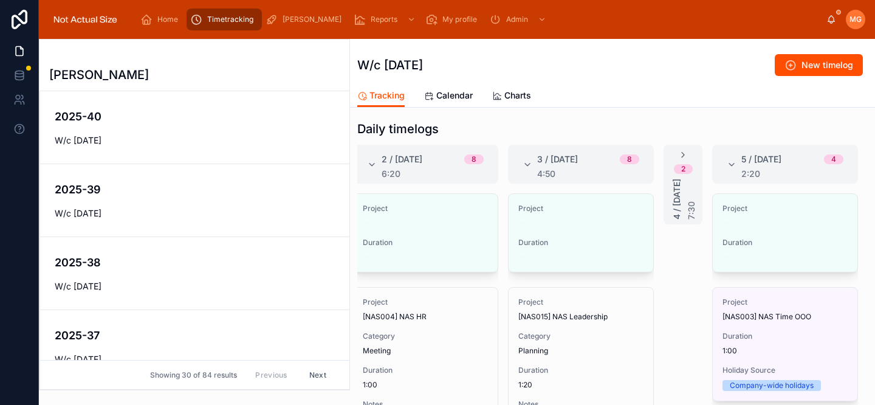
click at [0, 0] on span "Edit" at bounding box center [0, 0] width 0 height 0
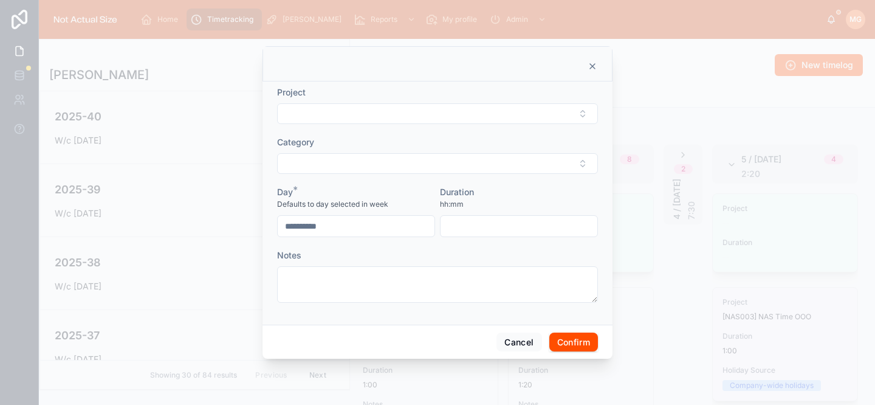
click at [456, 116] on button "Select Button" at bounding box center [437, 113] width 321 height 21
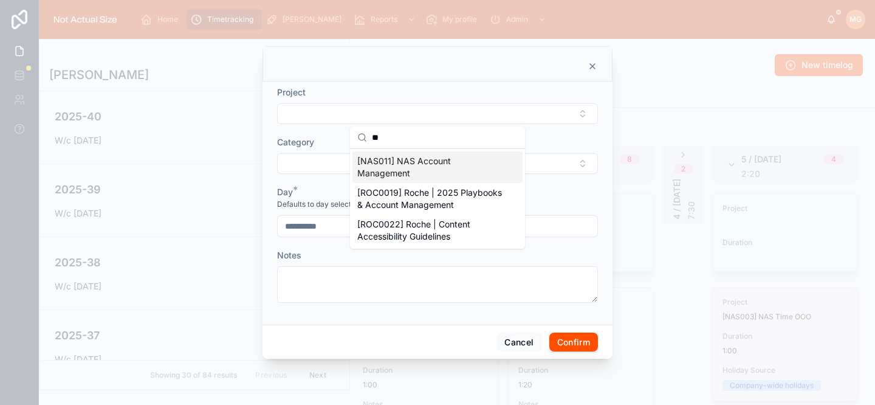
type input "**"
click at [430, 164] on span "[NAS011] NAS Account Management" at bounding box center [430, 167] width 146 height 24
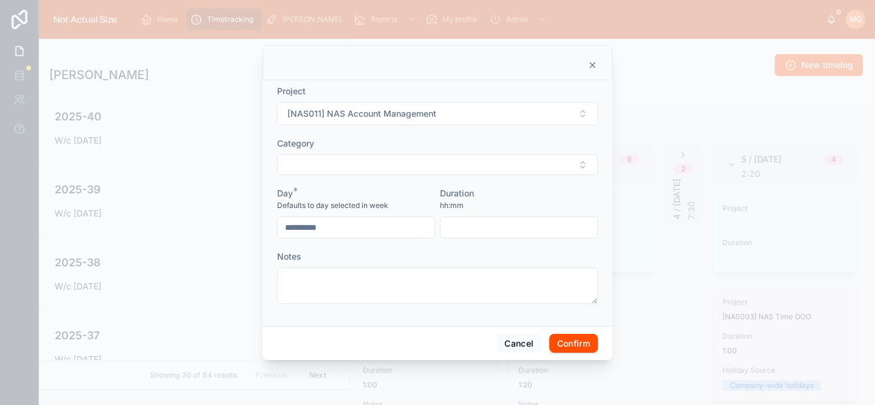
click at [425, 168] on button "Select Button" at bounding box center [437, 164] width 321 height 21
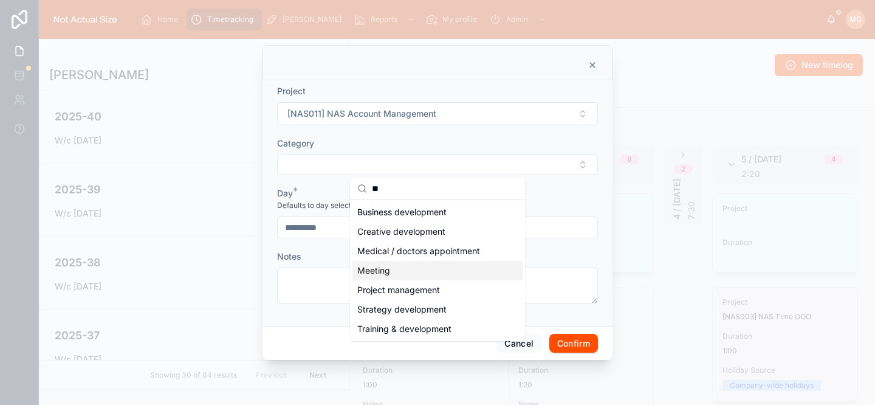
type input "**"
click at [411, 274] on div "Meeting" at bounding box center [437, 270] width 170 height 19
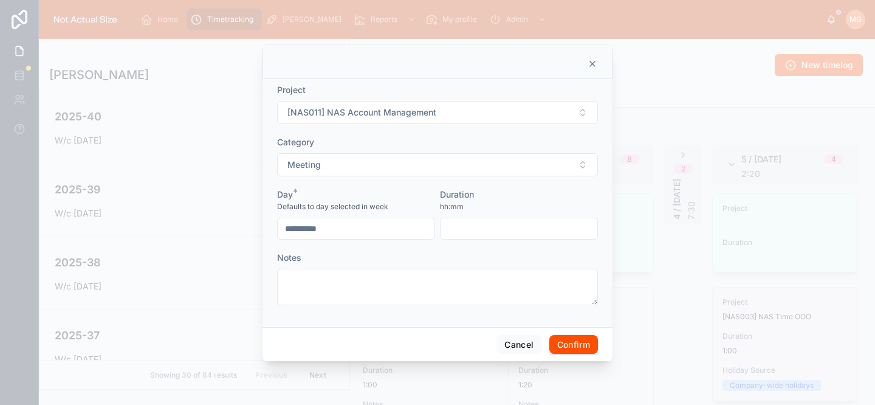
click at [481, 235] on input "text" at bounding box center [519, 228] width 157 height 17
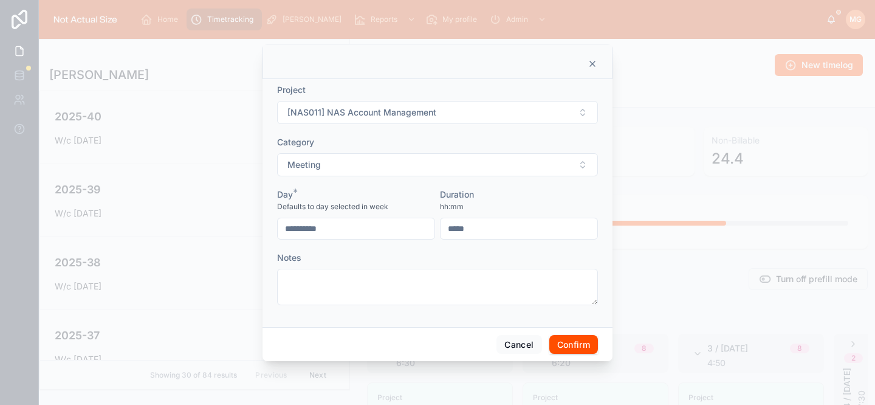
type input "****"
click at [577, 349] on button "Confirm" at bounding box center [573, 344] width 49 height 19
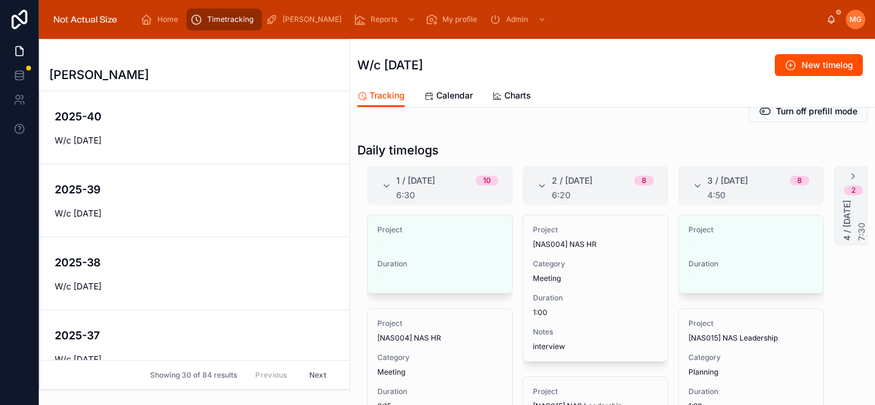
scroll to position [0, 0]
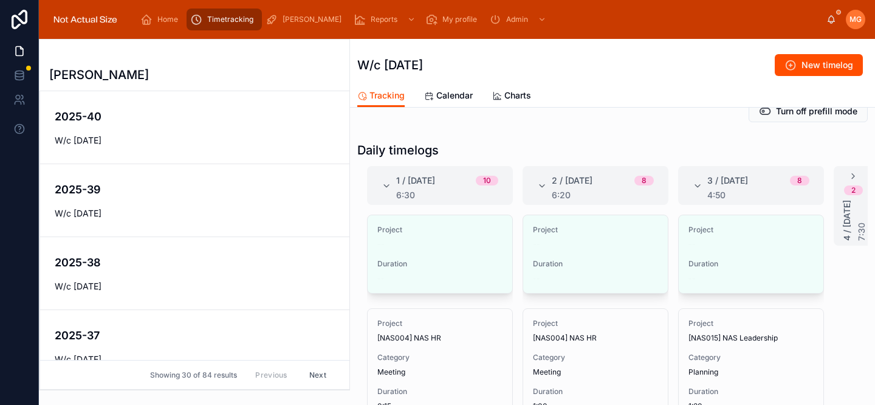
click at [0, 0] on span "Edit" at bounding box center [0, 0] width 0 height 0
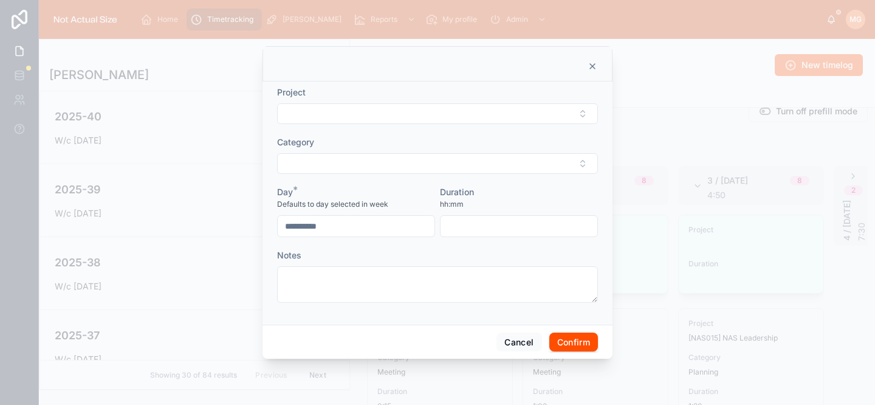
click at [397, 121] on button "Select Button" at bounding box center [437, 113] width 321 height 21
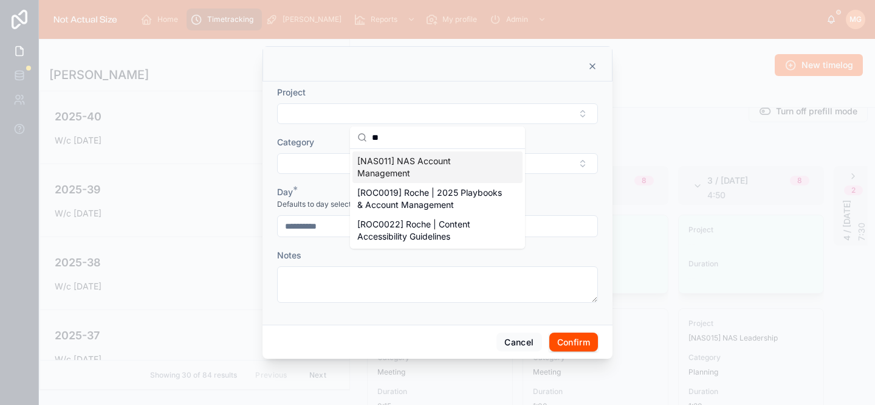
type input "**"
click at [404, 162] on span "[NAS011] NAS Account Management" at bounding box center [430, 167] width 146 height 24
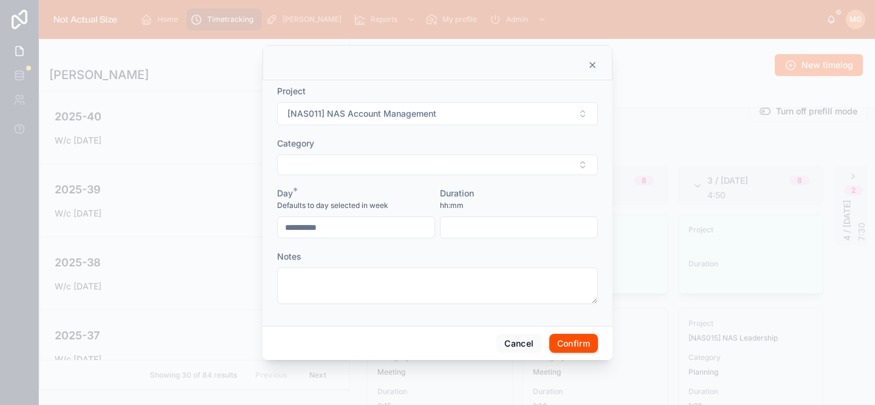
click at [403, 166] on button "Select Button" at bounding box center [437, 164] width 321 height 21
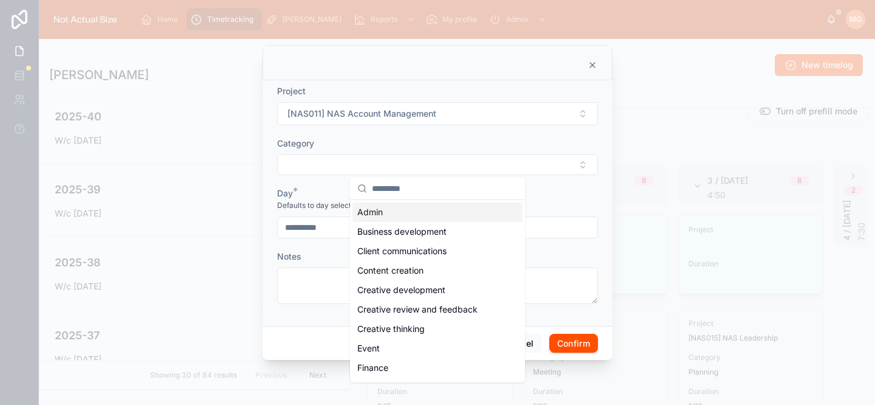
click at [414, 215] on div "Admin" at bounding box center [437, 211] width 170 height 19
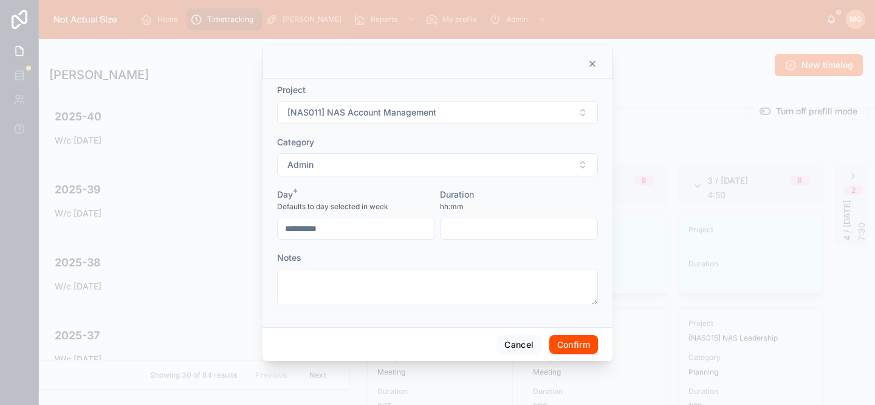
click at [484, 238] on div at bounding box center [519, 229] width 158 height 22
click at [487, 231] on input "text" at bounding box center [519, 228] width 157 height 17
click at [580, 343] on button "Confirm" at bounding box center [573, 344] width 49 height 19
type input "****"
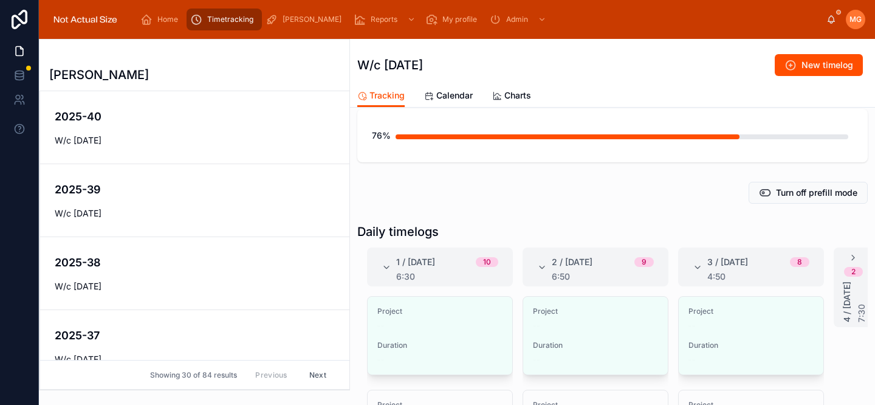
scroll to position [228, 0]
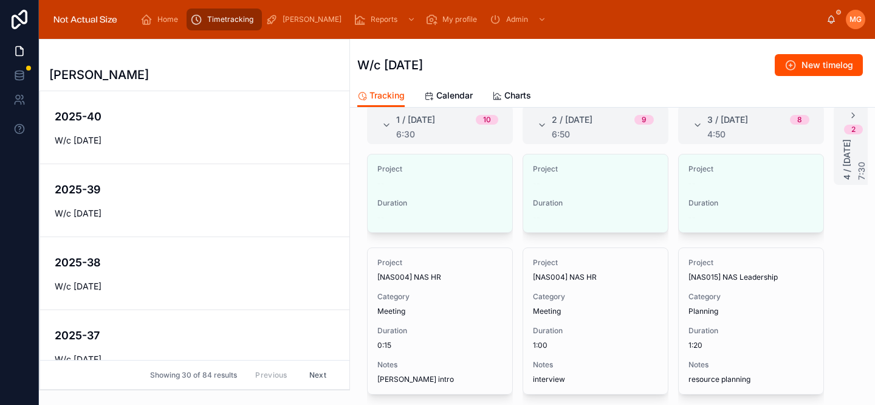
click at [0, 0] on span "Edit" at bounding box center [0, 0] width 0 height 0
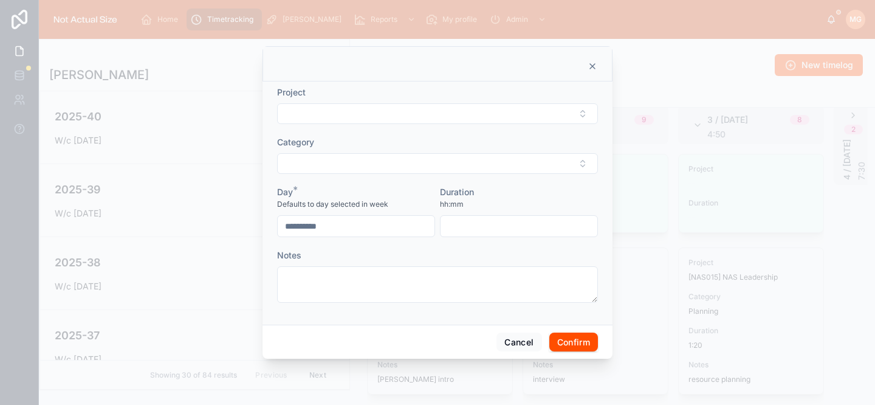
click at [411, 108] on button "Select Button" at bounding box center [437, 113] width 321 height 21
click at [495, 84] on div "**********" at bounding box center [438, 202] width 350 height 243
click at [595, 66] on icon at bounding box center [593, 66] width 10 height 10
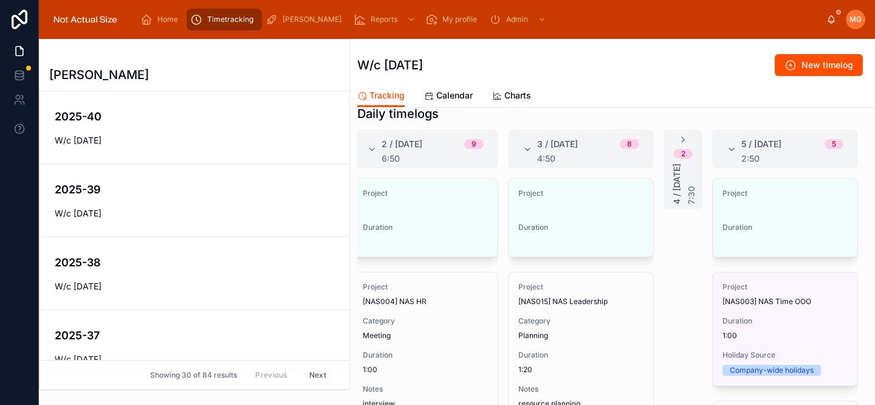
click at [0, 0] on span "Edit" at bounding box center [0, 0] width 0 height 0
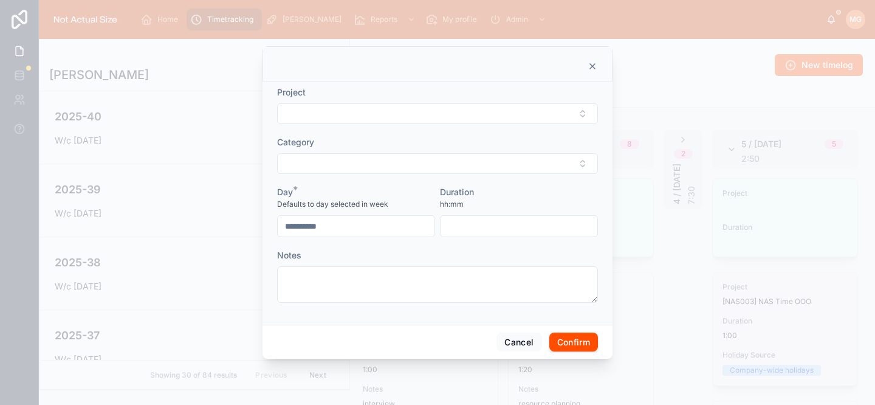
click at [413, 122] on button "Select Button" at bounding box center [437, 113] width 321 height 21
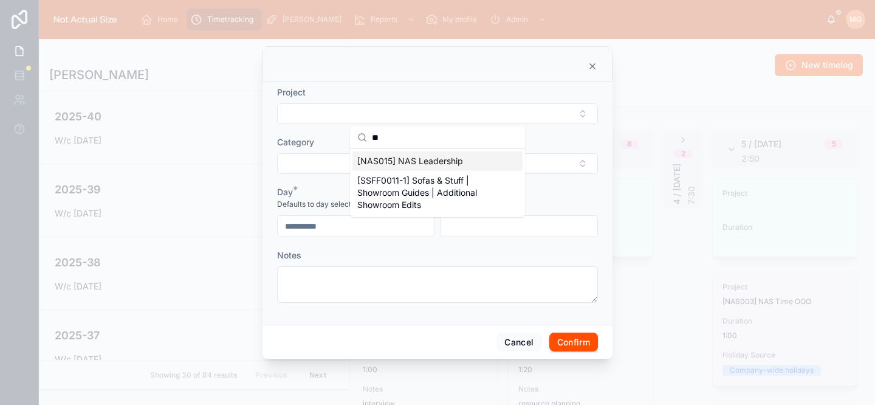
type input "*"
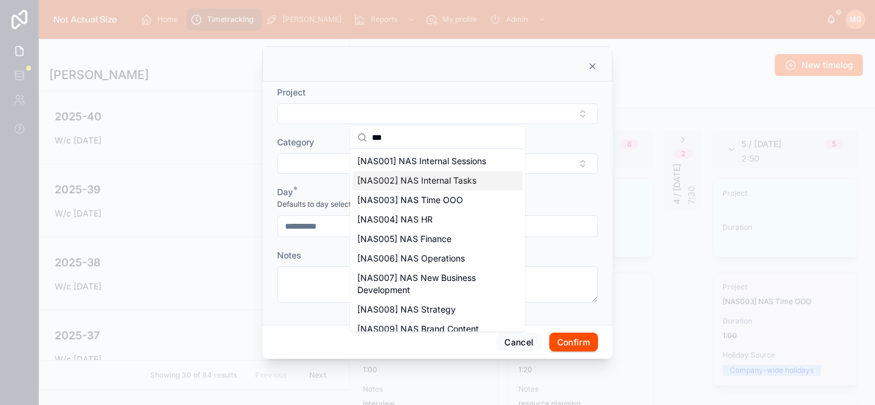
type input "***"
click at [430, 177] on span "[NAS002] NAS Internal Tasks" at bounding box center [416, 180] width 119 height 12
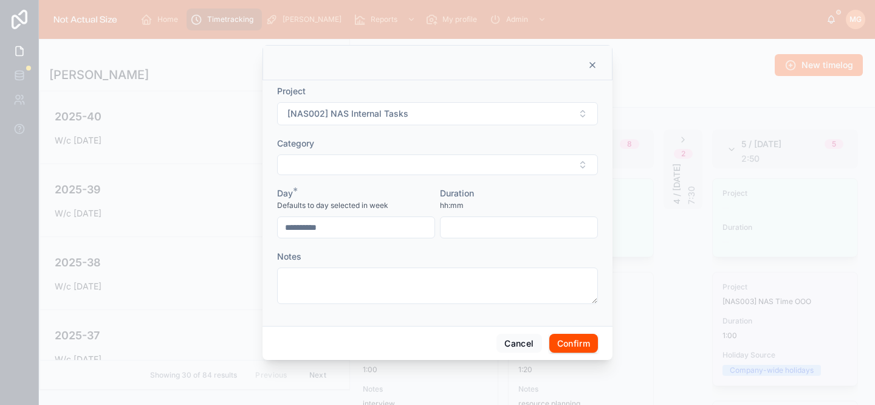
click at [391, 167] on button "Select Button" at bounding box center [437, 164] width 321 height 21
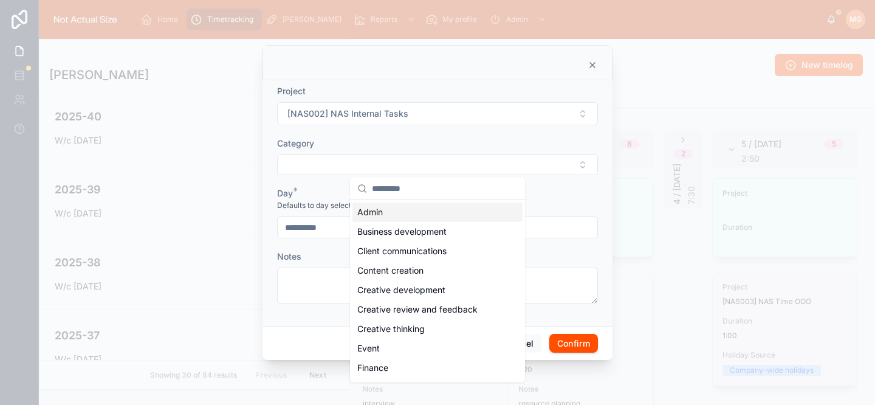
click at [400, 216] on div "Admin" at bounding box center [437, 211] width 170 height 19
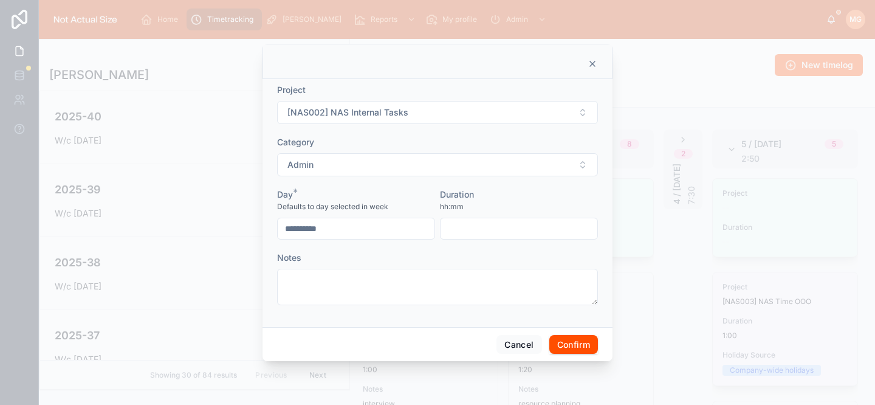
click at [369, 297] on textarea at bounding box center [437, 287] width 321 height 36
type textarea "**********"
click at [469, 233] on input "text" at bounding box center [519, 228] width 157 height 17
type input "****"
click at [575, 347] on button "Confirm" at bounding box center [573, 344] width 49 height 19
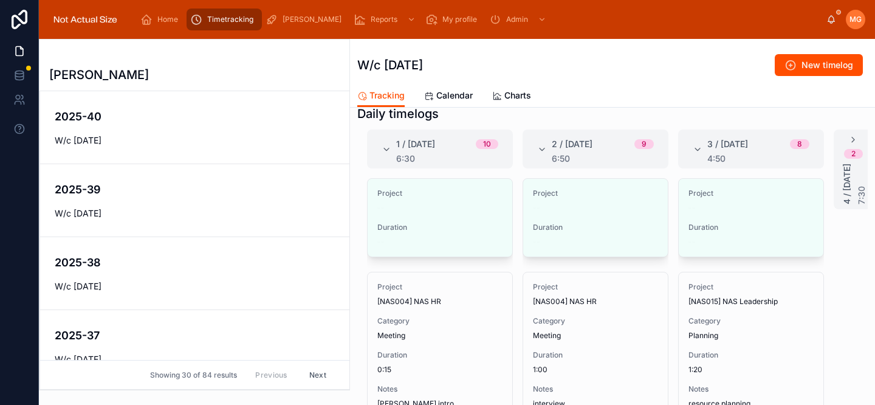
scroll to position [0, 1]
click at [0, 0] on span "Edit" at bounding box center [0, 0] width 0 height 0
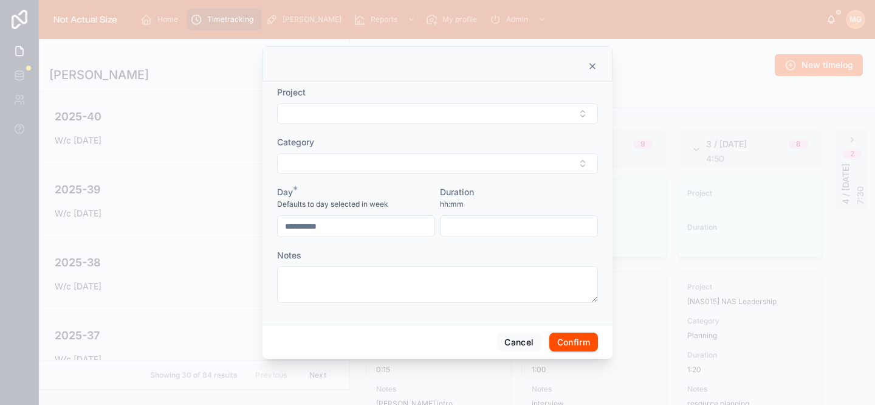
click at [360, 111] on button "Select Button" at bounding box center [437, 113] width 321 height 21
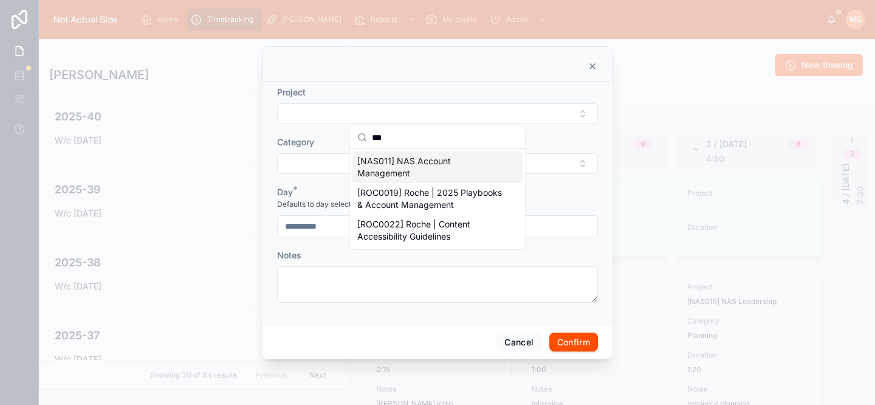
type input "***"
click at [386, 170] on span "[NAS011] NAS Account Management" at bounding box center [430, 167] width 146 height 24
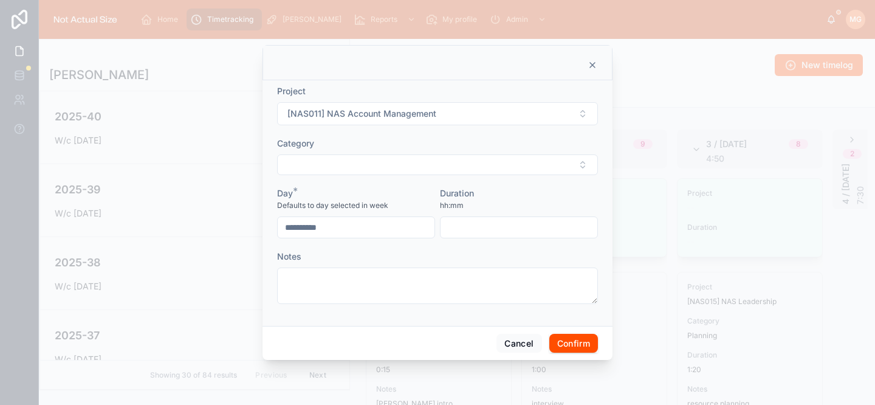
click at [356, 160] on button "Select Button" at bounding box center [437, 164] width 321 height 21
type input "**"
click at [376, 212] on div "**********" at bounding box center [356, 212] width 158 height 51
click at [342, 166] on button "Select Button" at bounding box center [437, 164] width 321 height 21
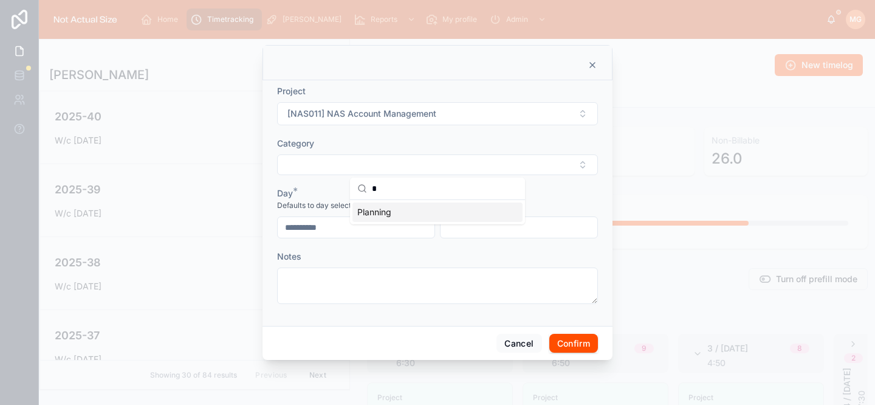
type input "**"
click at [456, 224] on input "text" at bounding box center [519, 228] width 157 height 17
type input "****"
click at [580, 348] on button "Confirm" at bounding box center [573, 344] width 49 height 19
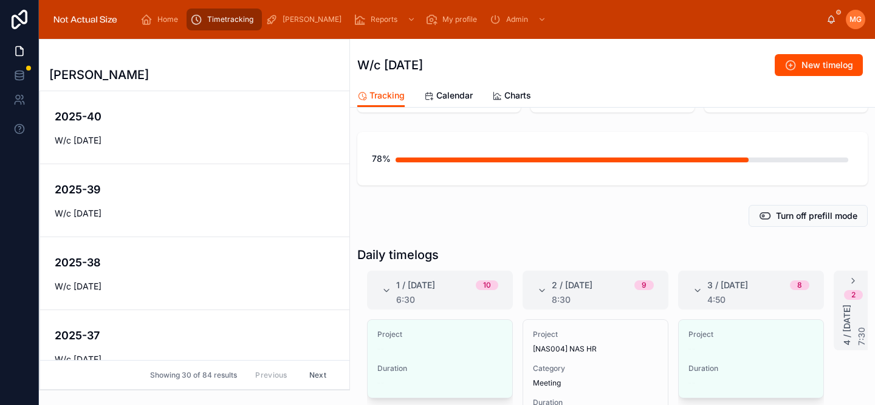
scroll to position [75, 0]
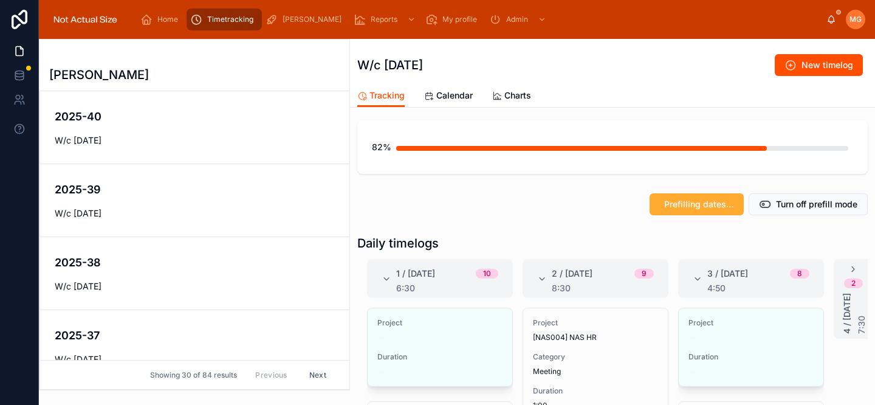
click at [541, 278] on icon at bounding box center [542, 279] width 10 height 10
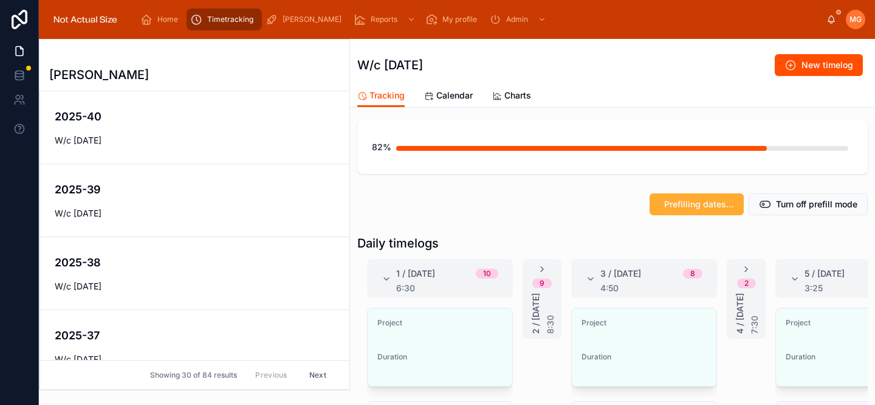
click at [386, 277] on icon at bounding box center [387, 279] width 10 height 10
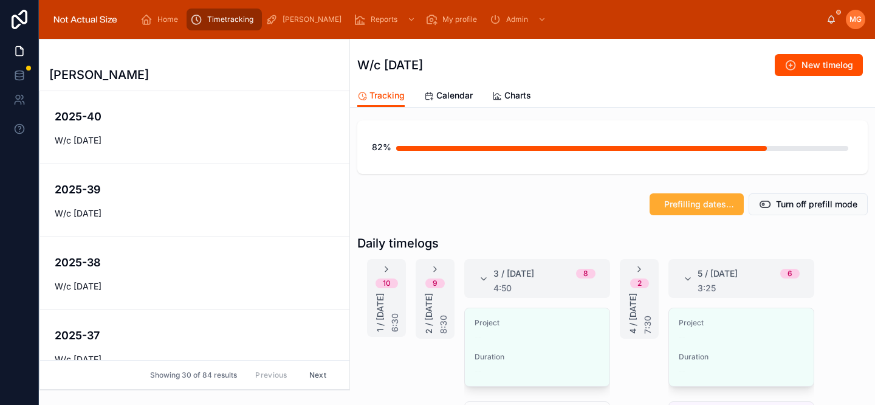
click at [436, 270] on icon at bounding box center [435, 269] width 10 height 10
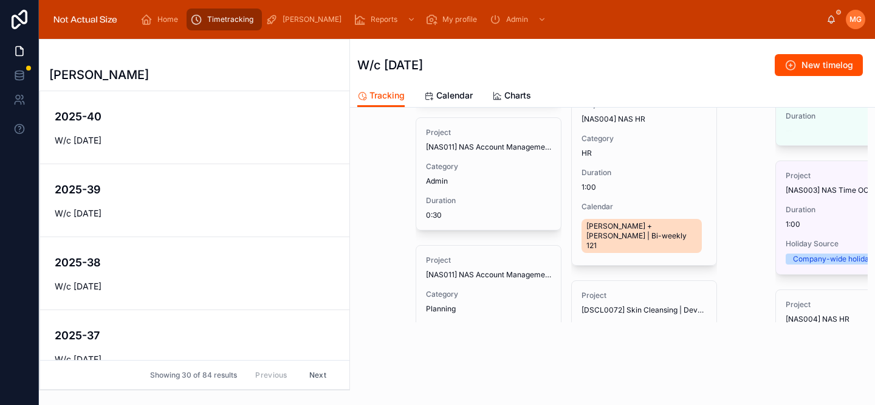
scroll to position [1156, 0]
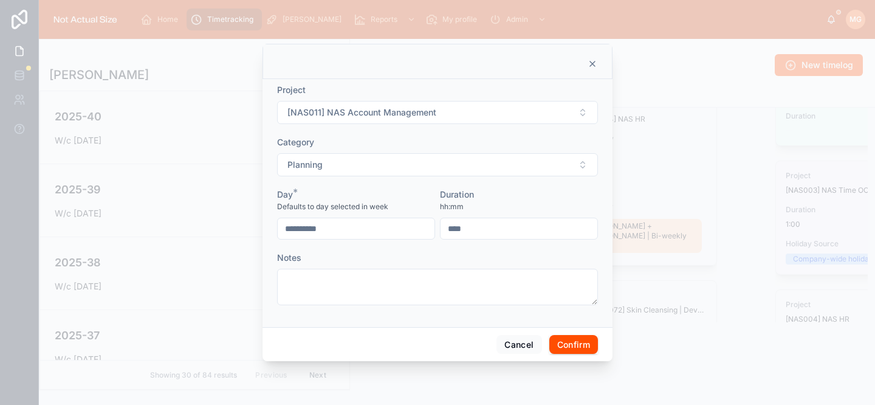
drag, startPoint x: 469, startPoint y: 228, endPoint x: 454, endPoint y: 225, distance: 14.8
click at [455, 226] on input "****" at bounding box center [519, 228] width 157 height 17
type input "****"
click at [579, 338] on button "Confirm" at bounding box center [573, 344] width 49 height 19
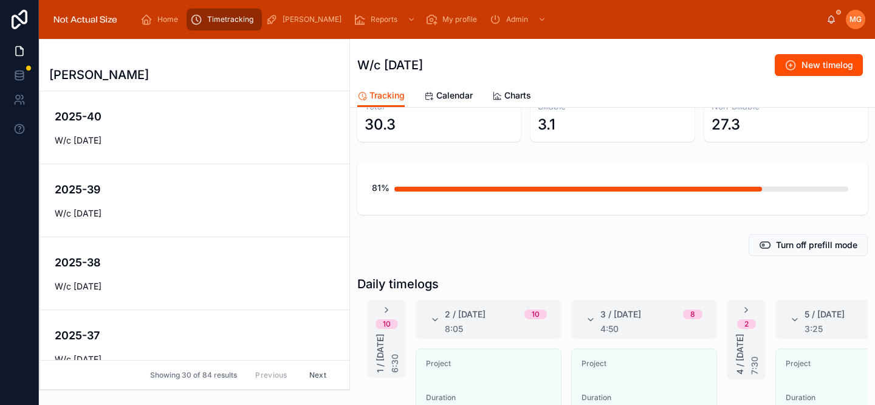
scroll to position [199, 0]
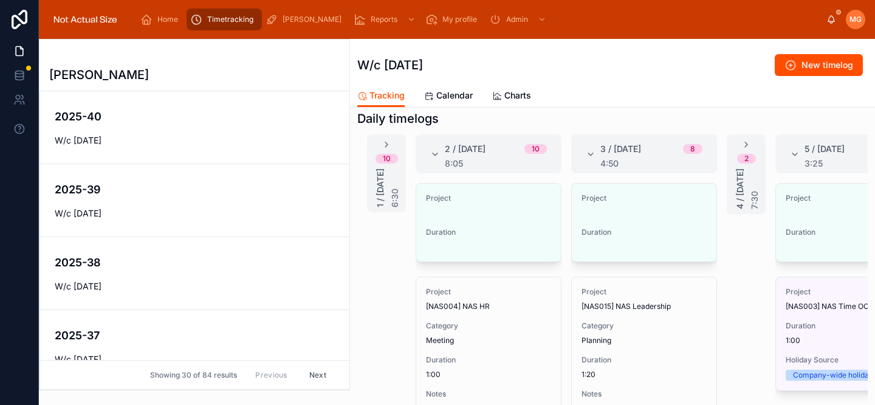
click at [435, 152] on icon at bounding box center [435, 154] width 10 height 10
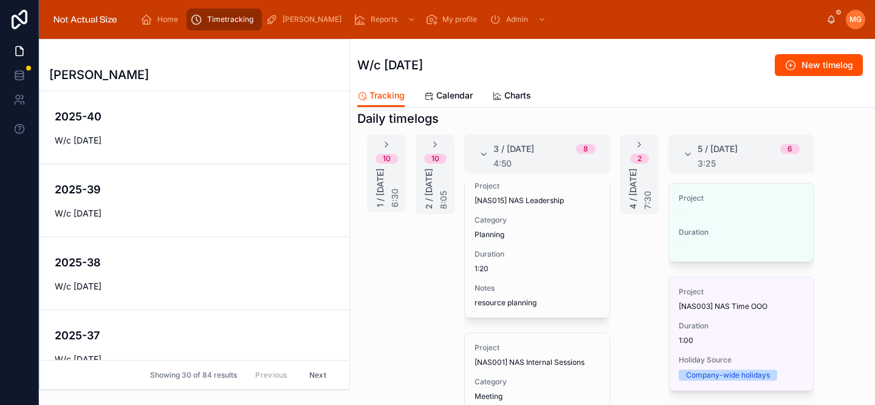
scroll to position [0, 0]
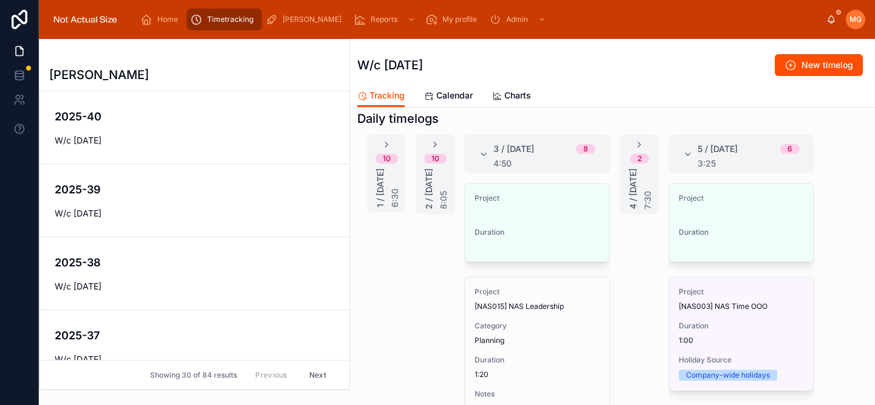
click at [0, 0] on button "Edit" at bounding box center [0, 0] width 0 height 0
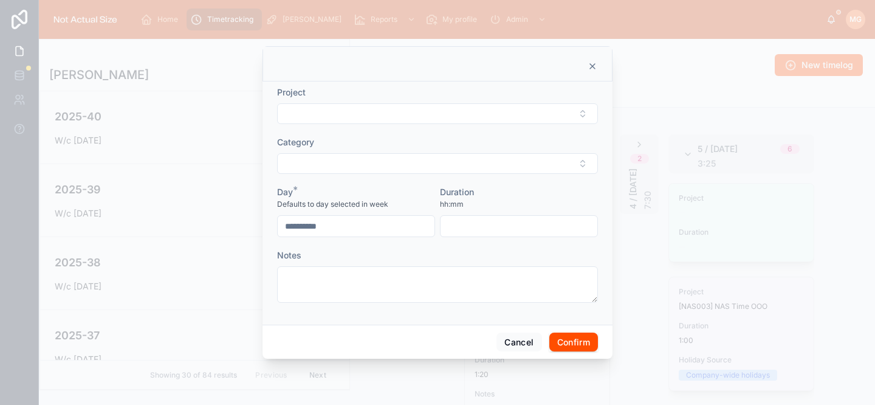
click at [445, 119] on button "Select Button" at bounding box center [437, 113] width 321 height 21
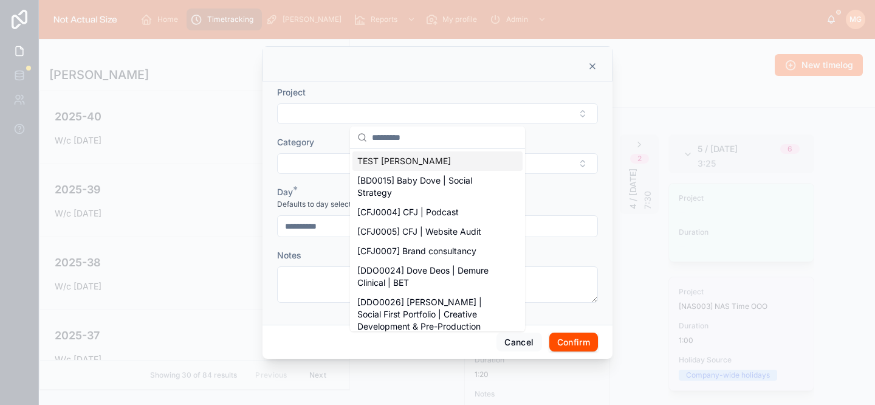
click at [439, 86] on div "Project" at bounding box center [437, 92] width 321 height 12
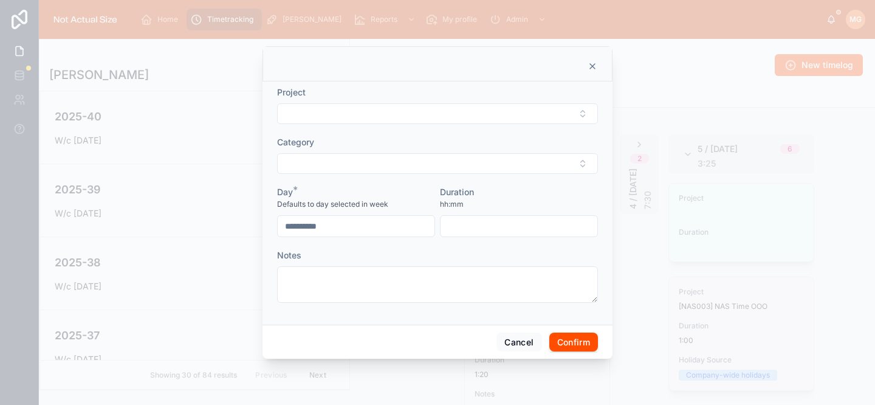
click at [593, 65] on icon at bounding box center [592, 66] width 5 height 5
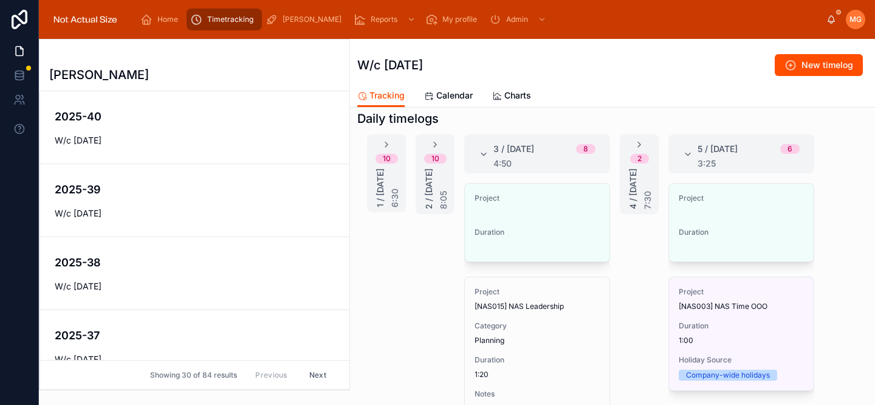
click at [0, 0] on span "Edit" at bounding box center [0, 0] width 0 height 0
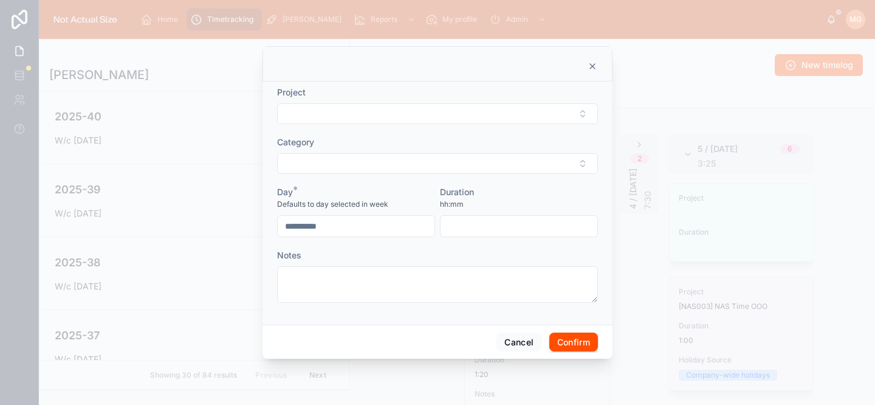
click at [422, 112] on button "Select Button" at bounding box center [437, 113] width 321 height 21
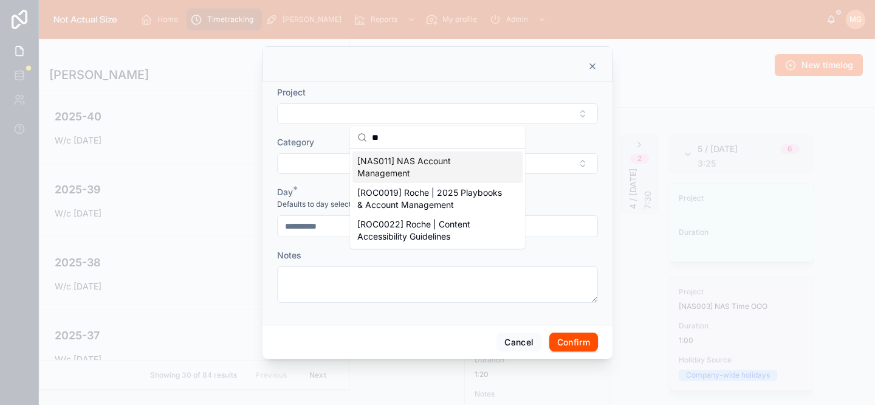
type input "**"
click at [425, 172] on span "[NAS011] NAS Account Management" at bounding box center [430, 167] width 146 height 24
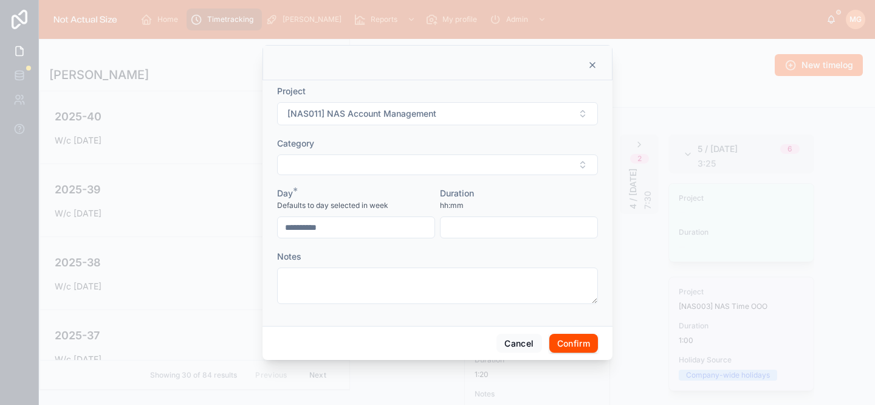
click at [422, 172] on button "Select Button" at bounding box center [437, 164] width 321 height 21
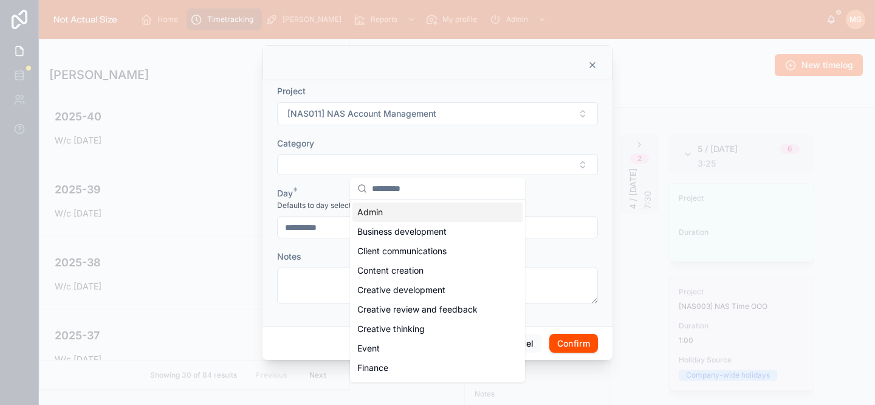
click at [425, 215] on div "Admin" at bounding box center [437, 211] width 170 height 19
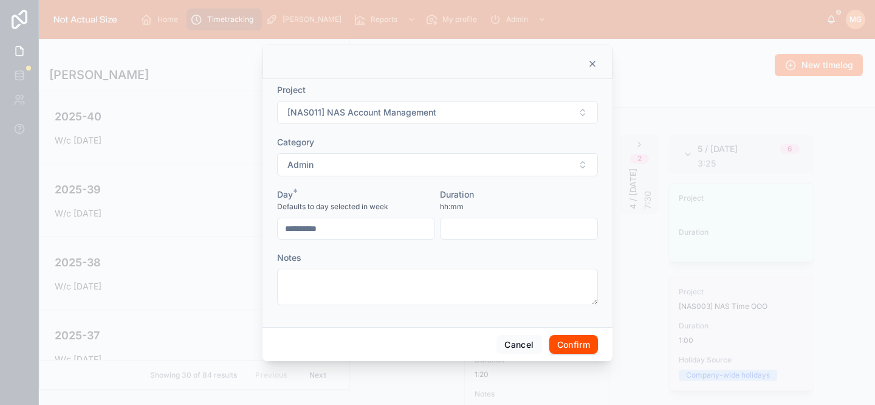
drag, startPoint x: 393, startPoint y: 302, endPoint x: 393, endPoint y: 296, distance: 6.1
click at [393, 301] on textarea at bounding box center [437, 287] width 321 height 36
type textarea "**********"
click at [470, 233] on input "text" at bounding box center [519, 228] width 157 height 17
type input "****"
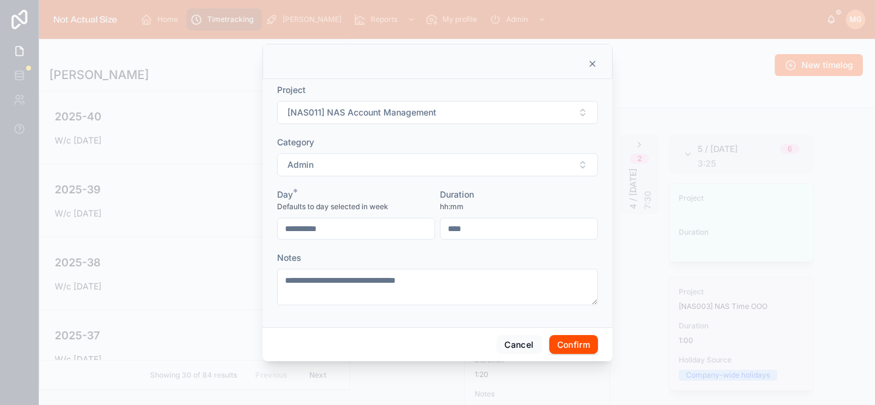
click at [587, 342] on button "Confirm" at bounding box center [573, 344] width 49 height 19
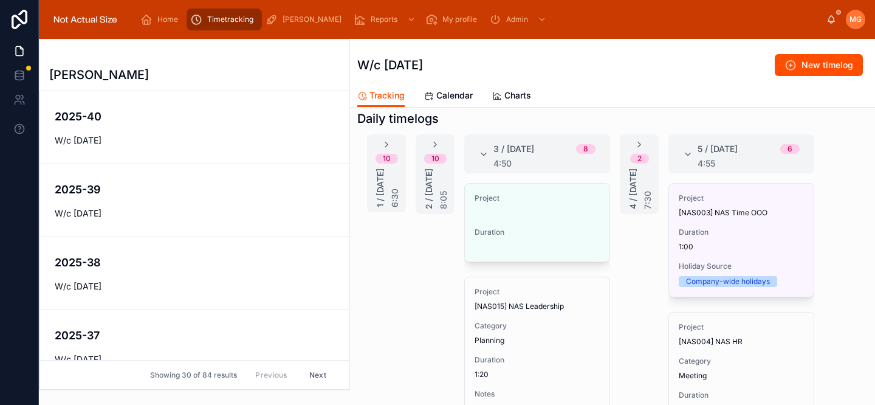
click at [637, 142] on icon at bounding box center [639, 145] width 10 height 10
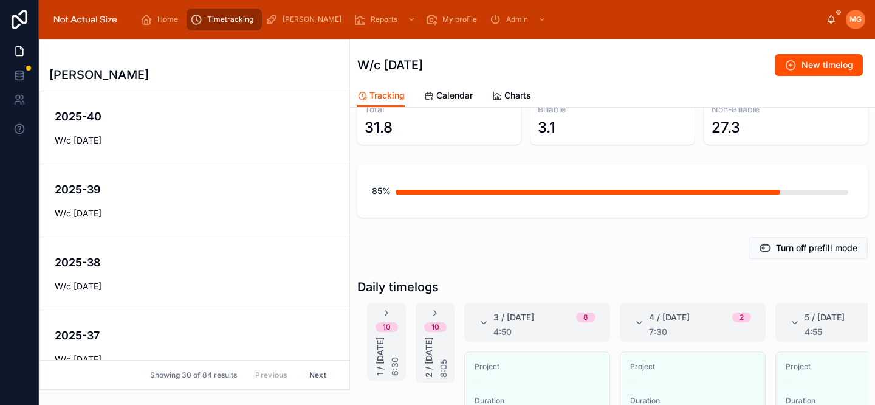
scroll to position [98, 0]
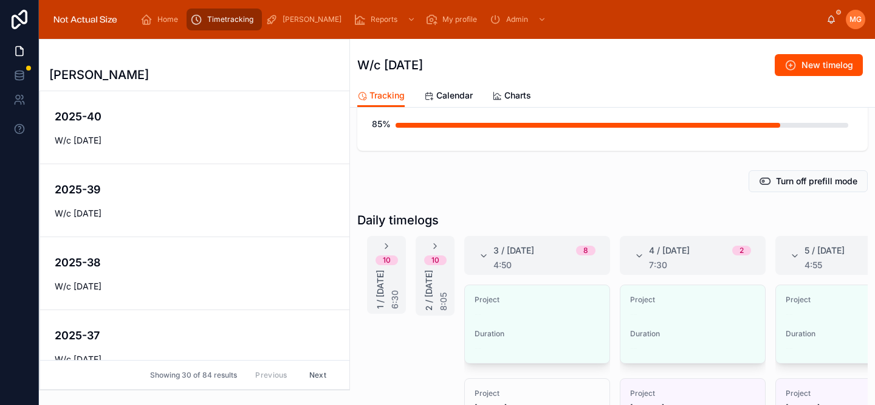
click at [0, 0] on span "Edit" at bounding box center [0, 0] width 0 height 0
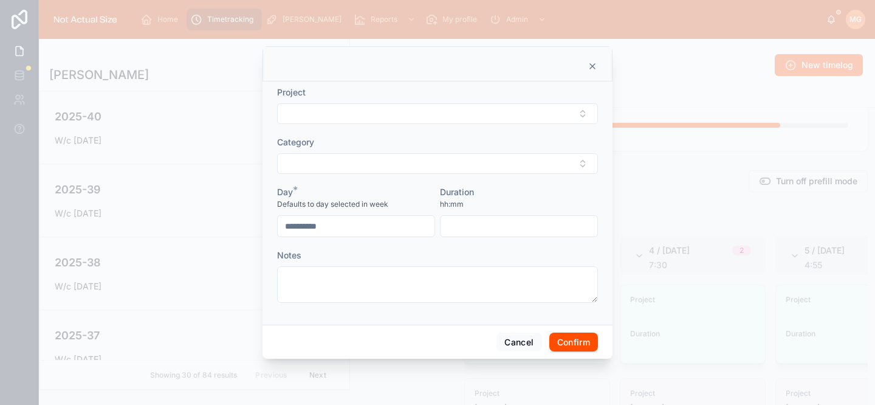
click at [370, 109] on button "Select Button" at bounding box center [437, 113] width 321 height 21
type input "****"
click at [416, 160] on span "[NAS006] NAS Operations" at bounding box center [411, 161] width 108 height 12
click at [410, 171] on button "Select Button" at bounding box center [437, 164] width 321 height 21
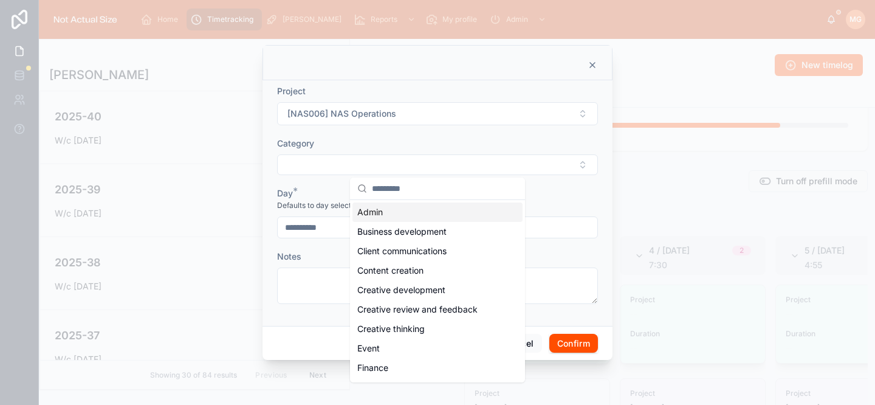
click at [405, 213] on div "Admin" at bounding box center [437, 211] width 170 height 19
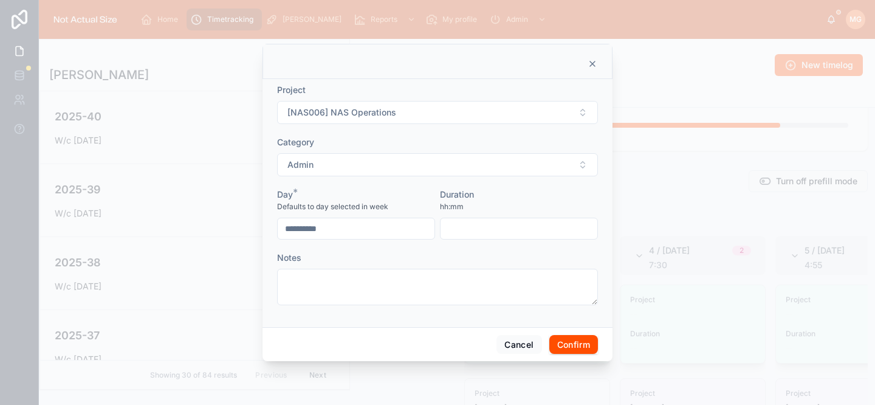
click at [363, 300] on textarea at bounding box center [437, 287] width 321 height 36
type textarea "**********"
click at [489, 229] on input "text" at bounding box center [519, 228] width 157 height 17
type input "****"
click at [574, 344] on button "Confirm" at bounding box center [573, 344] width 49 height 19
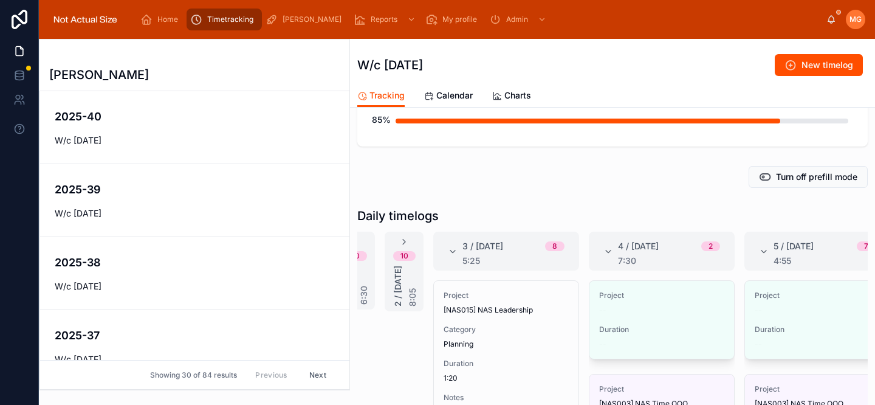
scroll to position [0, 72]
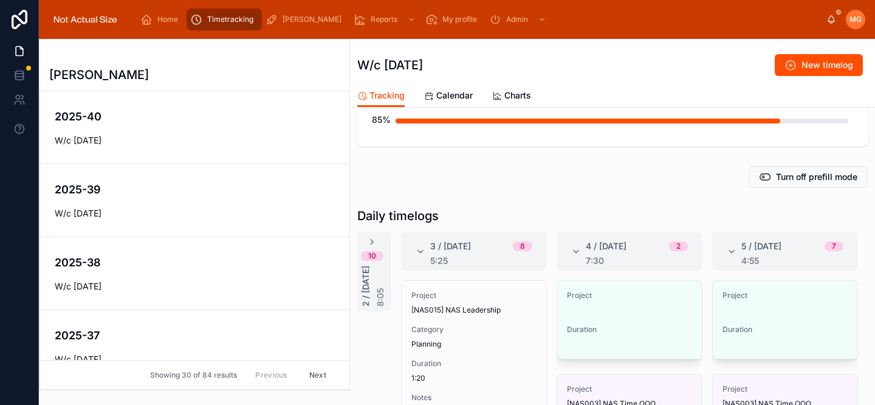
click at [0, 0] on span "Edit" at bounding box center [0, 0] width 0 height 0
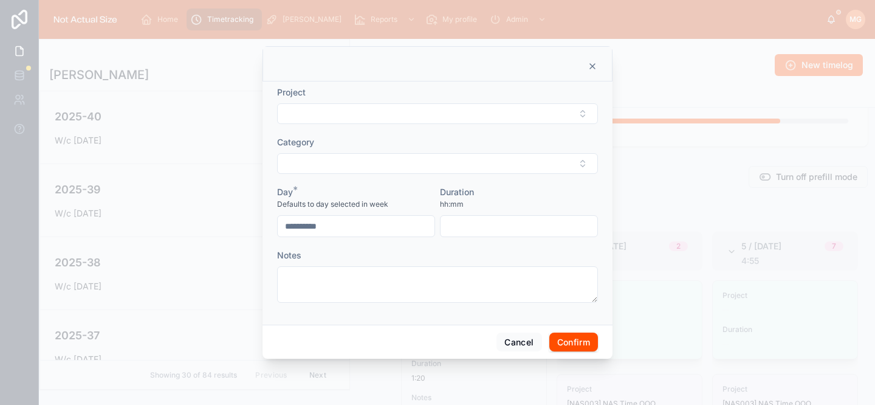
click at [462, 118] on button "Select Button" at bounding box center [437, 113] width 321 height 21
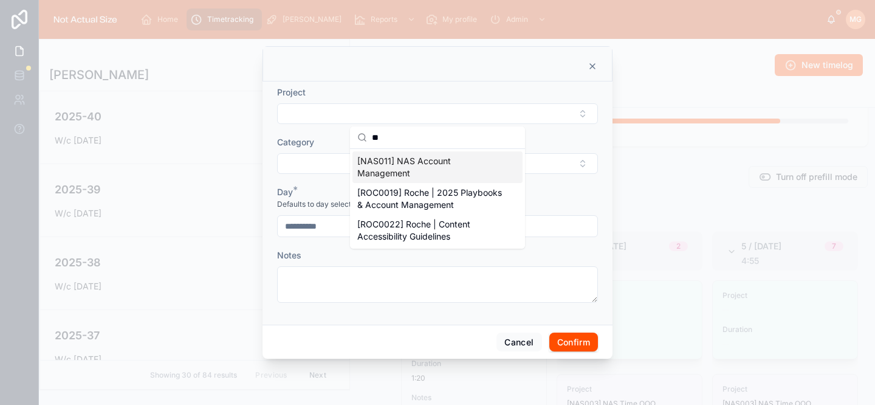
type input "**"
click at [430, 165] on span "[NAS011] NAS Account Management" at bounding box center [430, 167] width 146 height 24
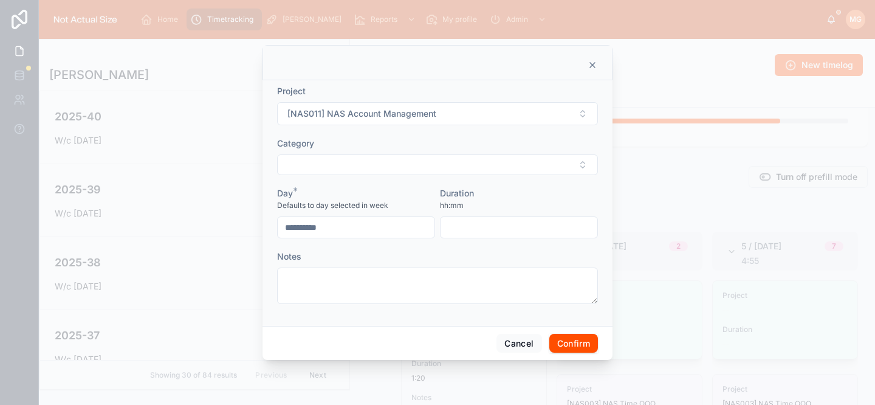
click at [425, 162] on button "Select Button" at bounding box center [437, 164] width 321 height 21
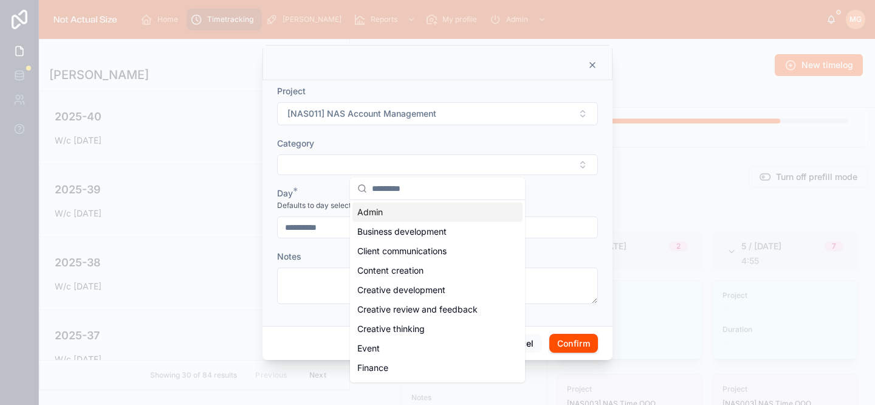
click at [422, 218] on div "Admin" at bounding box center [437, 211] width 170 height 19
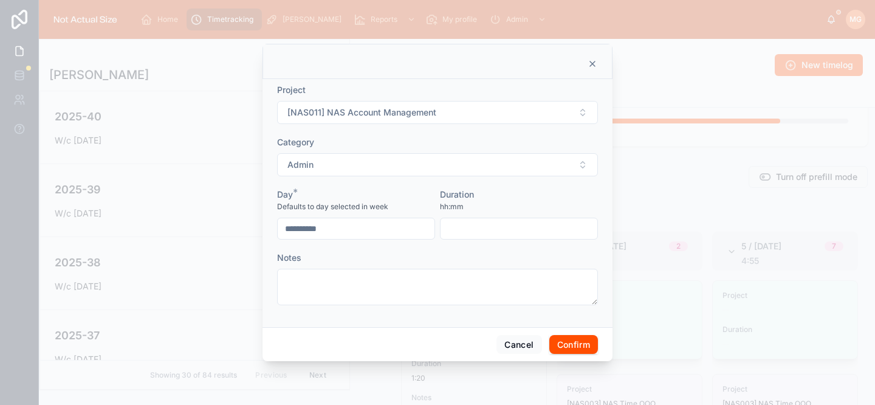
click at [385, 292] on textarea at bounding box center [437, 287] width 321 height 36
type textarea "**********"
click at [548, 236] on input "text" at bounding box center [519, 228] width 157 height 17
type input "****"
click at [582, 345] on button "Confirm" at bounding box center [573, 344] width 49 height 19
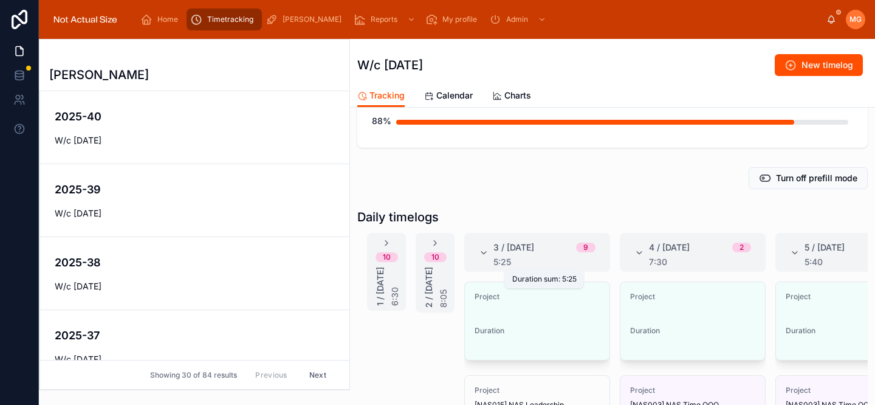
scroll to position [101, 0]
click at [0, 0] on span "Edit" at bounding box center [0, 0] width 0 height 0
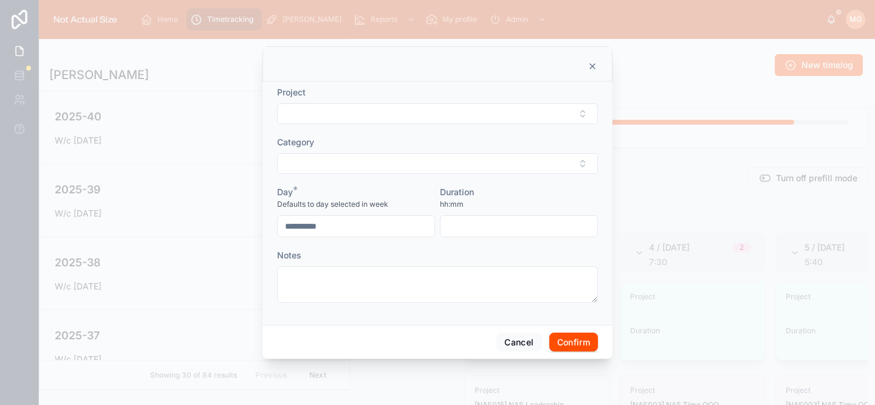
click at [414, 114] on button "Select Button" at bounding box center [437, 113] width 321 height 21
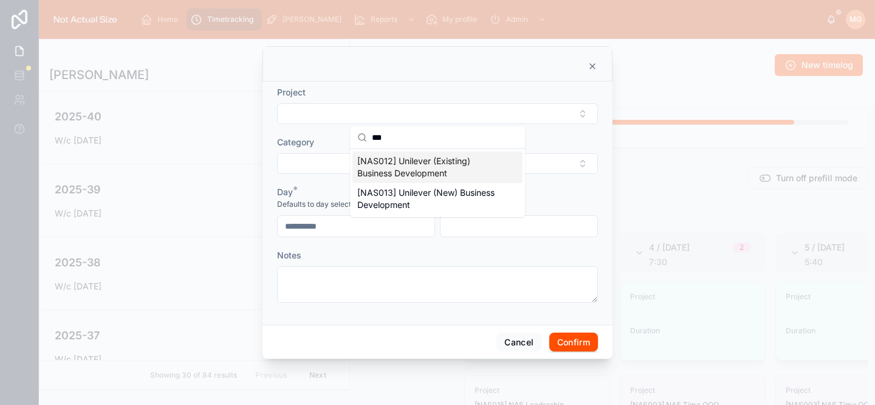
type input "***"
click at [456, 165] on span "[NAS012] Unilever (Existing) Business Development" at bounding box center [430, 167] width 146 height 24
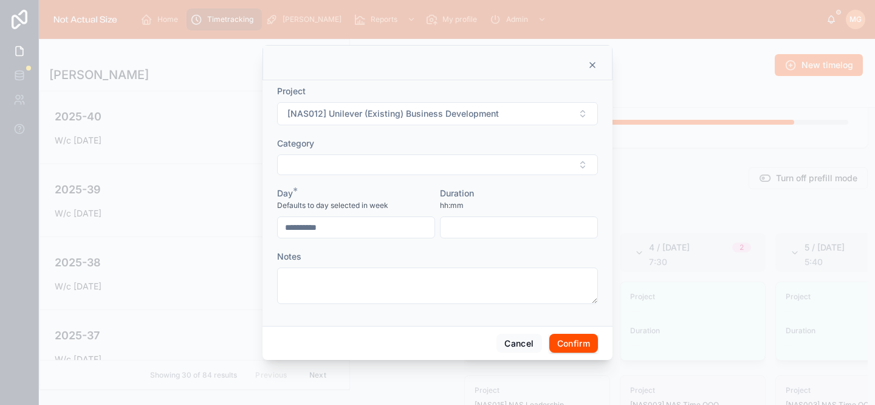
click at [454, 168] on button "Select Button" at bounding box center [437, 164] width 321 height 21
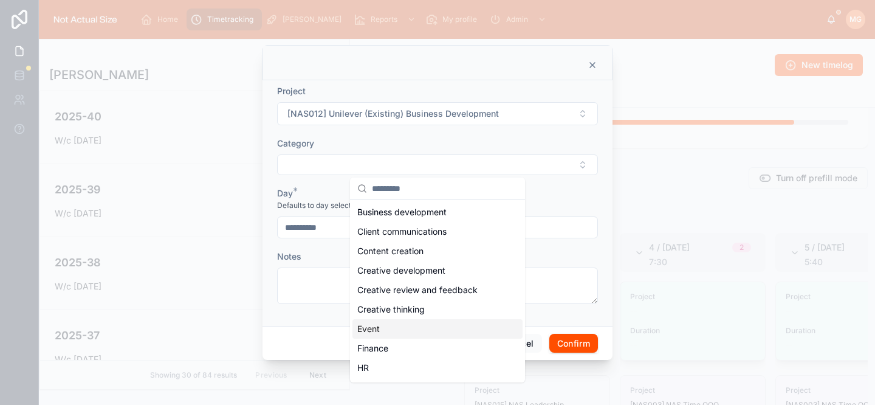
scroll to position [0, 0]
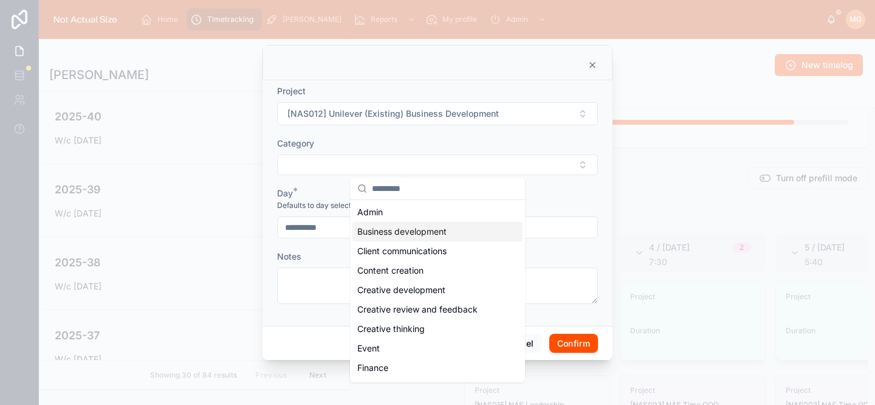
click at [420, 227] on span "Business development" at bounding box center [401, 231] width 89 height 12
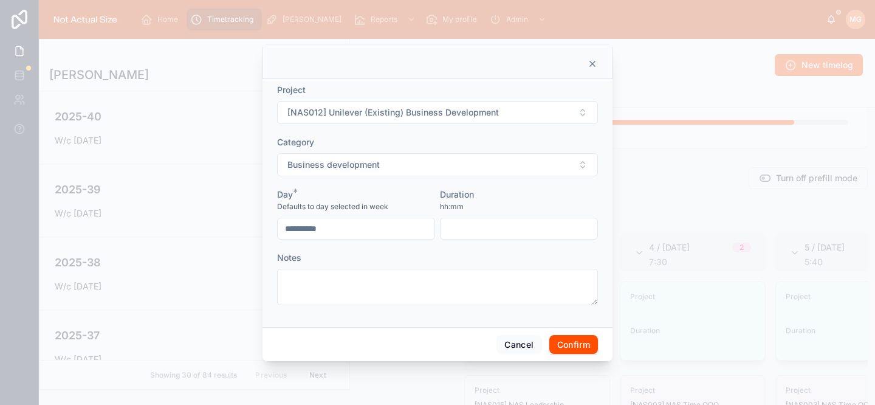
click at [453, 224] on input "text" at bounding box center [519, 228] width 157 height 17
type input "****"
click at [576, 337] on button "Confirm" at bounding box center [573, 344] width 49 height 19
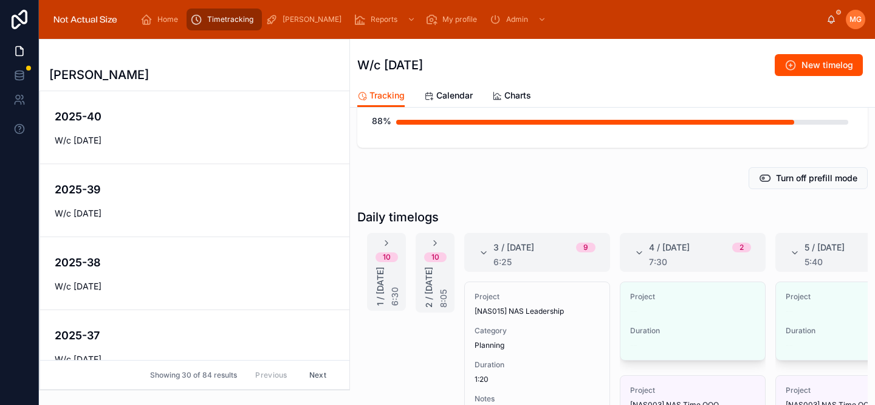
scroll to position [0, 72]
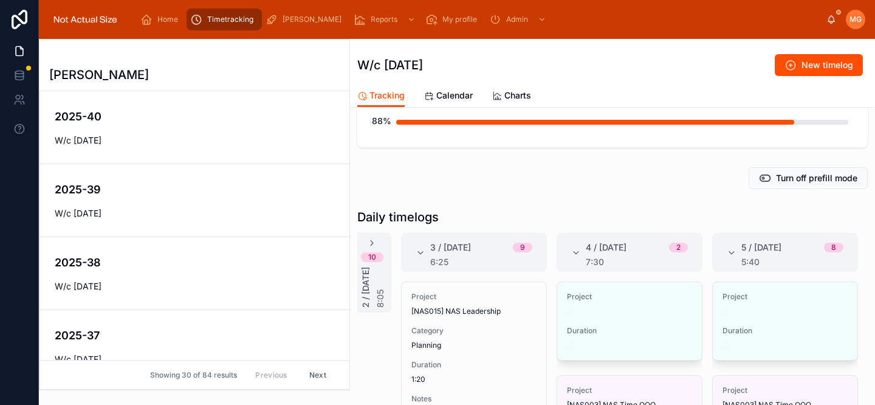
click at [0, 0] on span "Edit" at bounding box center [0, 0] width 0 height 0
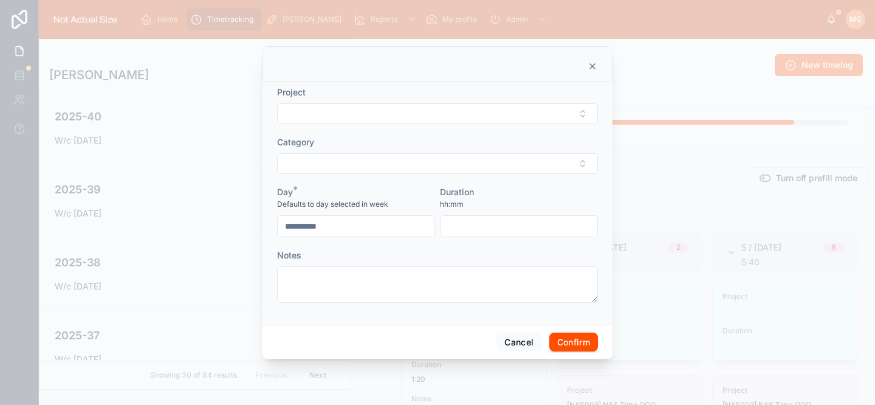
click at [456, 119] on button "Select Button" at bounding box center [437, 113] width 321 height 21
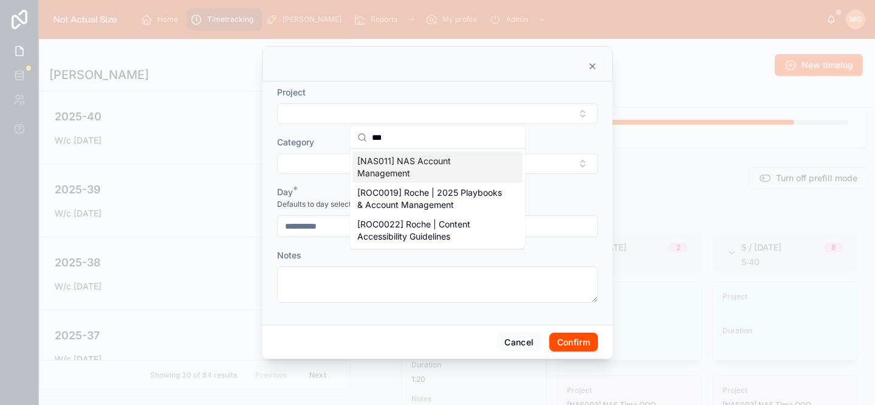
drag, startPoint x: 375, startPoint y: 136, endPoint x: 368, endPoint y: 136, distance: 6.7
click at [368, 136] on div "***" at bounding box center [437, 137] width 175 height 22
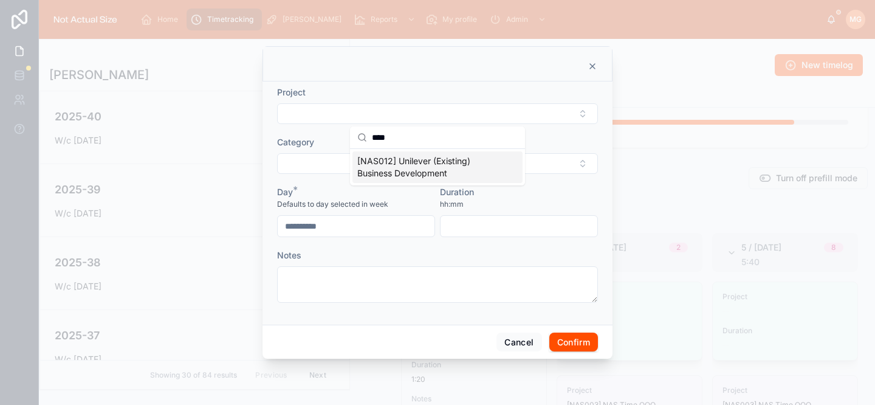
type input "****"
click at [399, 162] on span "[NAS012] Unilever (Existing) Business Development" at bounding box center [430, 167] width 146 height 24
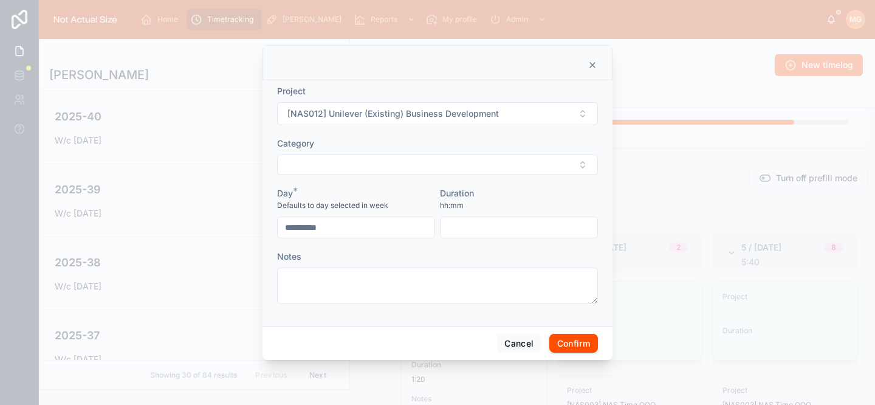
click at [394, 166] on button "Select Button" at bounding box center [437, 164] width 321 height 21
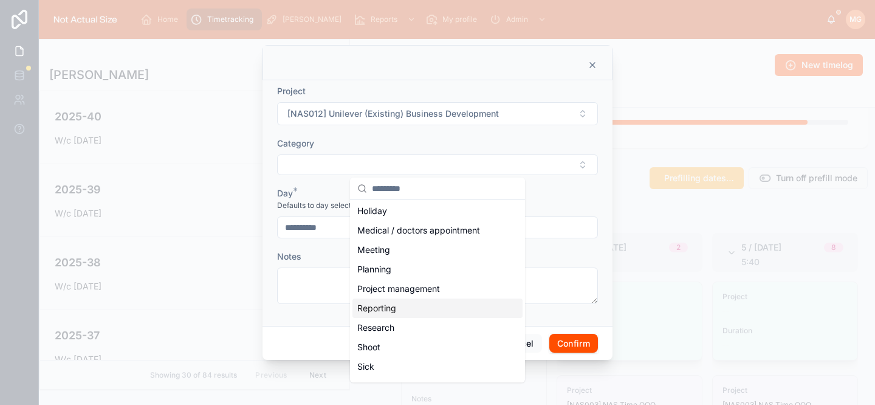
scroll to position [199, 0]
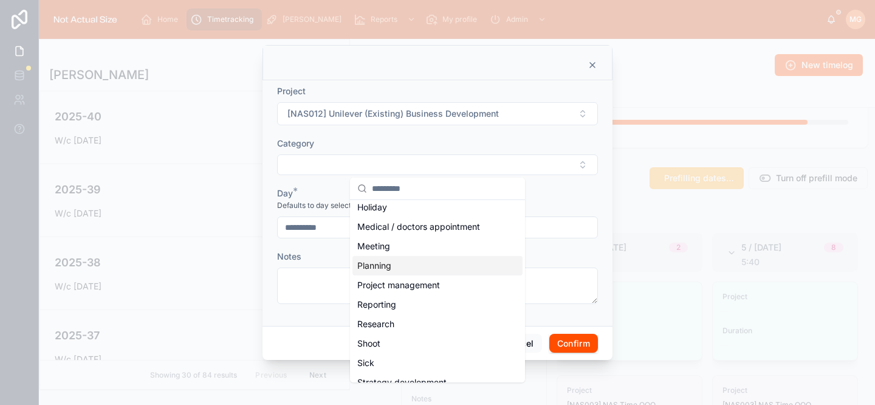
click at [391, 266] on span "Planning" at bounding box center [374, 265] width 34 height 12
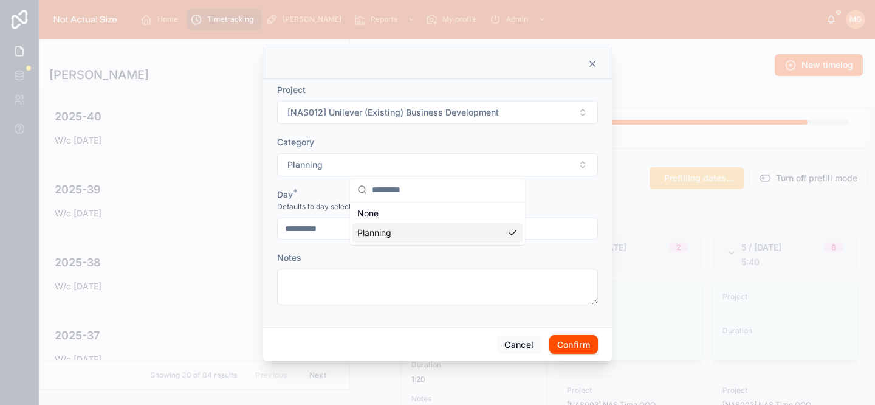
click at [372, 289] on textarea at bounding box center [437, 287] width 321 height 36
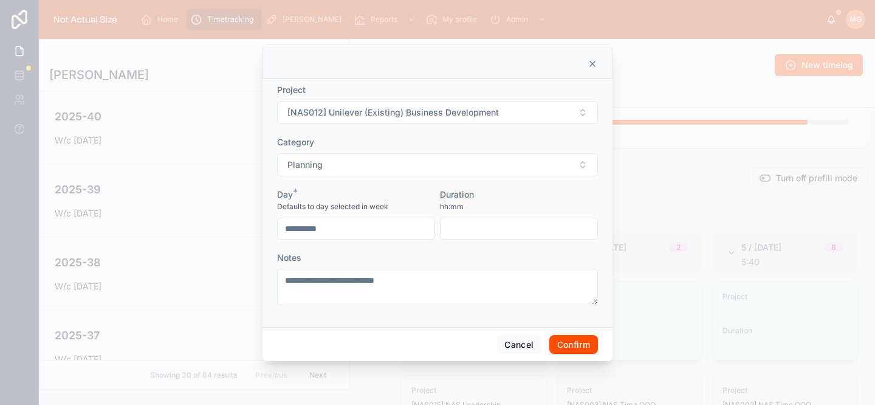
type textarea "**********"
click at [520, 229] on input "text" at bounding box center [519, 228] width 157 height 17
type input "*"
type input "****"
click at [587, 353] on button "Confirm" at bounding box center [573, 344] width 49 height 19
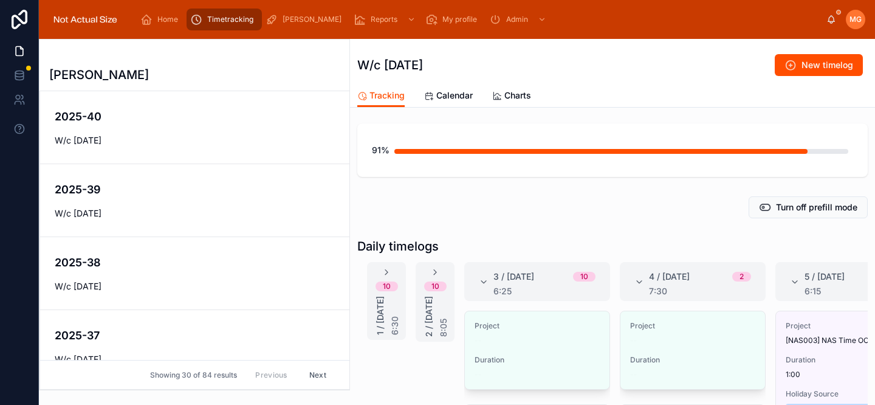
scroll to position [77, 0]
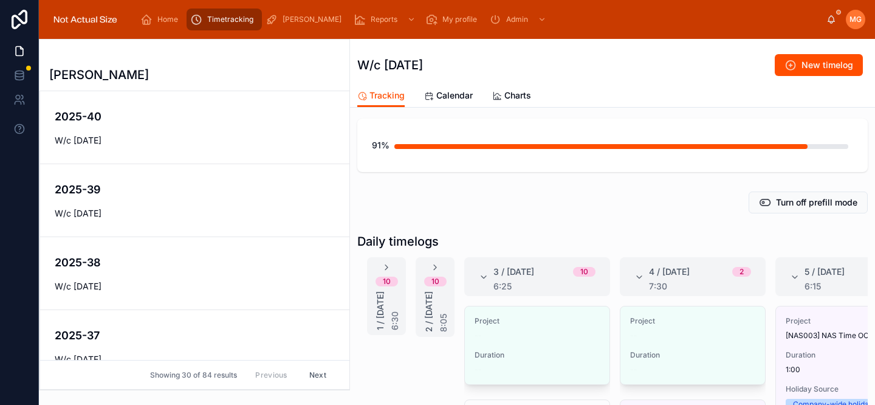
click at [0, 0] on span "Edit" at bounding box center [0, 0] width 0 height 0
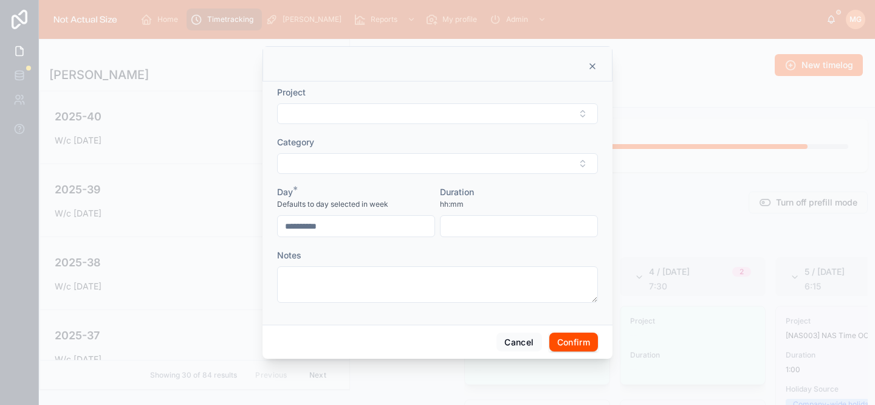
click at [416, 112] on button "Select Button" at bounding box center [437, 113] width 321 height 21
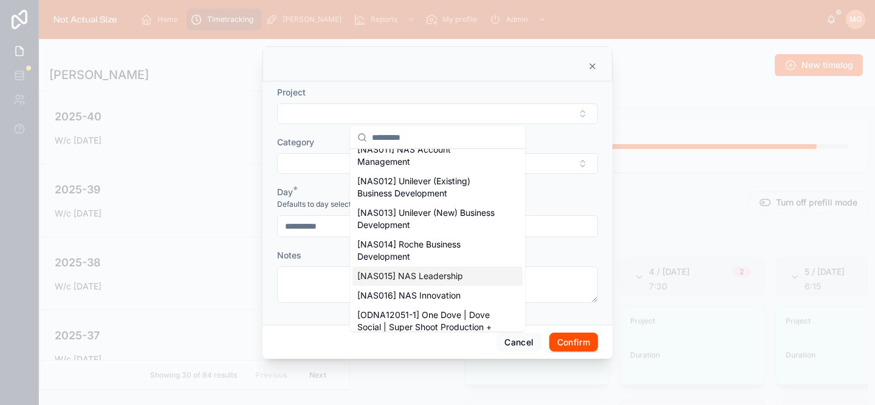
scroll to position [1397, 0]
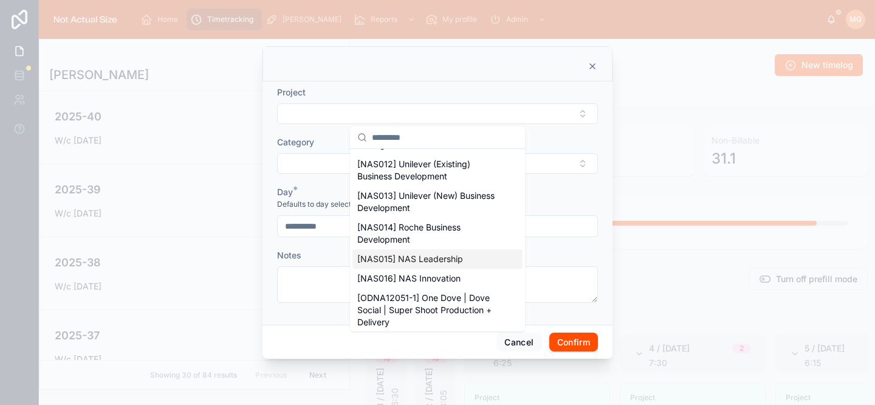
click at [464, 269] on div "[NAS015] NAS Leadership" at bounding box center [437, 258] width 170 height 19
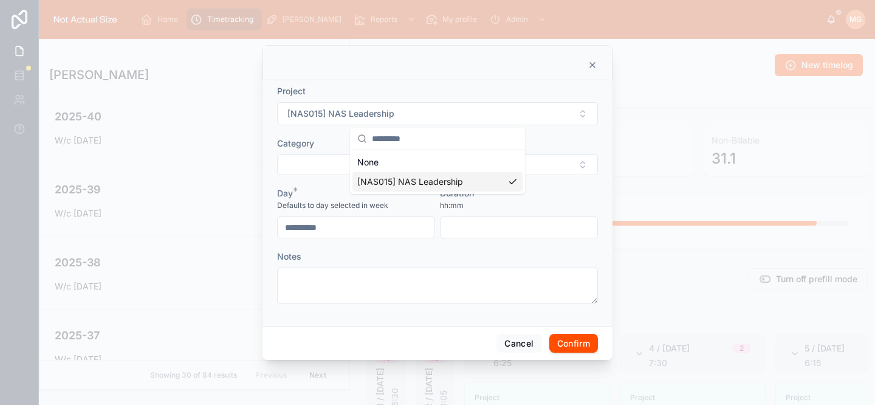
scroll to position [0, 0]
click at [456, 234] on input "text" at bounding box center [519, 227] width 157 height 17
type input "****"
click at [574, 332] on div "Cancel Confirm" at bounding box center [438, 343] width 350 height 35
click at [575, 346] on button "Confirm" at bounding box center [573, 343] width 49 height 19
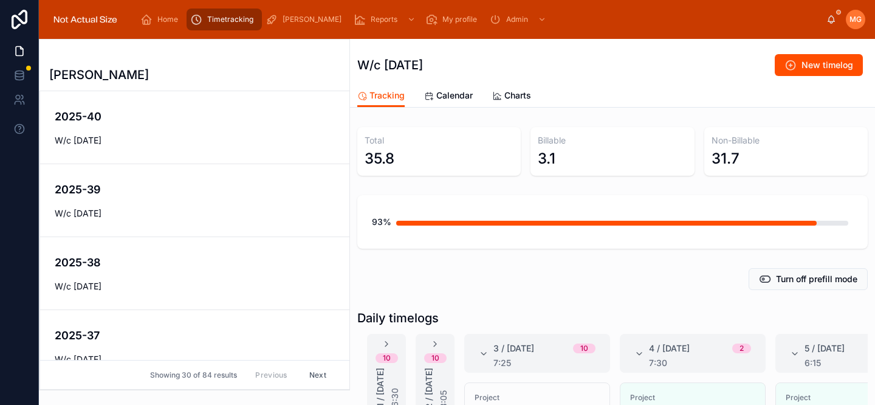
click at [479, 345] on div "3 / Wednesday 10 7:25" at bounding box center [537, 352] width 117 height 29
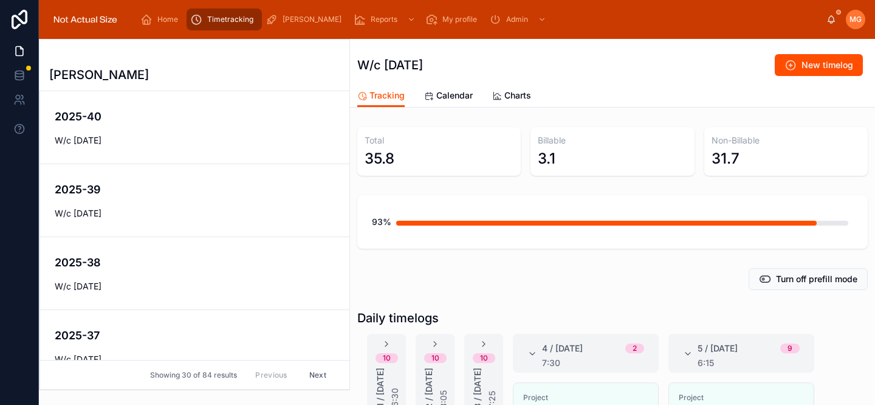
click at [526, 353] on div "4 / Thursday 2 7:30" at bounding box center [586, 353] width 146 height 39
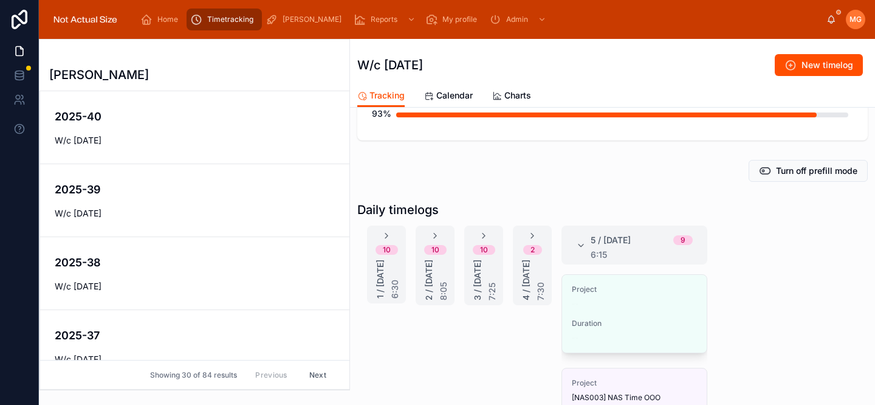
scroll to position [111, 0]
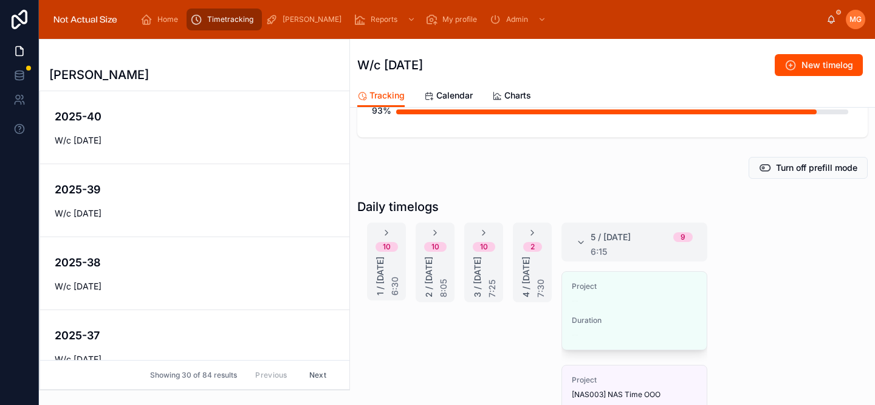
click at [0, 0] on span "Edit" at bounding box center [0, 0] width 0 height 0
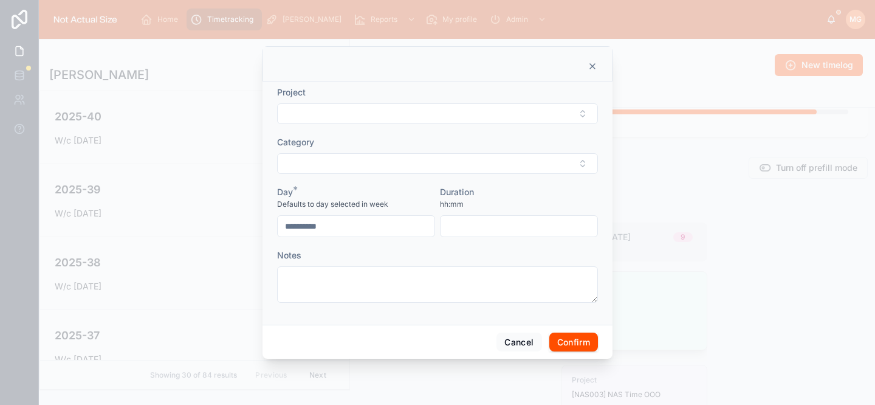
click at [389, 115] on button "Select Button" at bounding box center [437, 113] width 321 height 21
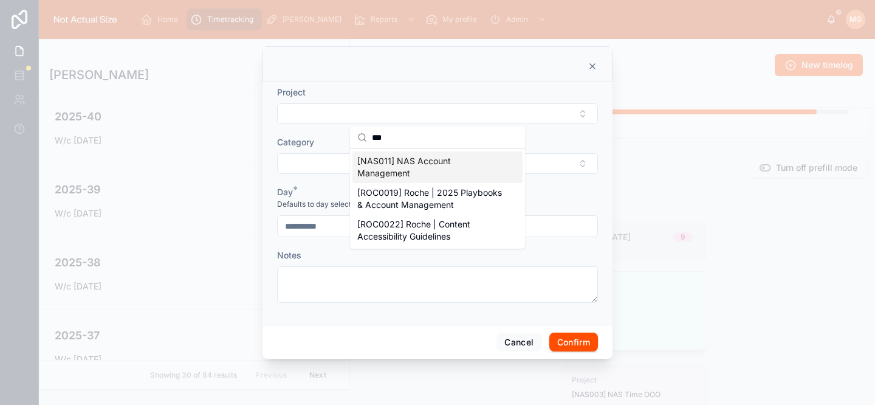
type input "***"
click at [404, 160] on span "[NAS011] NAS Account Management" at bounding box center [430, 167] width 146 height 24
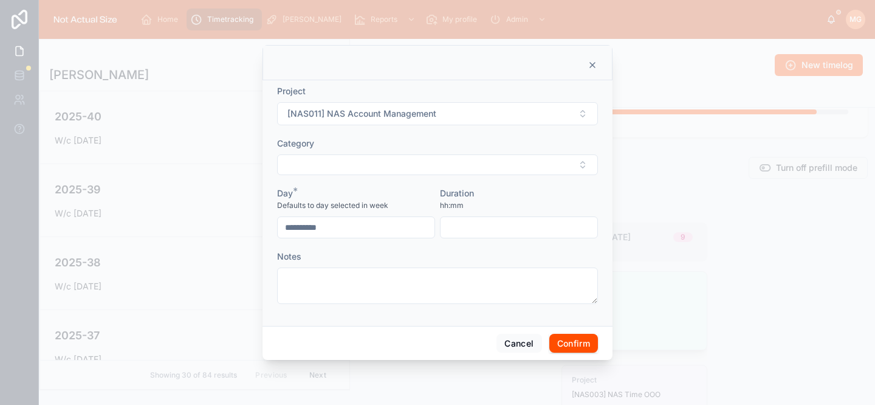
click at [399, 166] on button "Select Button" at bounding box center [437, 164] width 321 height 21
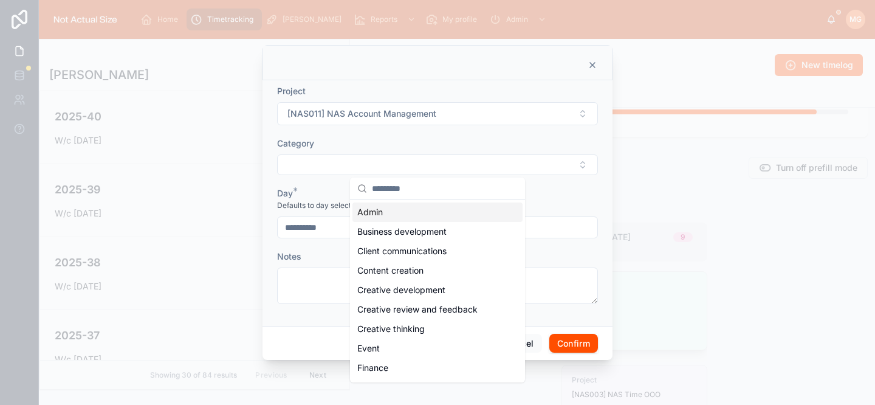
click at [413, 216] on div "Admin" at bounding box center [437, 211] width 170 height 19
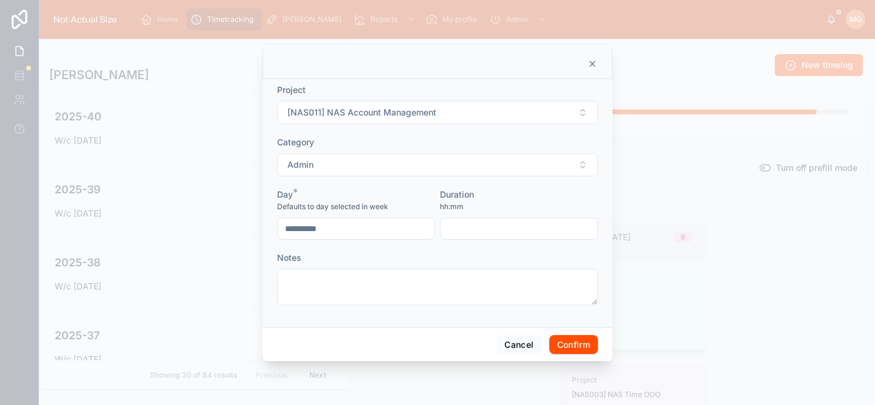
click at [467, 226] on input "text" at bounding box center [519, 228] width 157 height 17
type input "*"
type input "****"
click at [569, 342] on button "Confirm" at bounding box center [573, 344] width 49 height 19
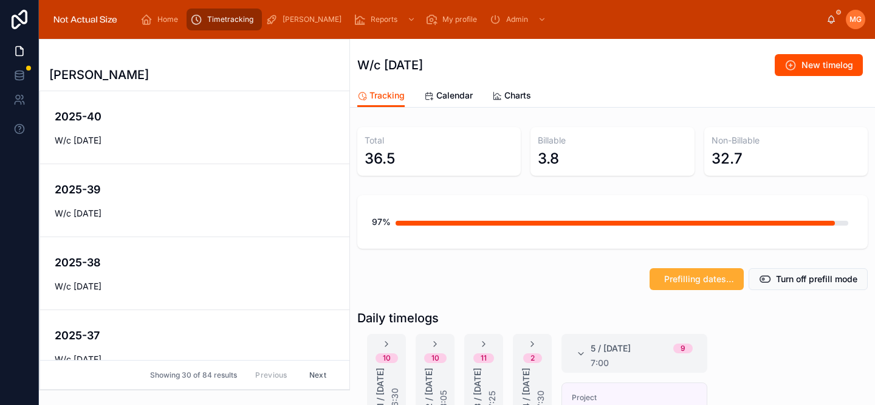
click at [579, 351] on icon at bounding box center [581, 354] width 10 height 10
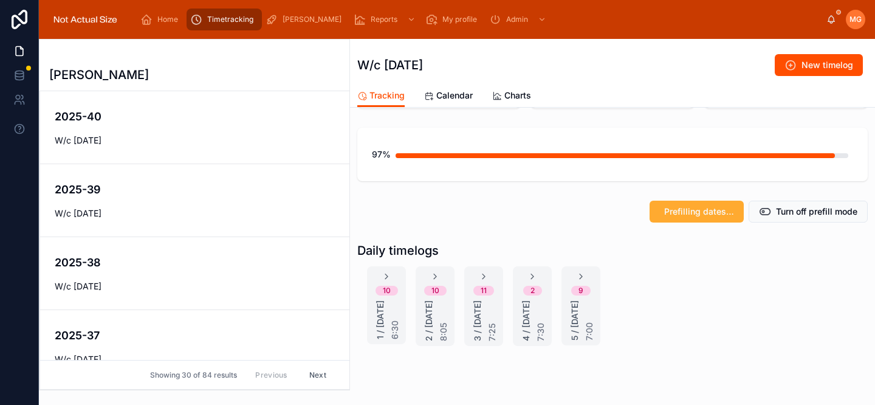
scroll to position [117, 0]
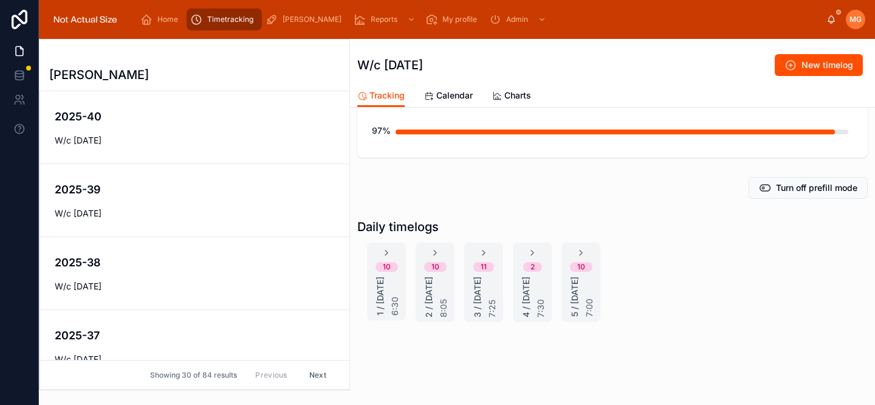
click at [583, 248] on icon at bounding box center [581, 253] width 10 height 10
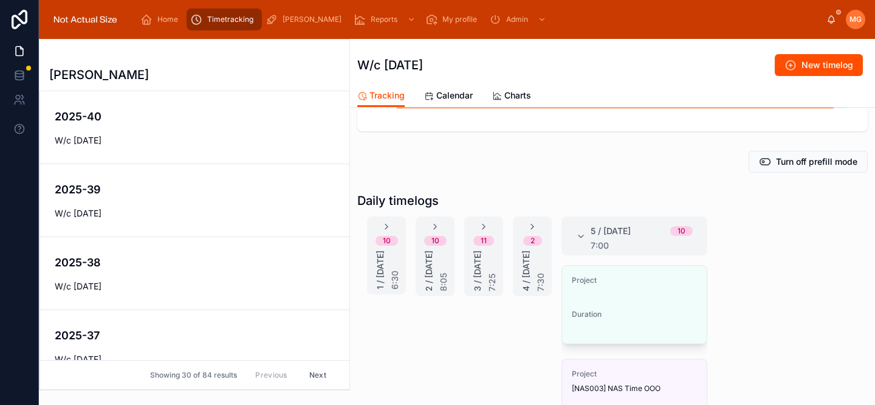
click at [585, 234] on icon at bounding box center [581, 237] width 10 height 10
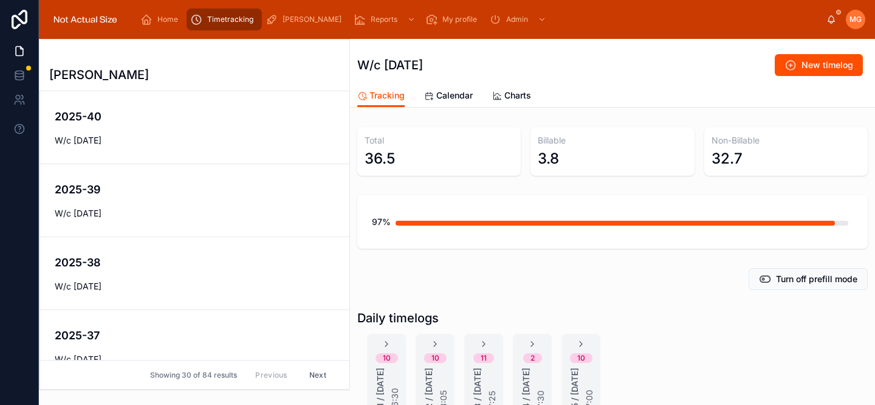
scroll to position [103, 0]
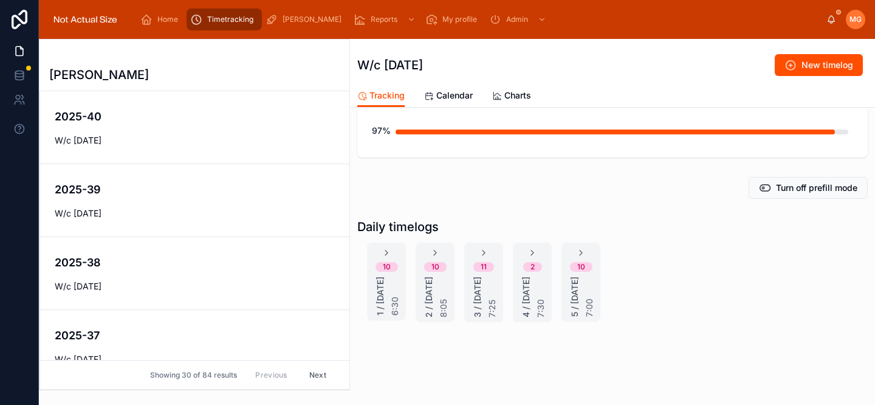
click at [580, 248] on icon at bounding box center [581, 253] width 10 height 10
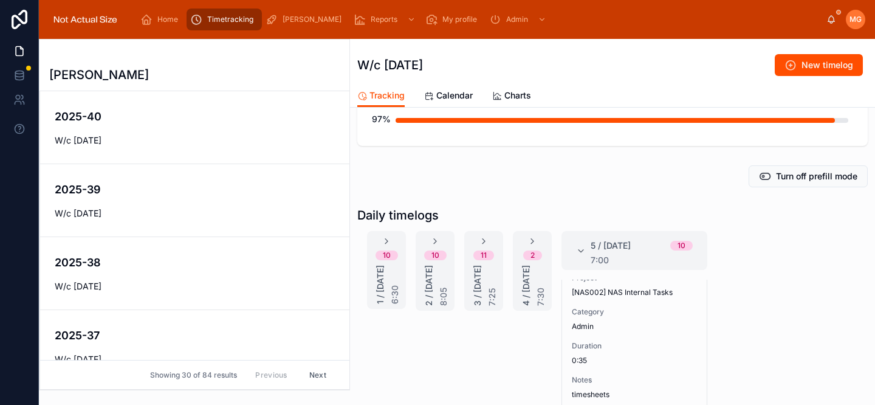
scroll to position [689, 0]
click at [0, 0] on button "Delete" at bounding box center [0, 0] width 0 height 0
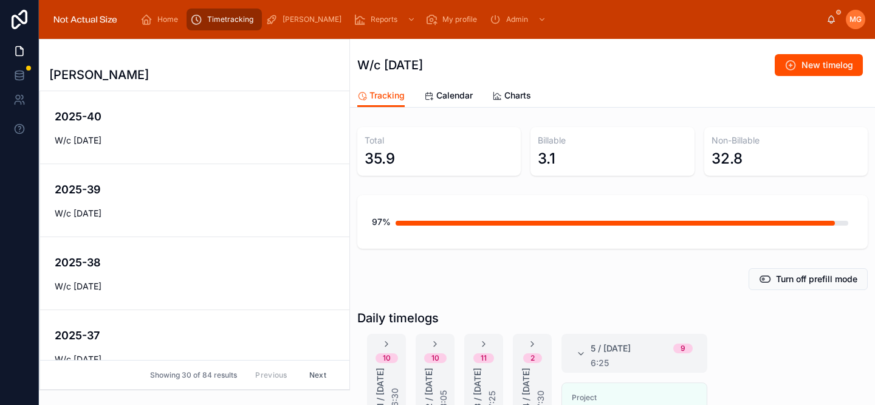
scroll to position [91, 0]
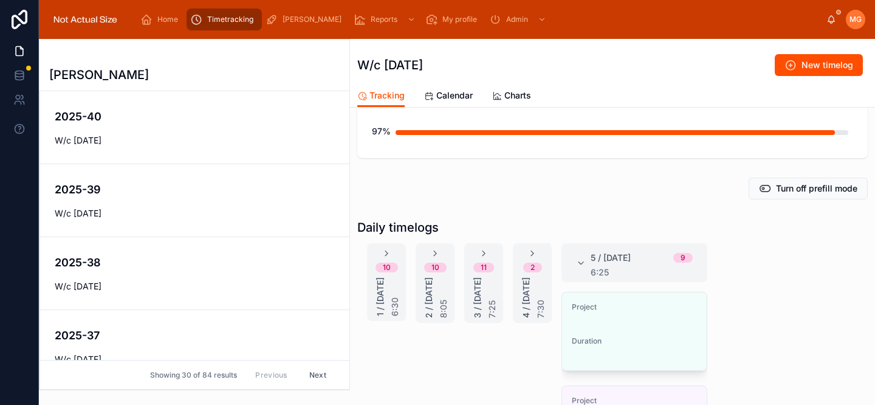
click at [585, 264] on icon at bounding box center [581, 263] width 10 height 10
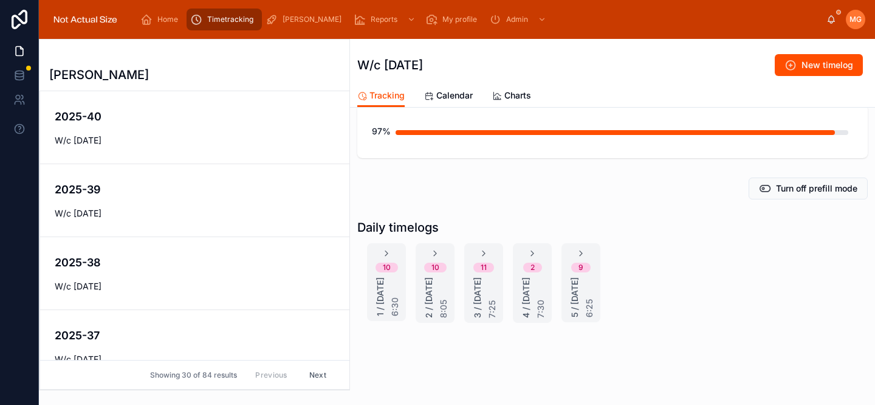
scroll to position [0, 0]
